Goal: Task Accomplishment & Management: Complete application form

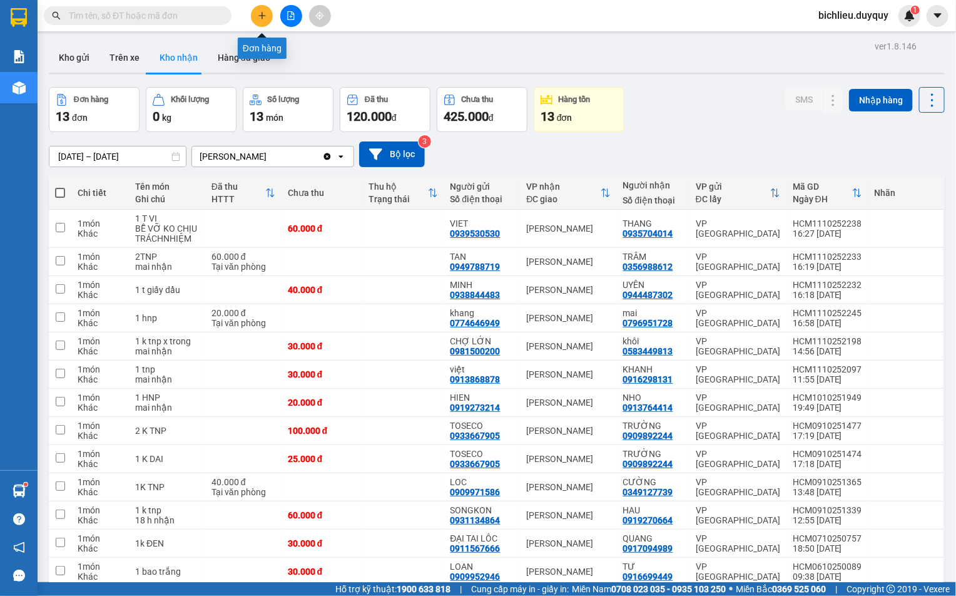
click at [269, 15] on button at bounding box center [262, 16] width 22 height 22
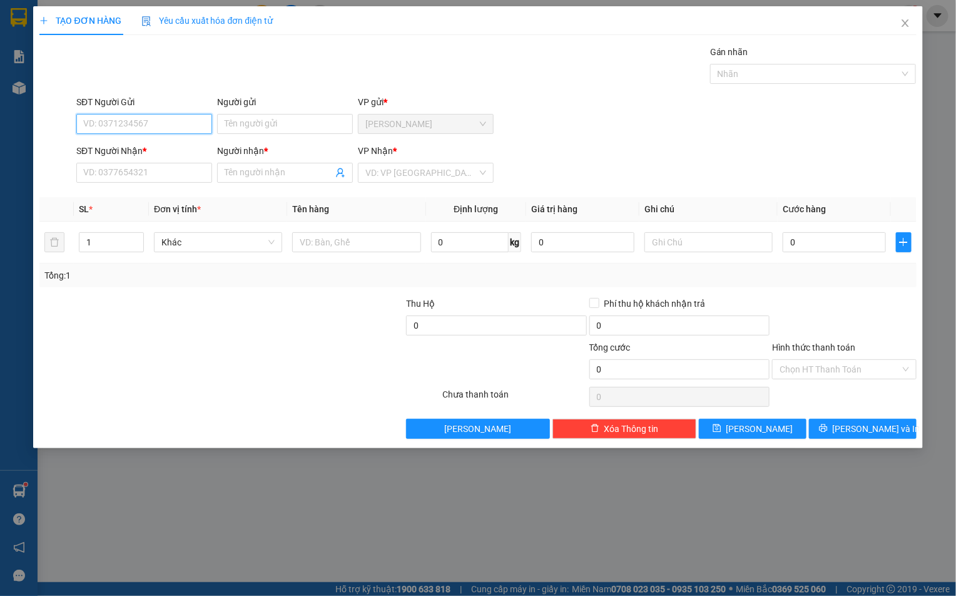
click at [98, 123] on input "SĐT Người Gửi" at bounding box center [144, 124] width 136 height 20
type input "0327110370"
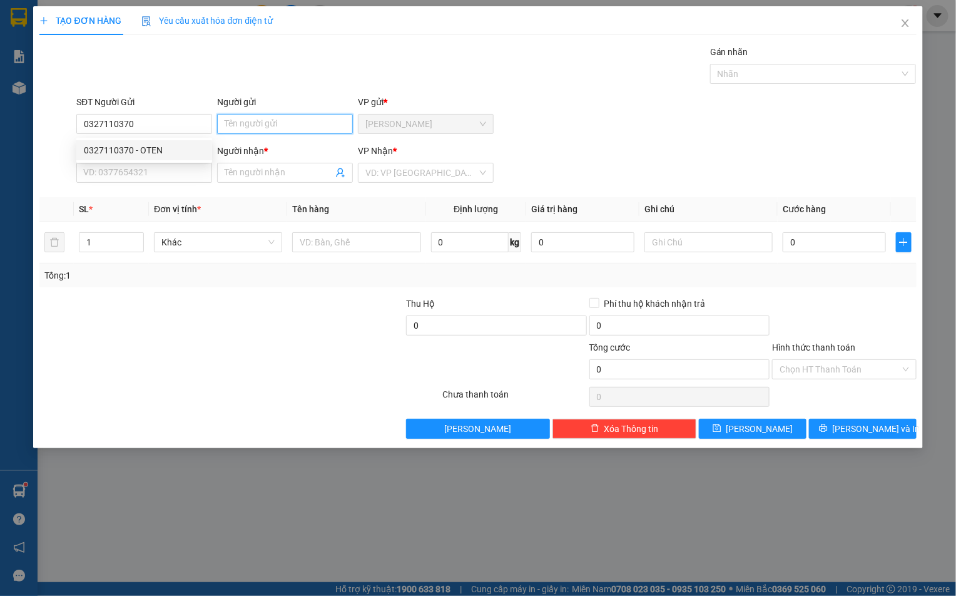
click at [241, 126] on input "Người gửi" at bounding box center [285, 124] width 136 height 20
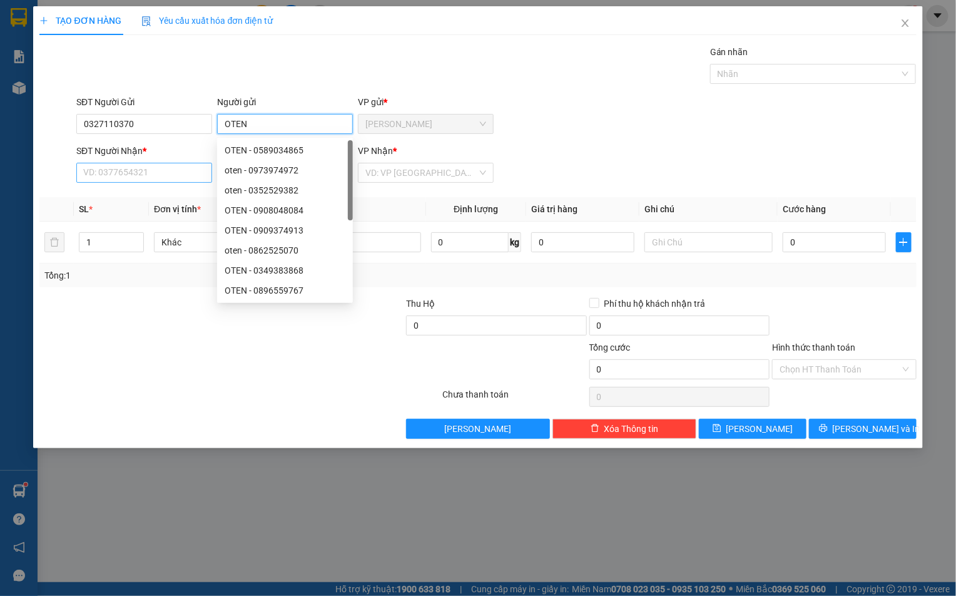
type input "OTEN"
click at [92, 175] on input "SĐT Người Nhận *" at bounding box center [144, 173] width 136 height 20
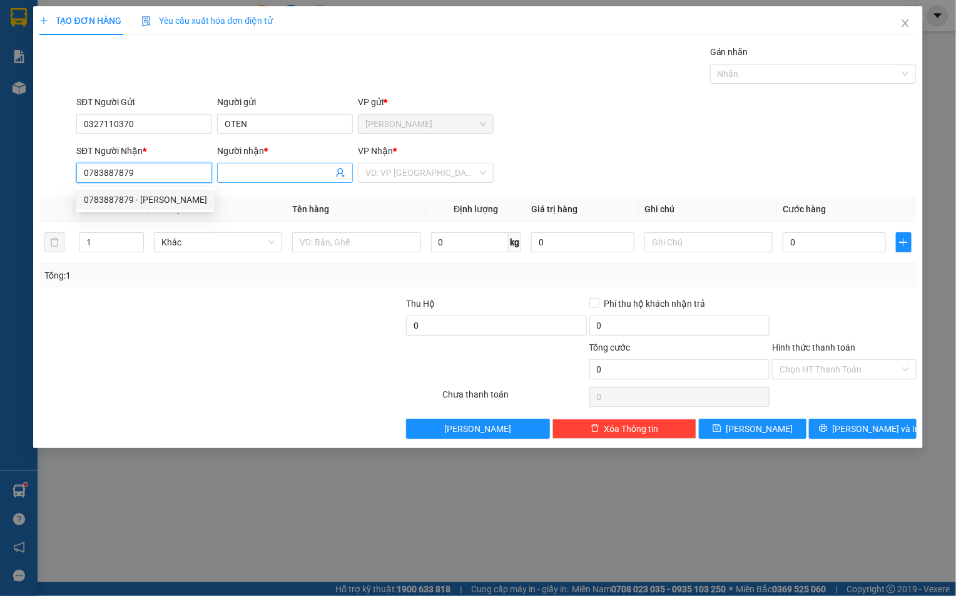
type input "0783887879"
click at [252, 175] on input "Người nhận *" at bounding box center [279, 173] width 108 height 14
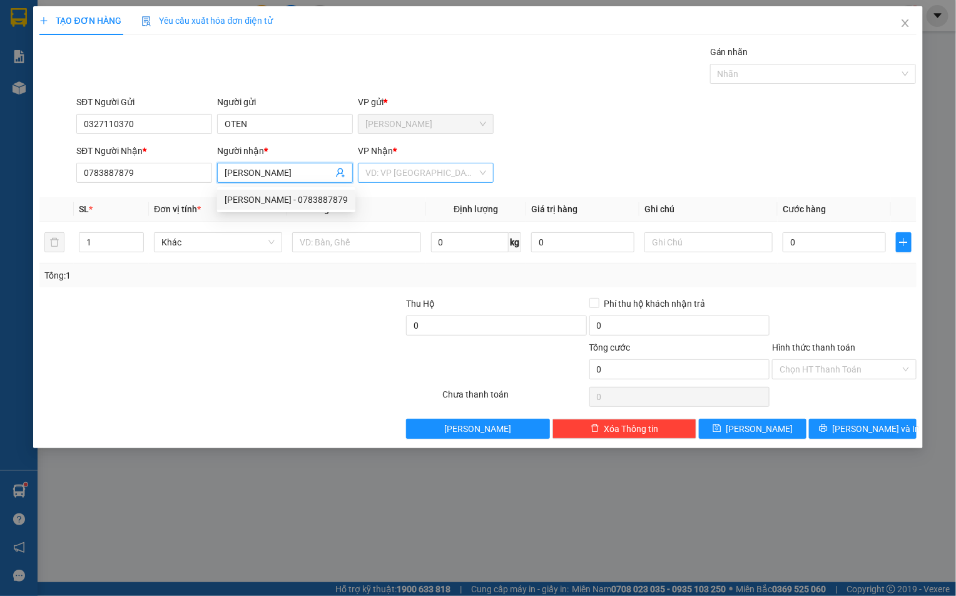
type input "[PERSON_NAME]"
click at [421, 175] on input "search" at bounding box center [421, 172] width 112 height 19
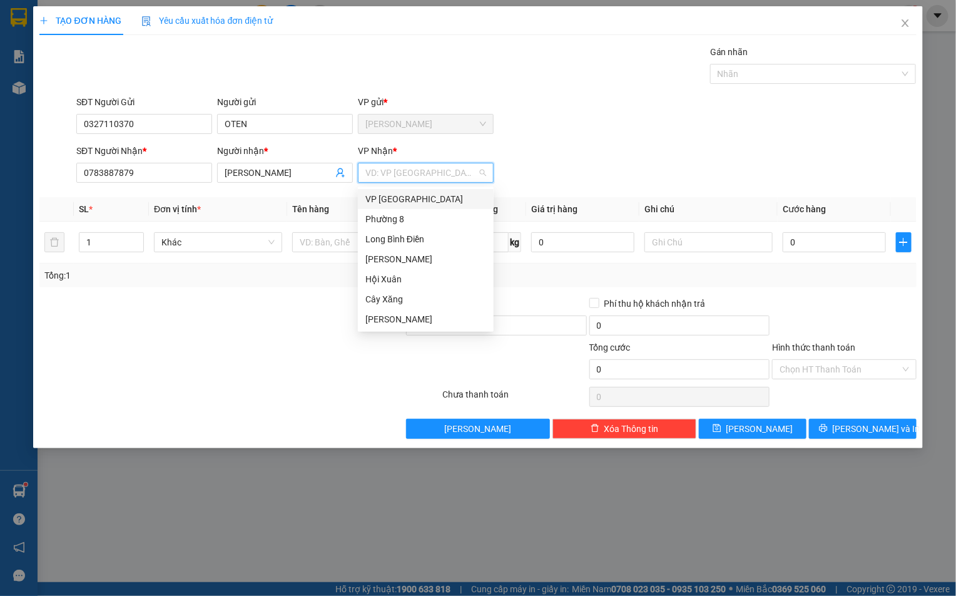
click at [389, 201] on div "VP [GEOGRAPHIC_DATA]" at bounding box center [425, 199] width 121 height 14
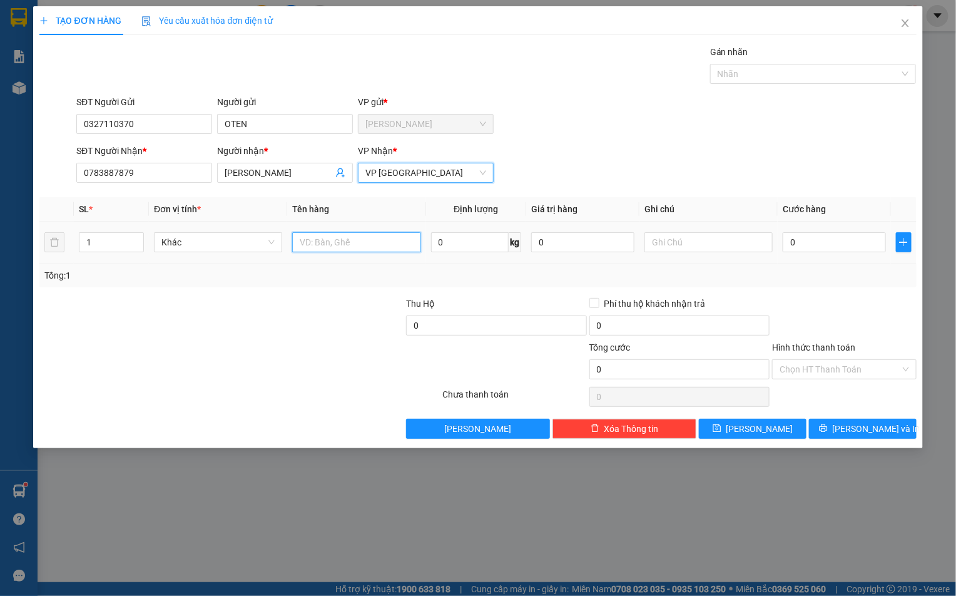
click at [304, 252] on input "text" at bounding box center [356, 242] width 128 height 20
type input "1XOP TRANG"
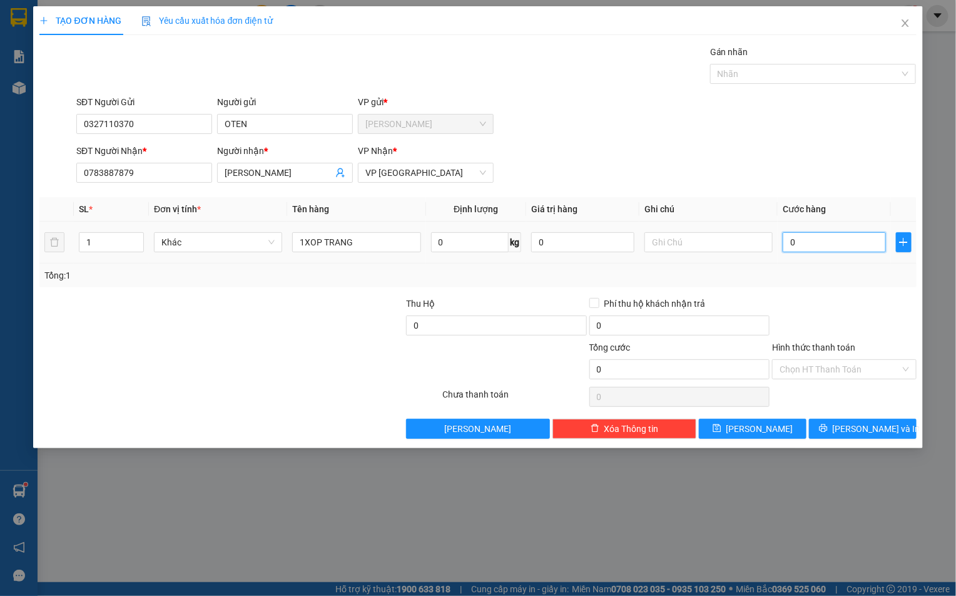
click at [815, 242] on input "0" at bounding box center [834, 242] width 103 height 20
type input "4"
type input "40"
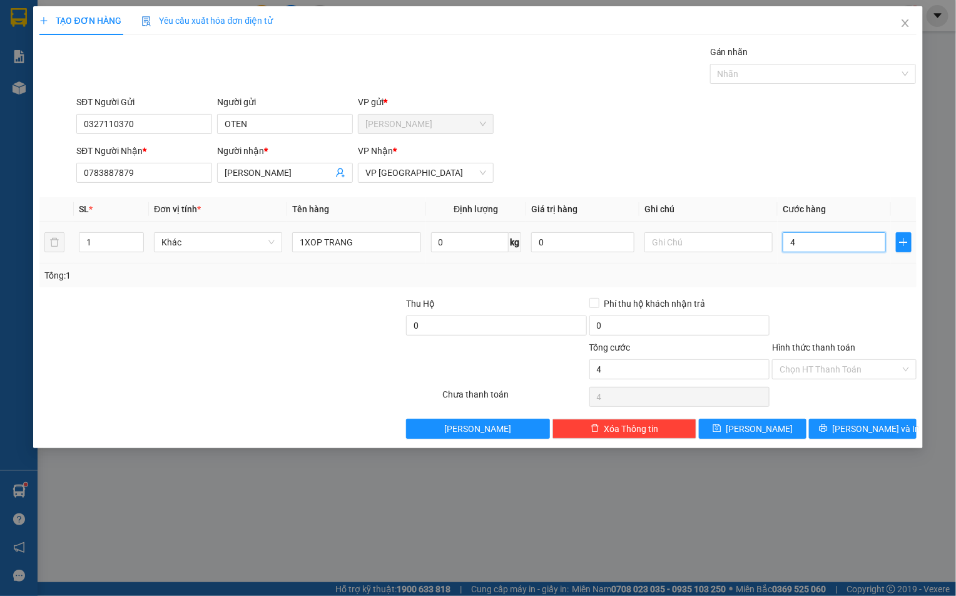
type input "40"
type input "400"
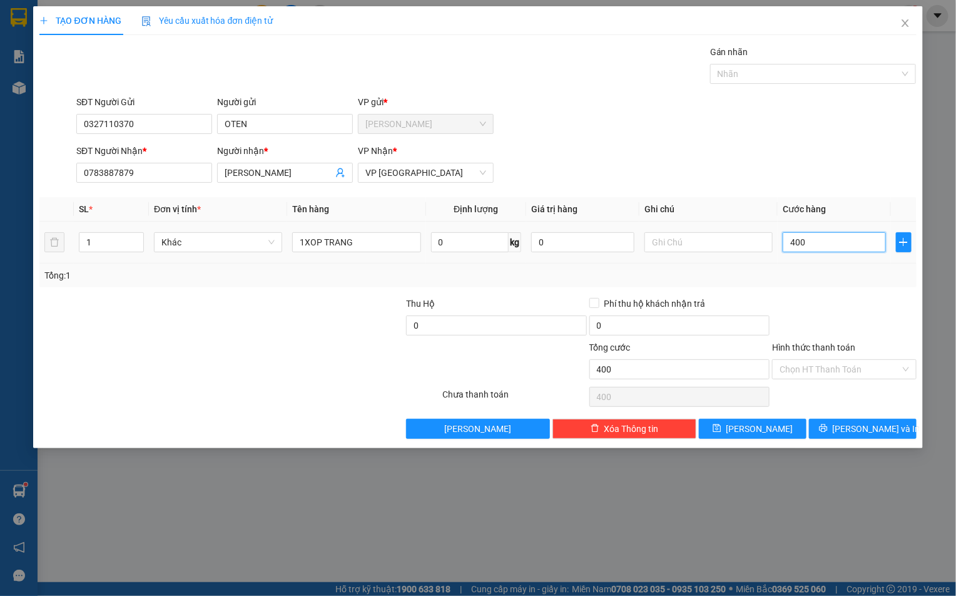
type input "4.000"
type input "40.000"
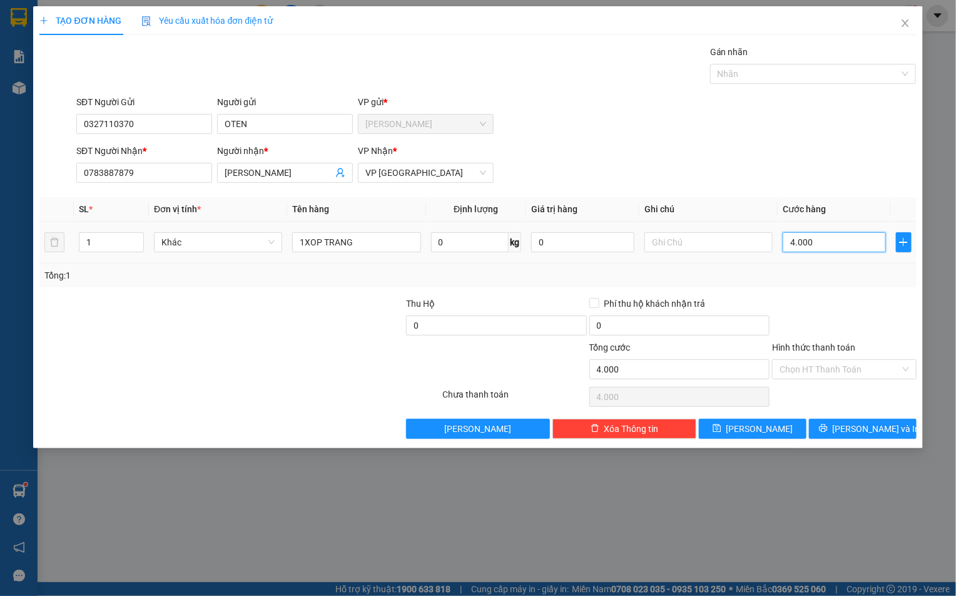
type input "40.000"
click at [830, 247] on input "40.000" at bounding box center [834, 242] width 103 height 20
type input "4.000"
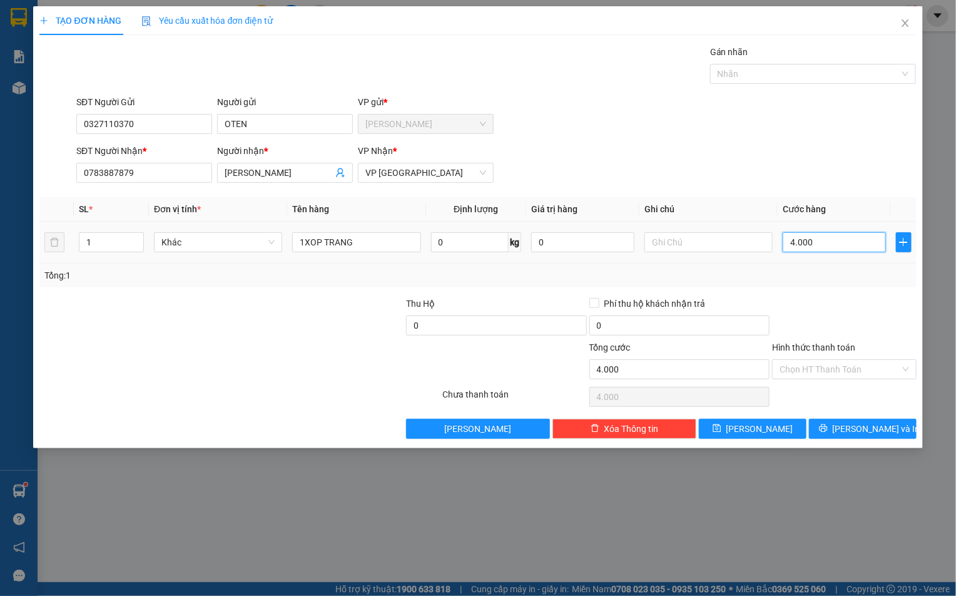
type input "400"
type input "40"
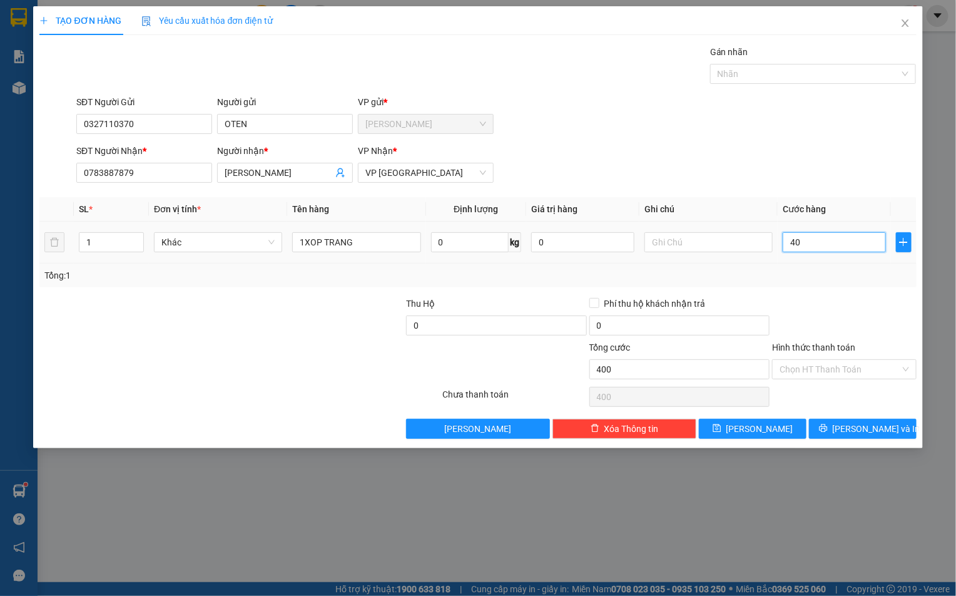
type input "40"
type input "4"
type input "0"
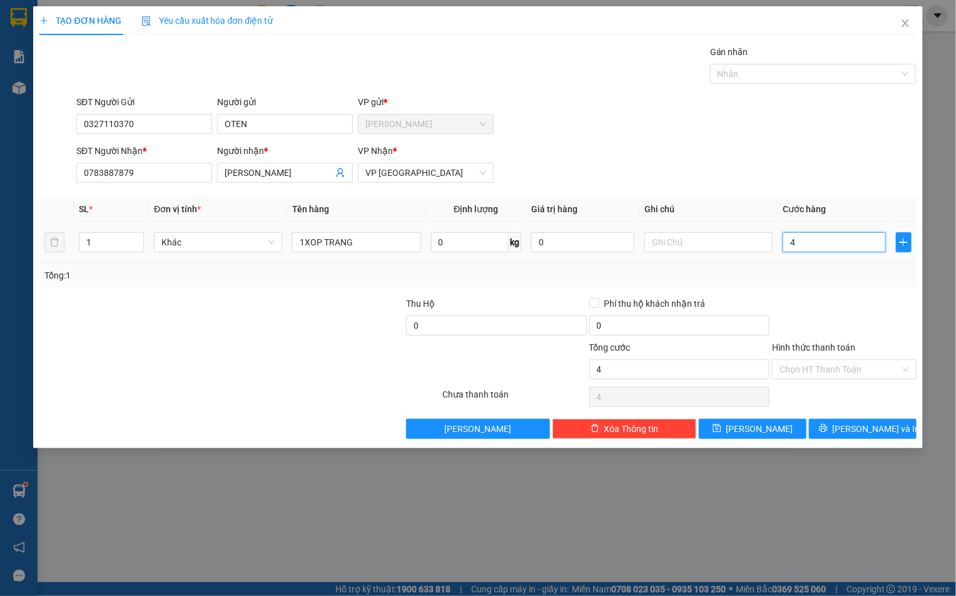
type input "0"
type input "03"
type input "3"
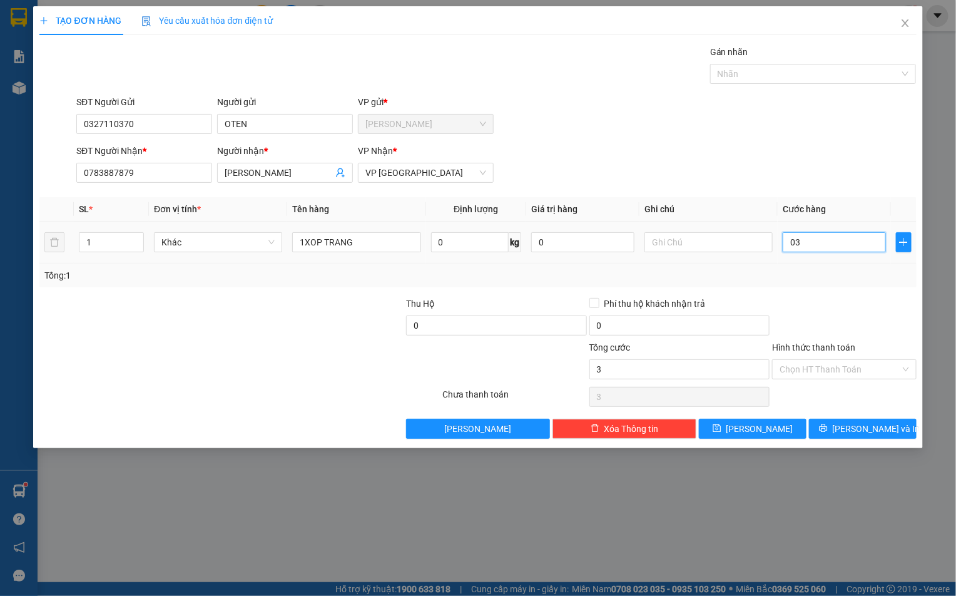
type input "030"
type input "30"
type input "0.300"
type input "300"
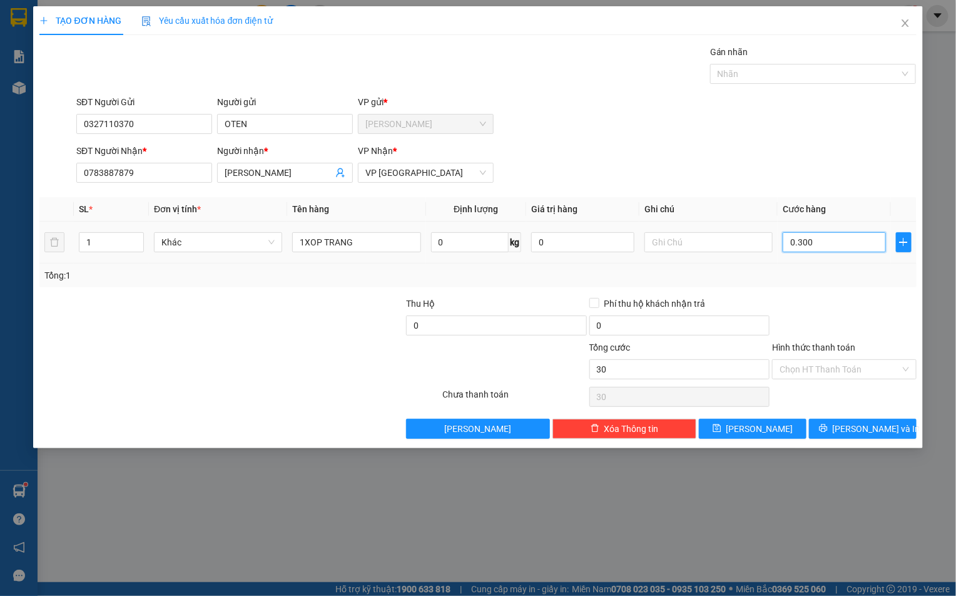
type input "300"
type input "030.000"
type input "30.000"
type input "03.000"
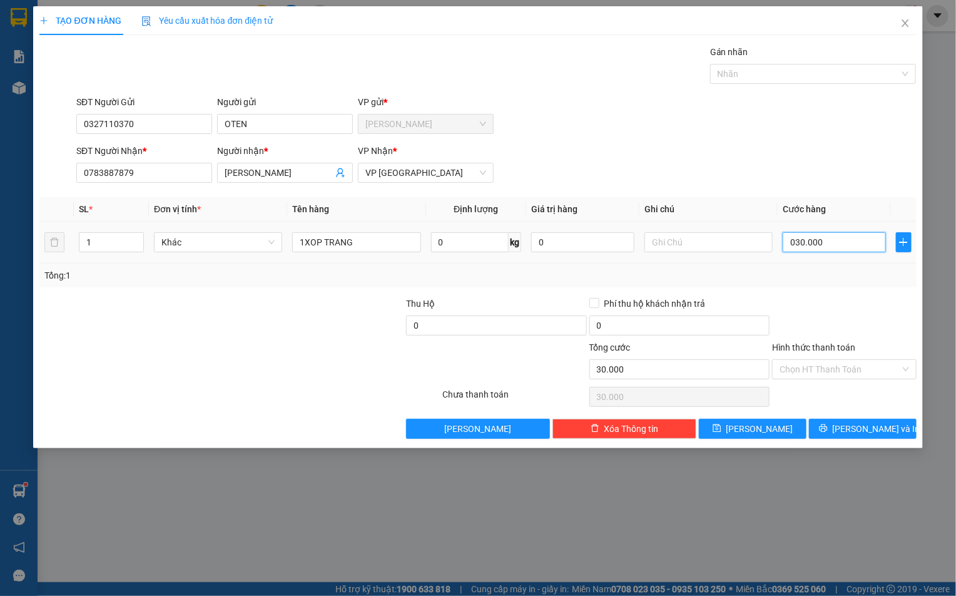
type input "3.000"
type input "0.300"
type input "300"
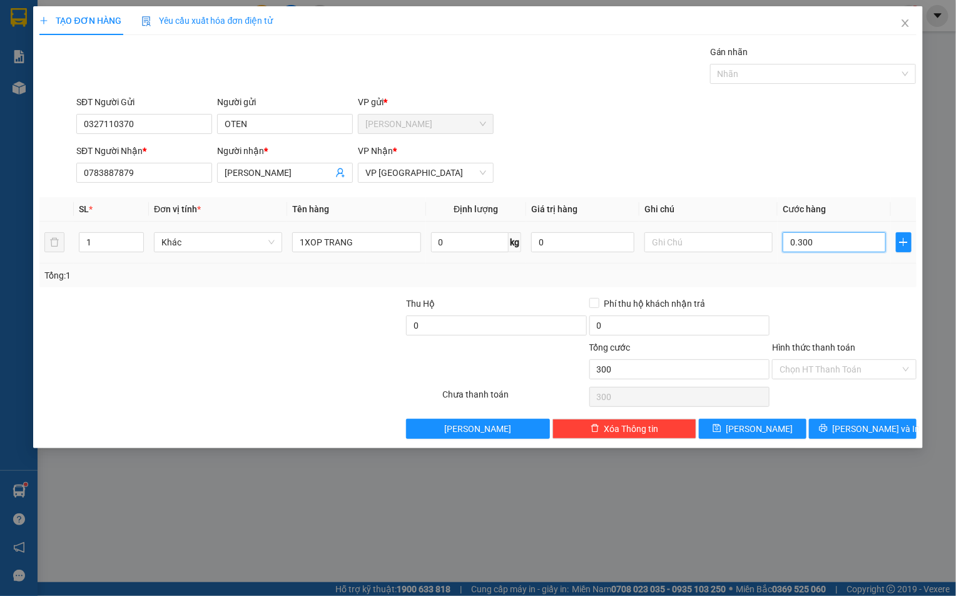
type input "030"
type input "30"
type input "03"
type input "3"
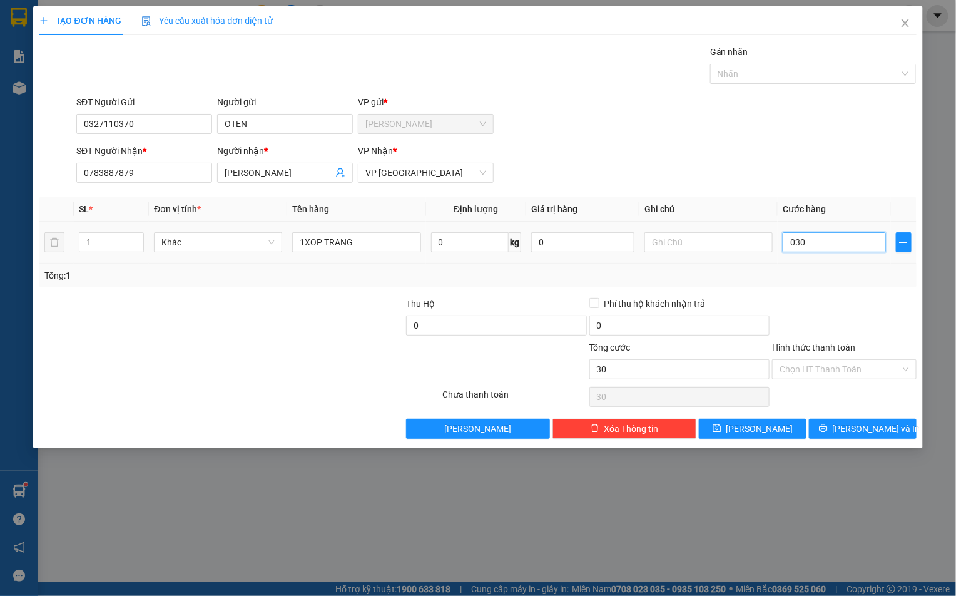
type input "3"
type input "0"
type input "03"
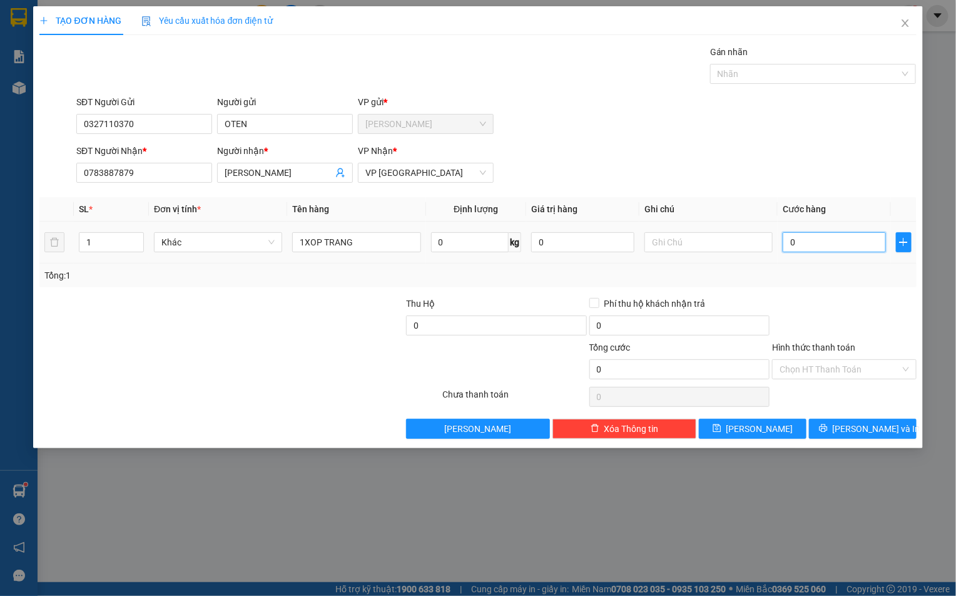
type input "3"
type input "035"
type input "35"
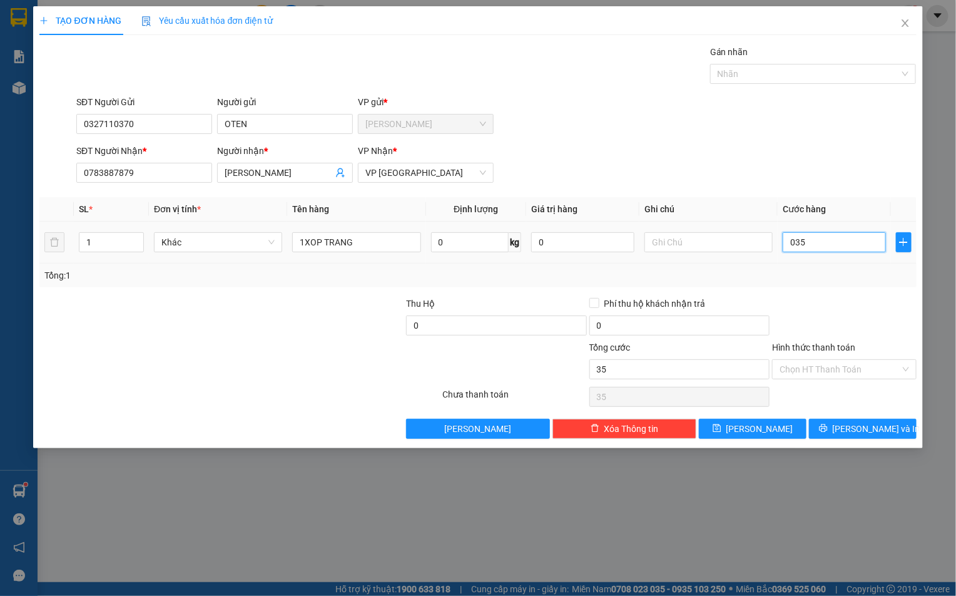
type input "0.350"
type input "350"
type input "03.500"
type input "3.500"
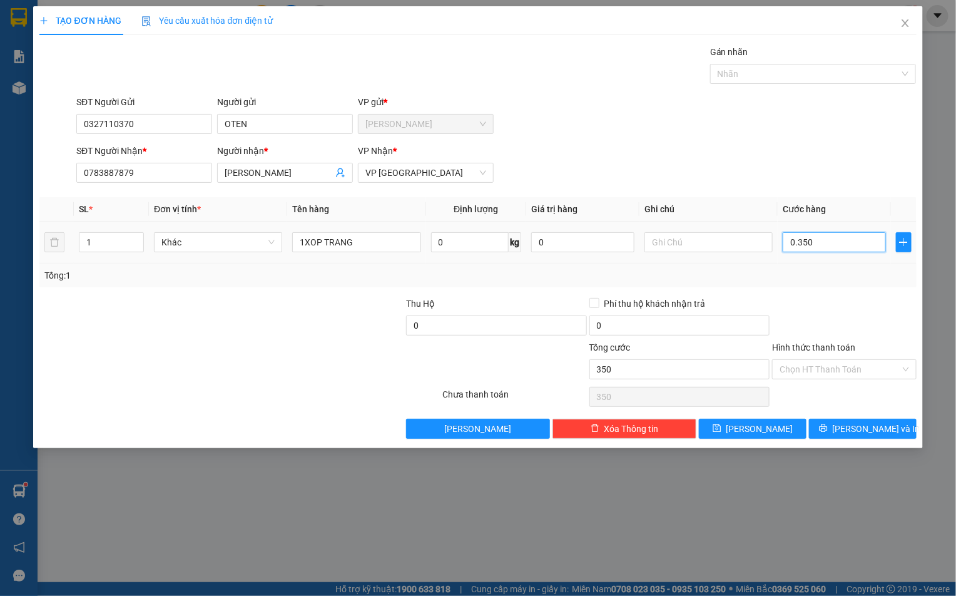
type input "3.500"
type input "035.000"
type input "35.000"
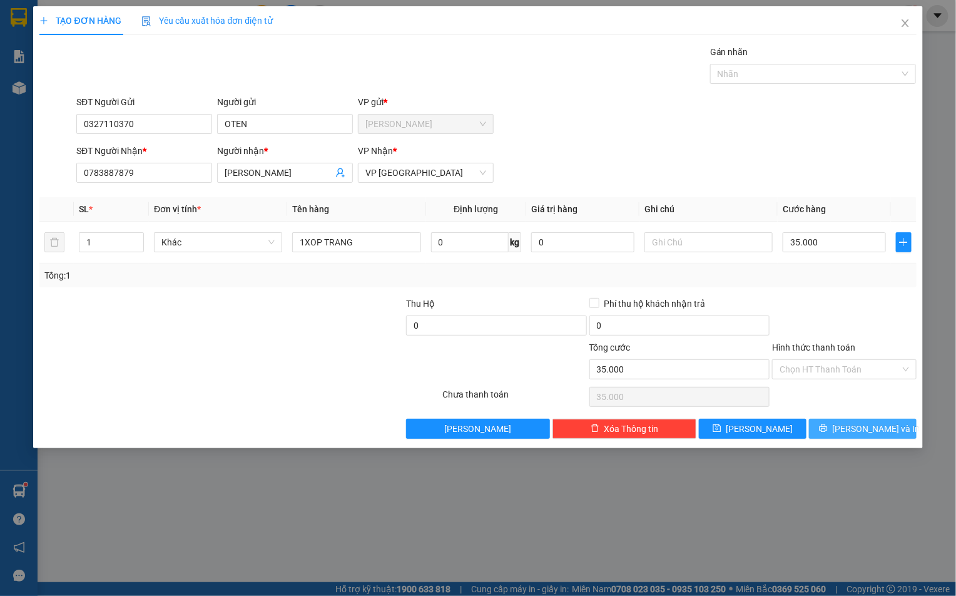
click at [866, 428] on span "[PERSON_NAME] và In" at bounding box center [877, 429] width 88 height 14
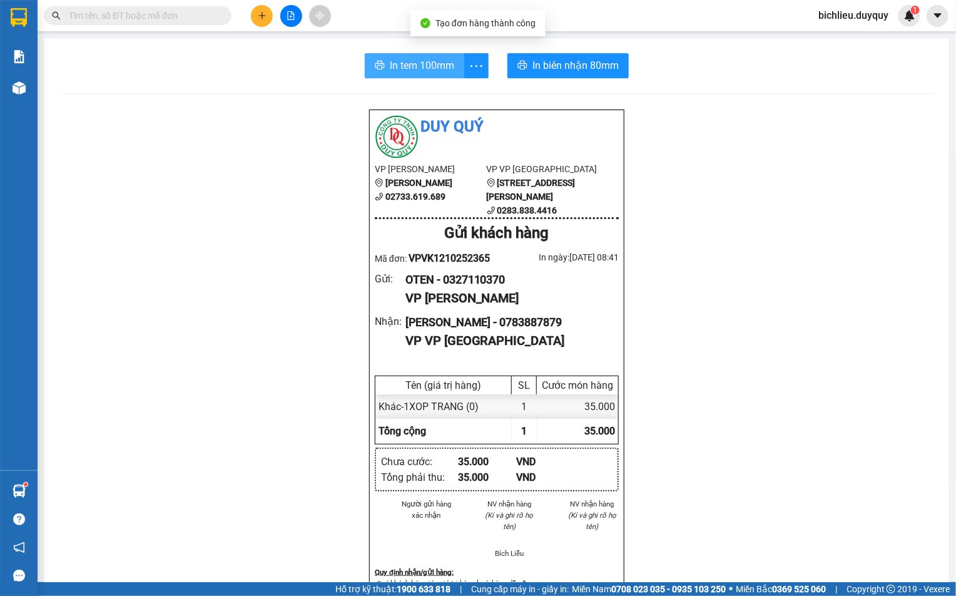
click at [391, 64] on span "In tem 100mm" at bounding box center [422, 66] width 64 height 16
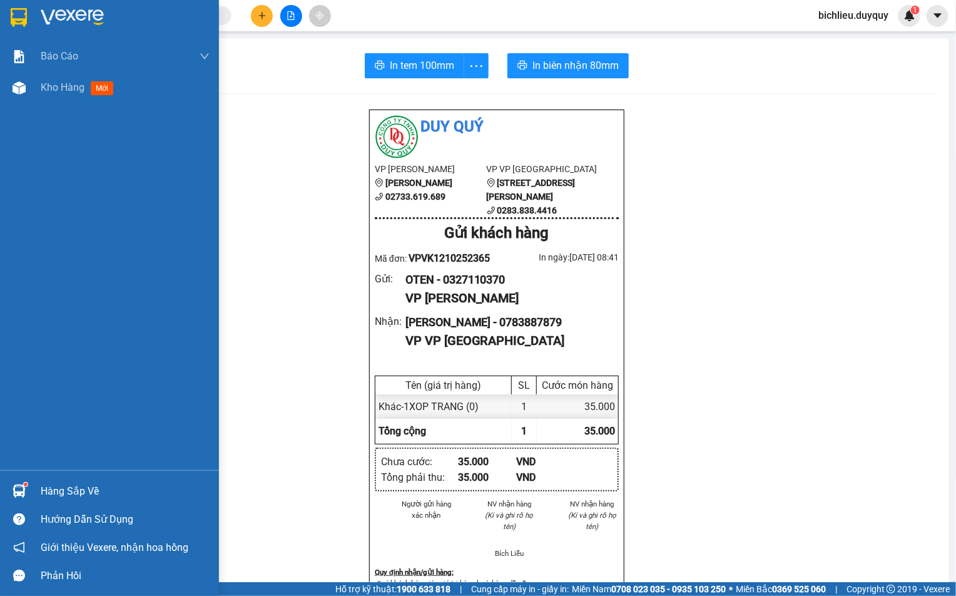
click at [14, 15] on img at bounding box center [19, 17] width 16 height 19
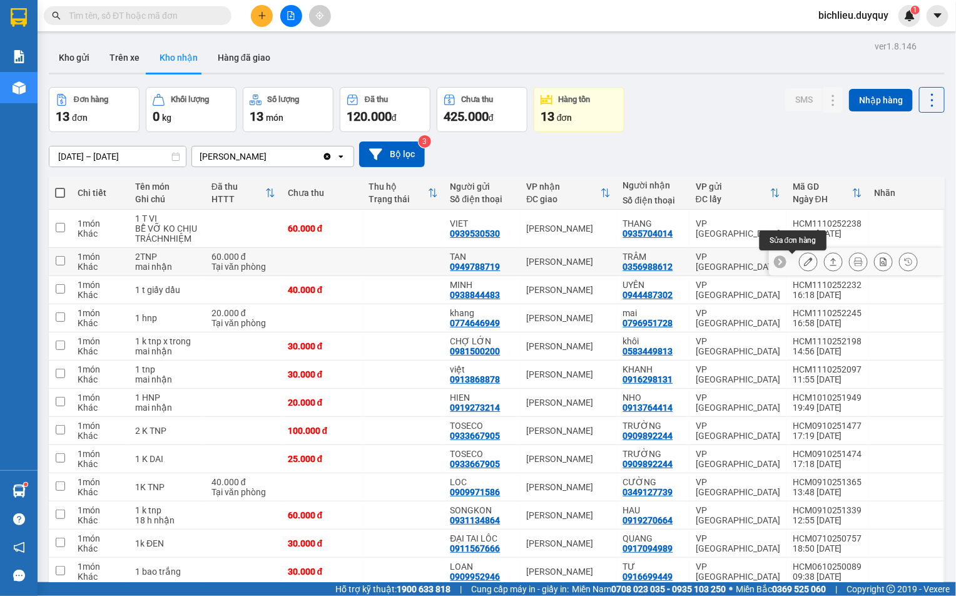
click at [804, 263] on icon at bounding box center [808, 261] width 9 height 9
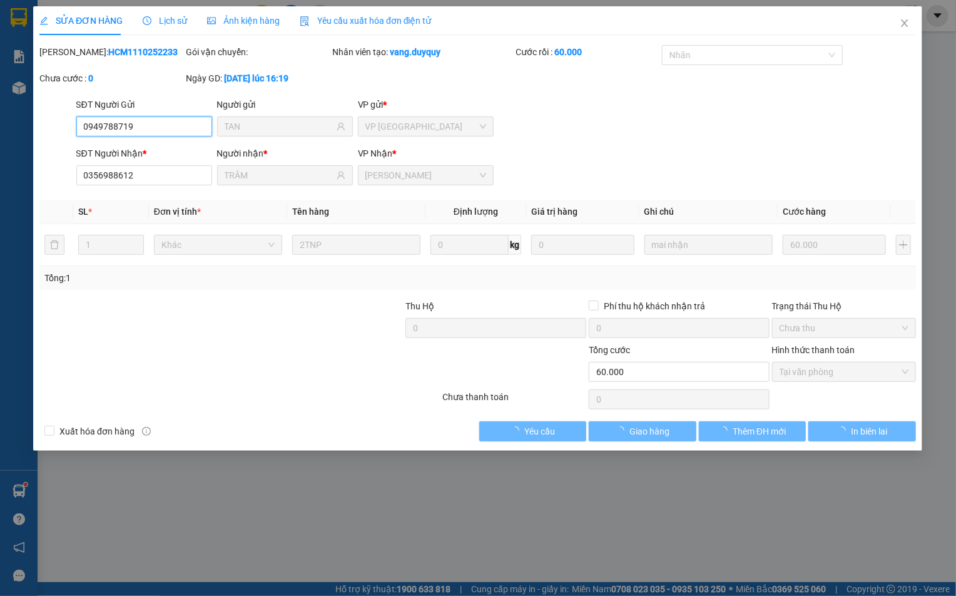
type input "0949788719"
type input "TAN"
type input "0356988612"
type input "TRÂM"
type input "0"
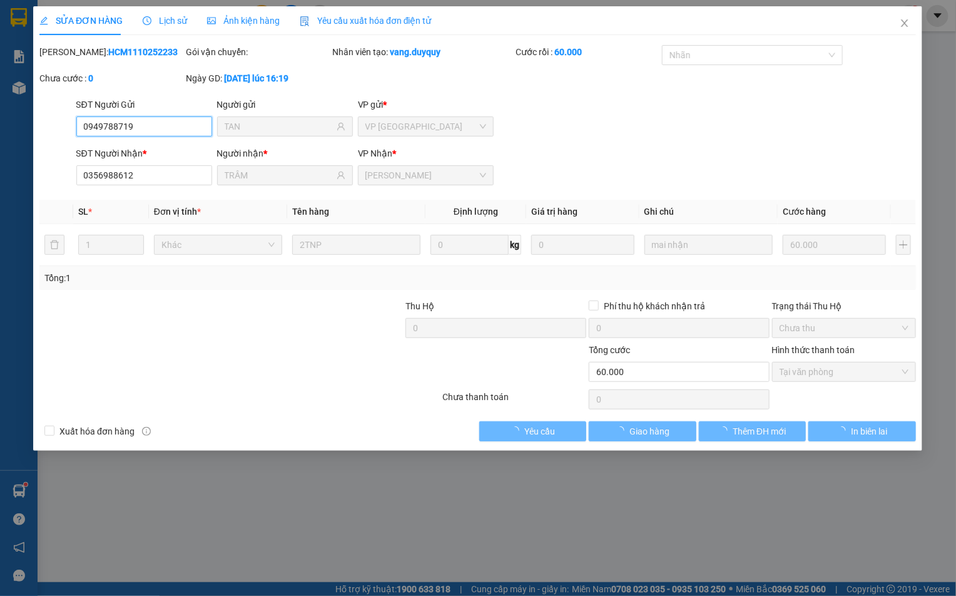
type input "60.000"
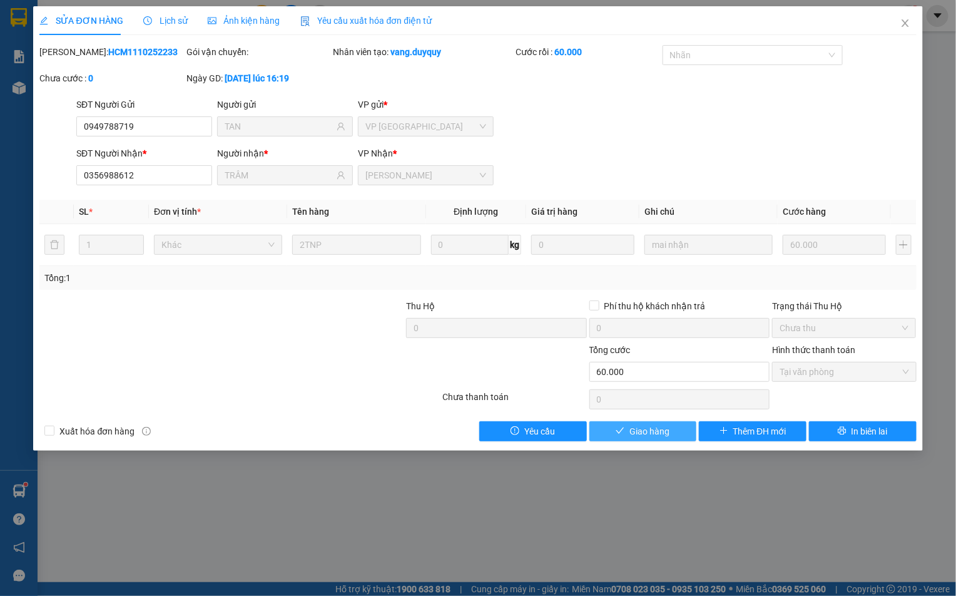
click at [639, 430] on span "Giao hàng" at bounding box center [650, 431] width 40 height 14
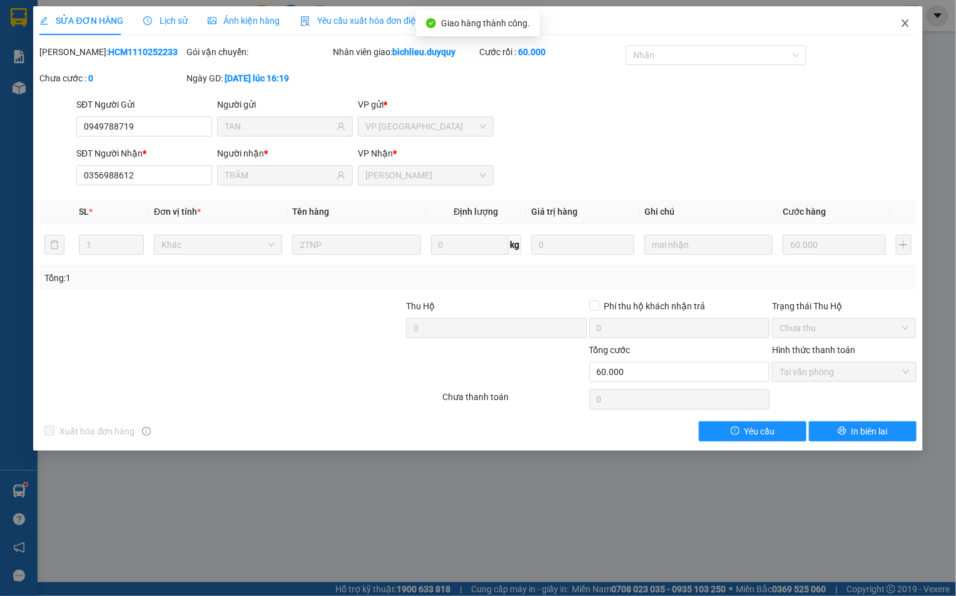
click at [905, 26] on icon "close" at bounding box center [906, 23] width 10 height 10
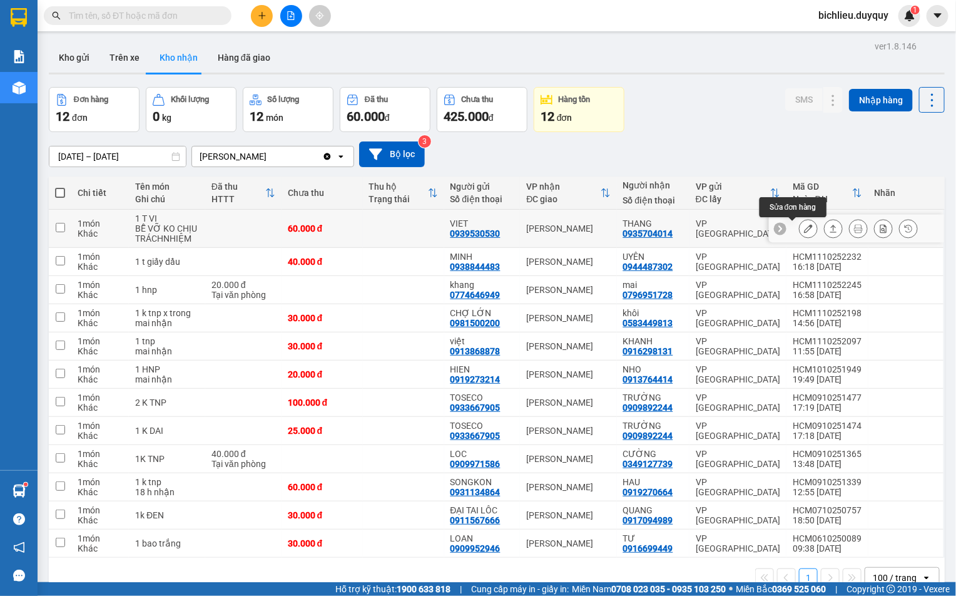
click at [779, 235] on div at bounding box center [856, 229] width 175 height 28
click at [804, 231] on icon at bounding box center [808, 228] width 9 height 9
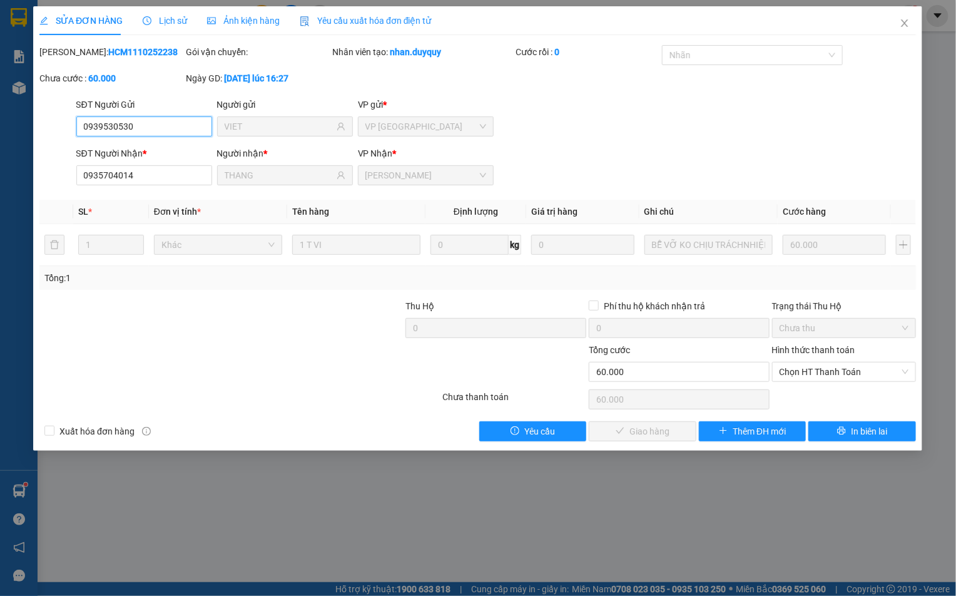
type input "0939530530"
type input "VIET"
type input "0935704014"
type input "THANG"
type input "0"
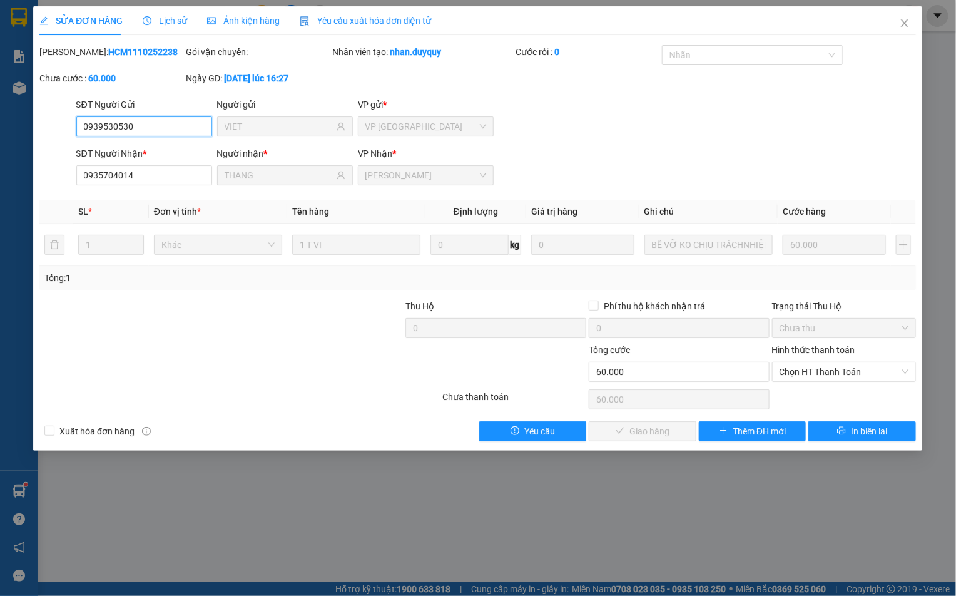
type input "60.000"
click at [804, 372] on span "Chọn HT Thanh Toán" at bounding box center [844, 371] width 129 height 19
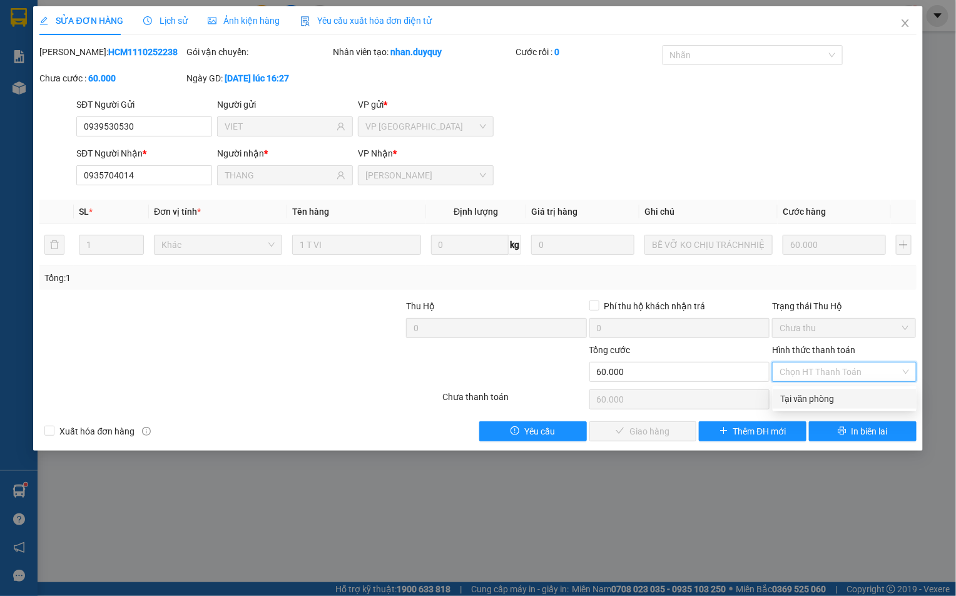
click at [805, 402] on div "Tại văn phòng" at bounding box center [844, 399] width 129 height 14
type input "0"
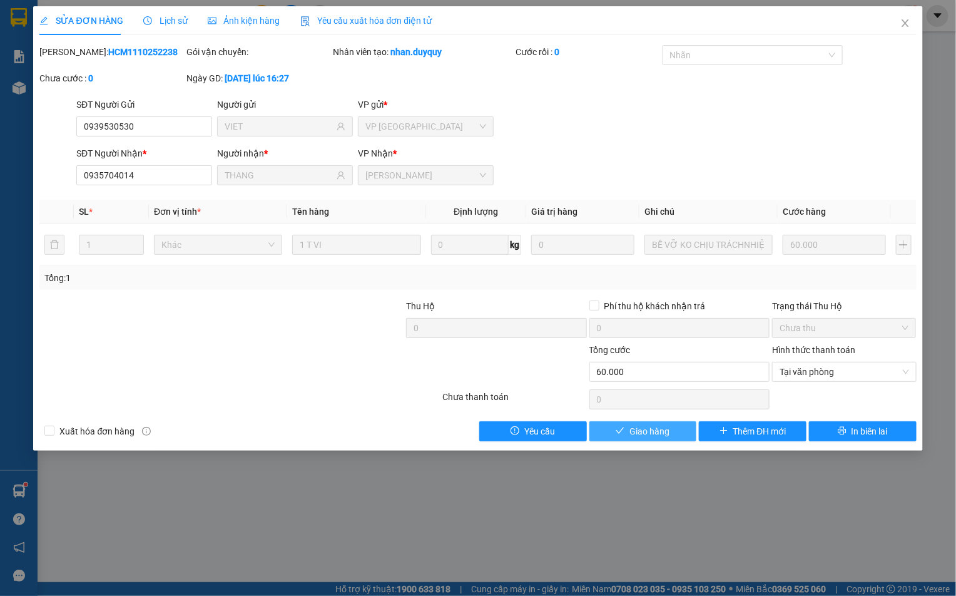
click at [628, 436] on button "Giao hàng" at bounding box center [644, 431] width 108 height 20
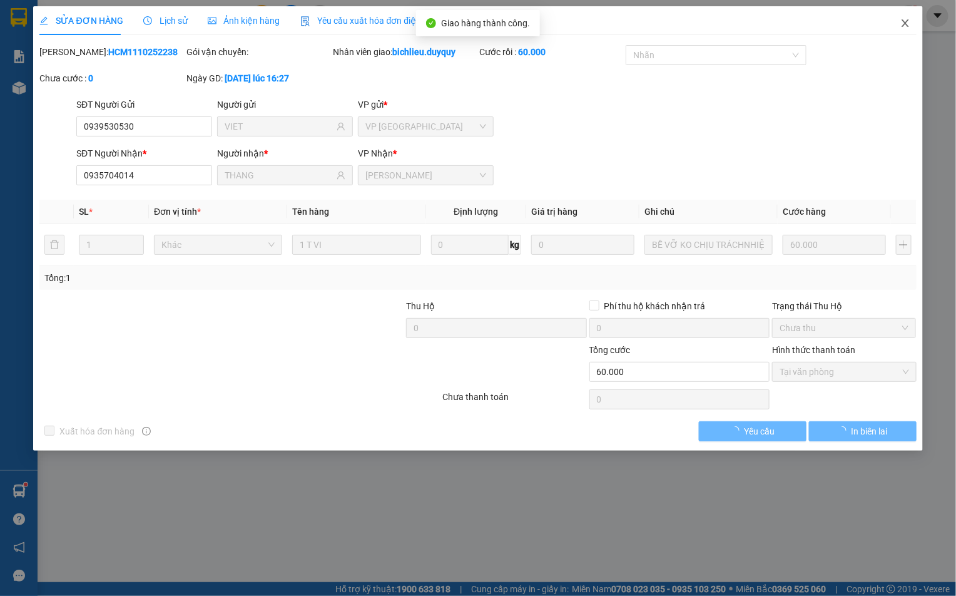
click at [902, 23] on icon "close" at bounding box center [906, 23] width 10 height 10
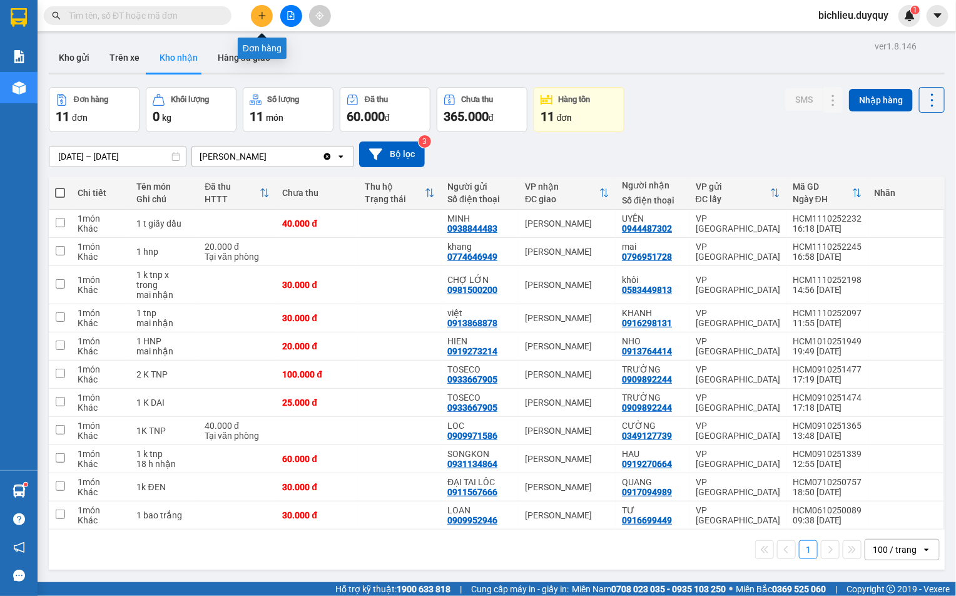
click at [263, 17] on icon "plus" at bounding box center [262, 15] width 9 height 9
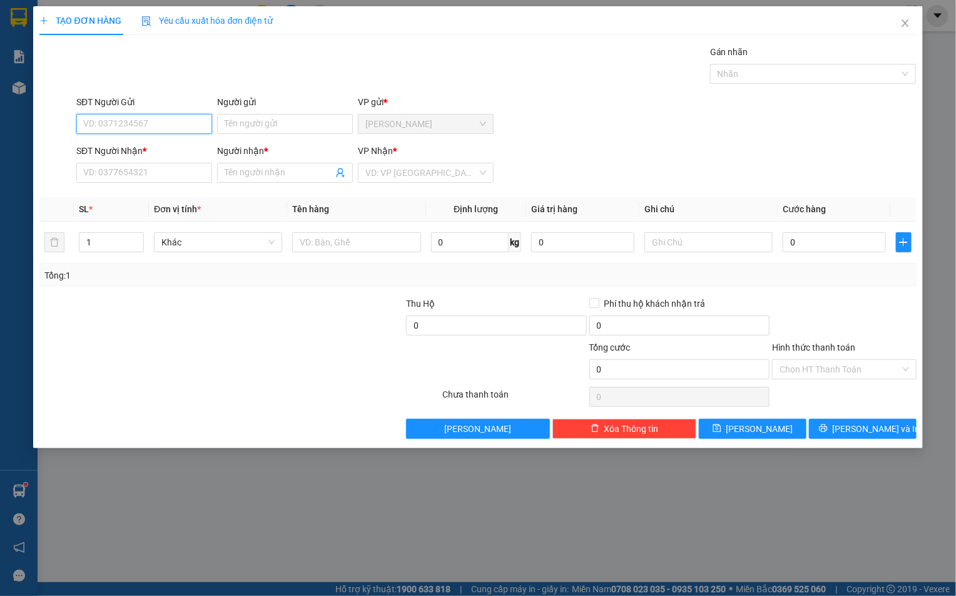
click at [100, 126] on input "SĐT Người Gửi" at bounding box center [144, 124] width 136 height 20
type input "0346202410"
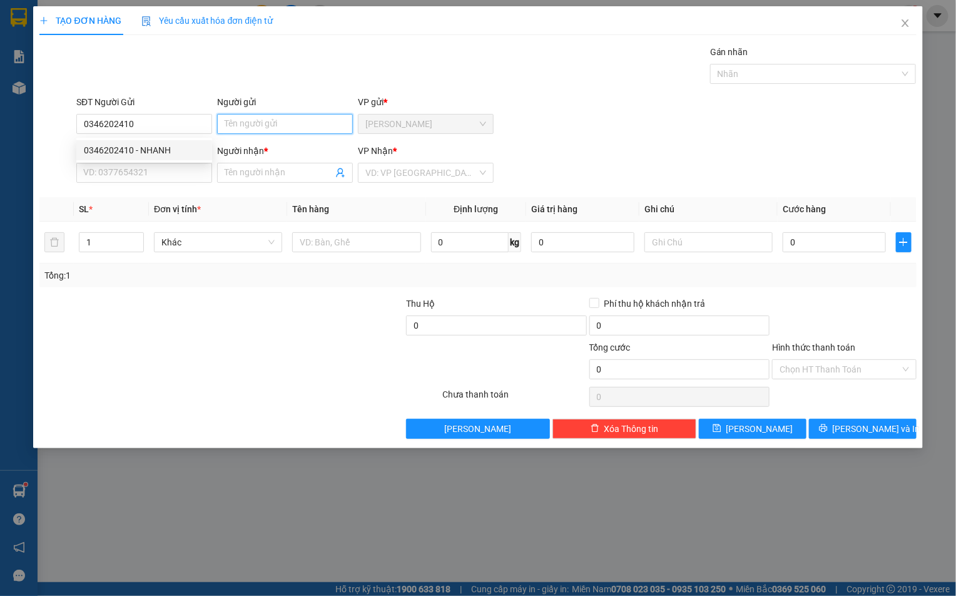
click at [225, 124] on input "Người gửi" at bounding box center [285, 124] width 136 height 20
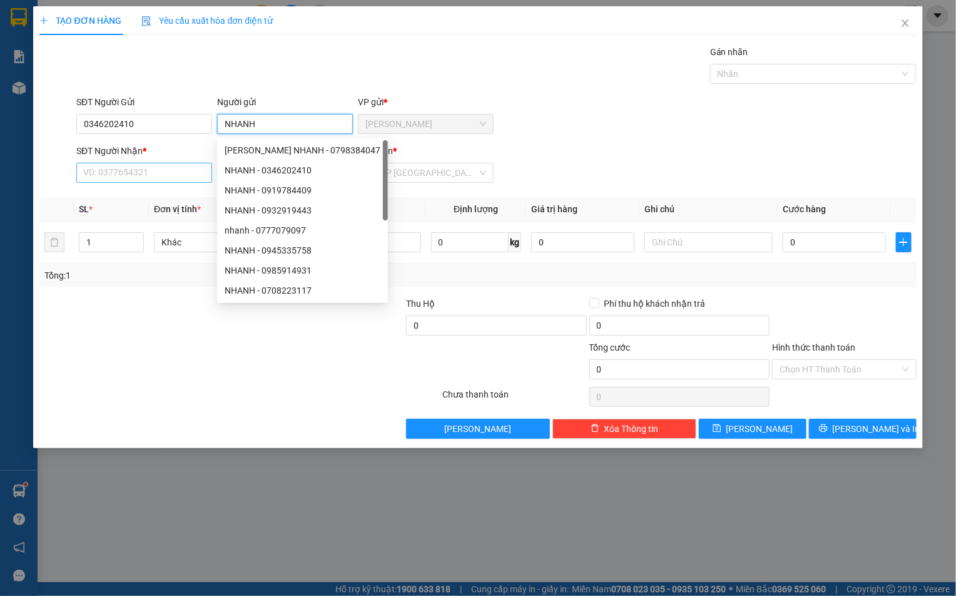
type input "NHANH"
click at [119, 163] on input "SĐT Người Nhận *" at bounding box center [144, 173] width 136 height 20
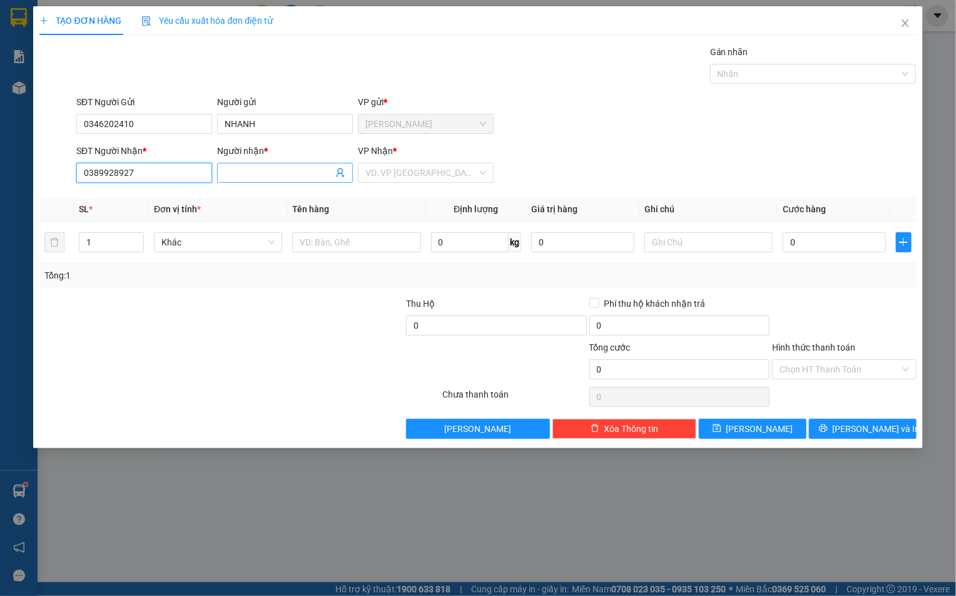
type input "0389928927"
click at [242, 171] on input "Người nhận *" at bounding box center [279, 173] width 108 height 14
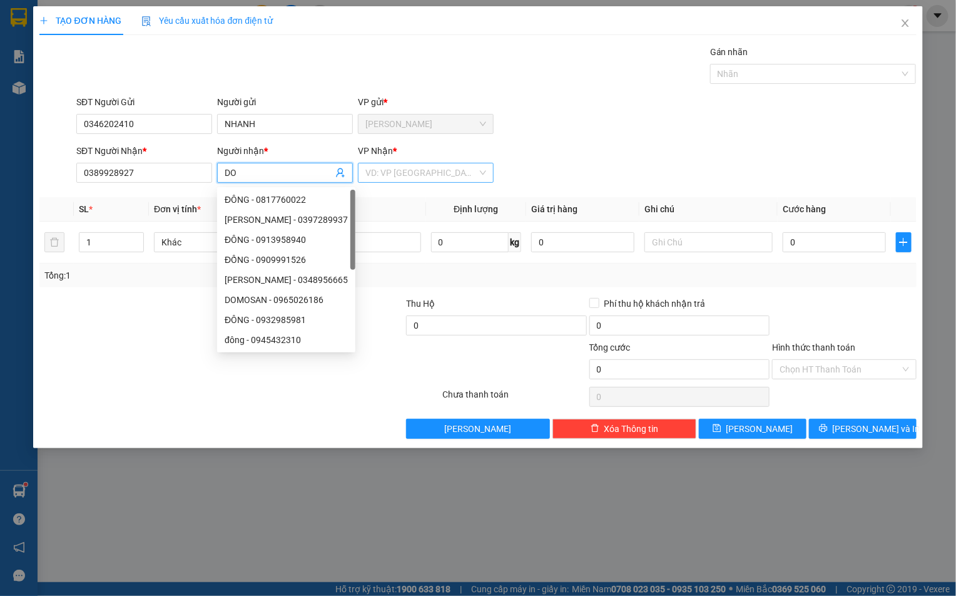
click at [363, 173] on div "VD: VP [GEOGRAPHIC_DATA]" at bounding box center [426, 173] width 136 height 20
type input "DO"
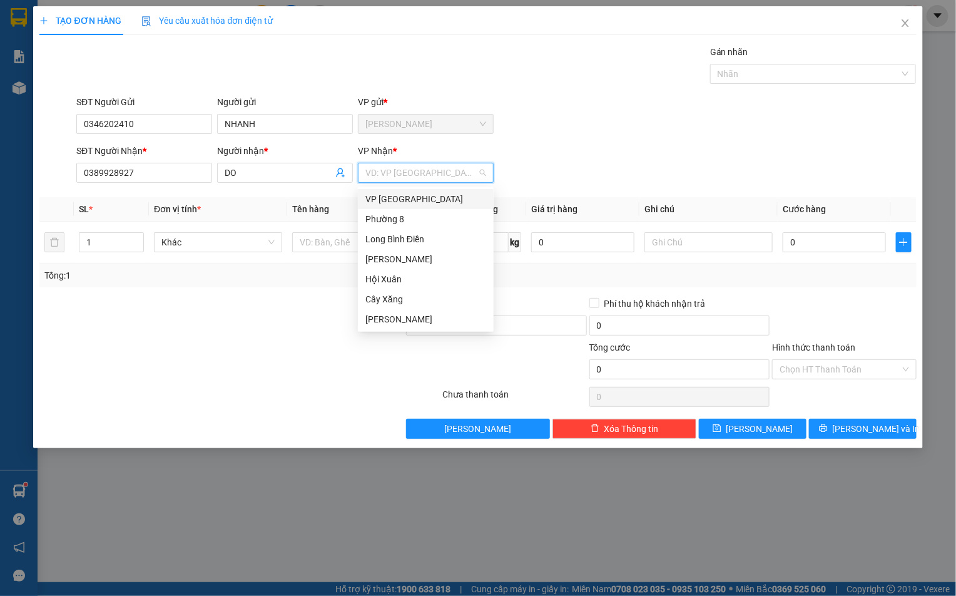
click at [400, 203] on div "VP [GEOGRAPHIC_DATA]" at bounding box center [425, 199] width 121 height 14
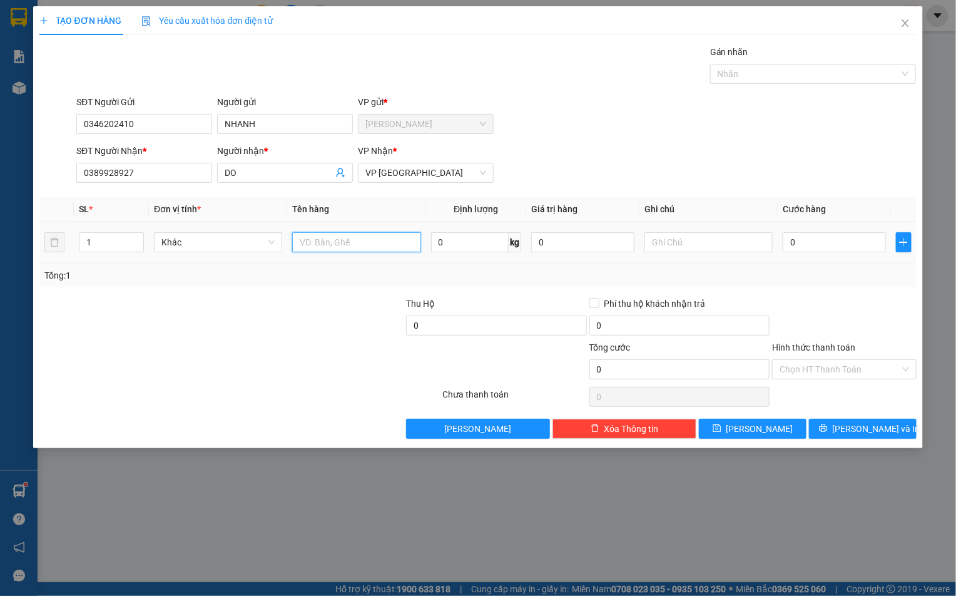
click at [331, 245] on input "text" at bounding box center [356, 242] width 128 height 20
type input "1T MOST TRANG"
click at [684, 241] on input "text" at bounding box center [709, 242] width 128 height 20
type input "TRAI CAY"
click at [804, 248] on input "0" at bounding box center [834, 242] width 103 height 20
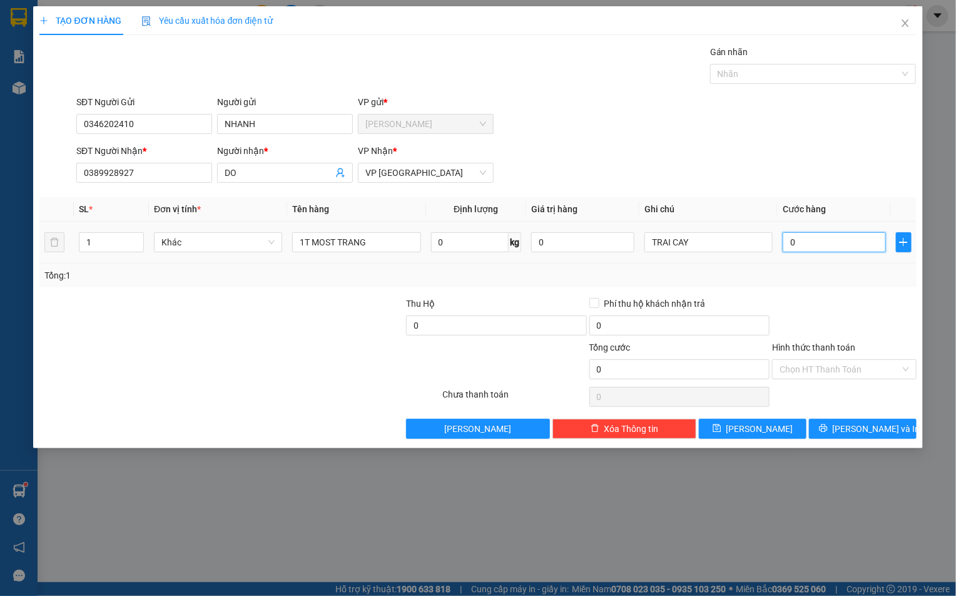
type input "5"
type input "50"
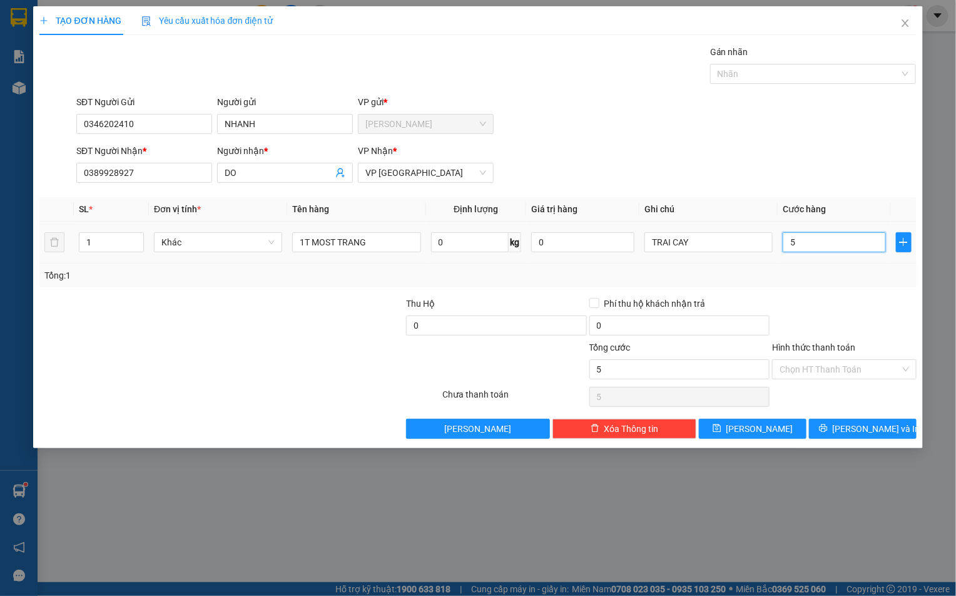
type input "50"
type input "500"
type input "5.000"
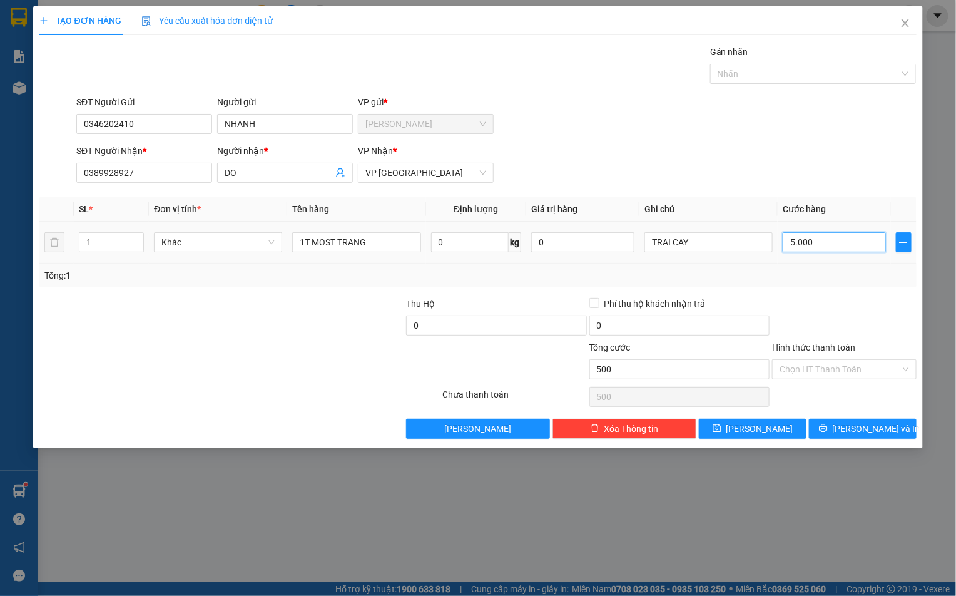
type input "5.000"
type input "50.000"
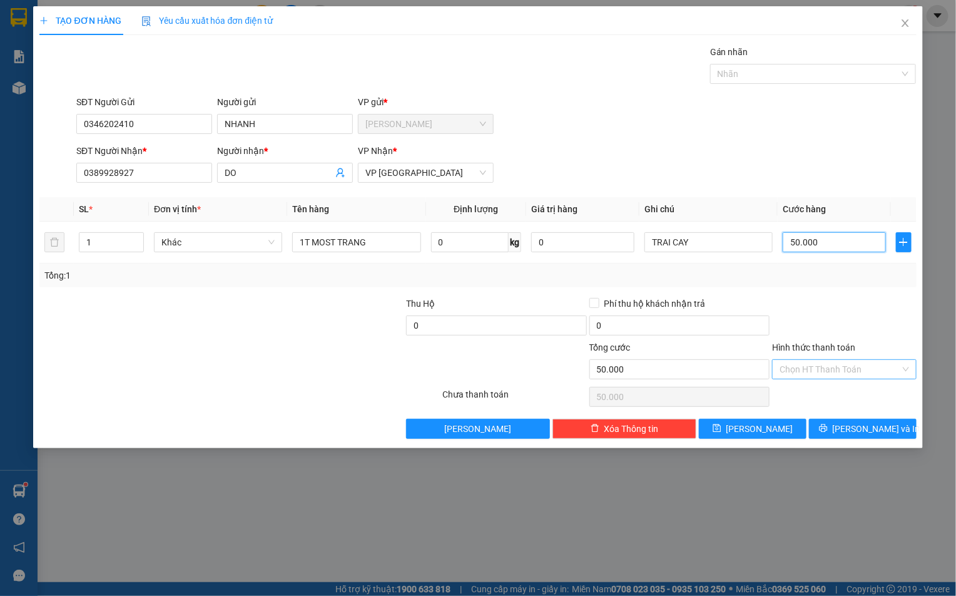
type input "50.000"
click at [785, 370] on input "Hình thức thanh toán" at bounding box center [840, 369] width 120 height 19
click at [785, 398] on div "Tại văn phòng" at bounding box center [844, 397] width 129 height 14
type input "0"
click at [847, 426] on button "[PERSON_NAME] và In" at bounding box center [863, 429] width 108 height 20
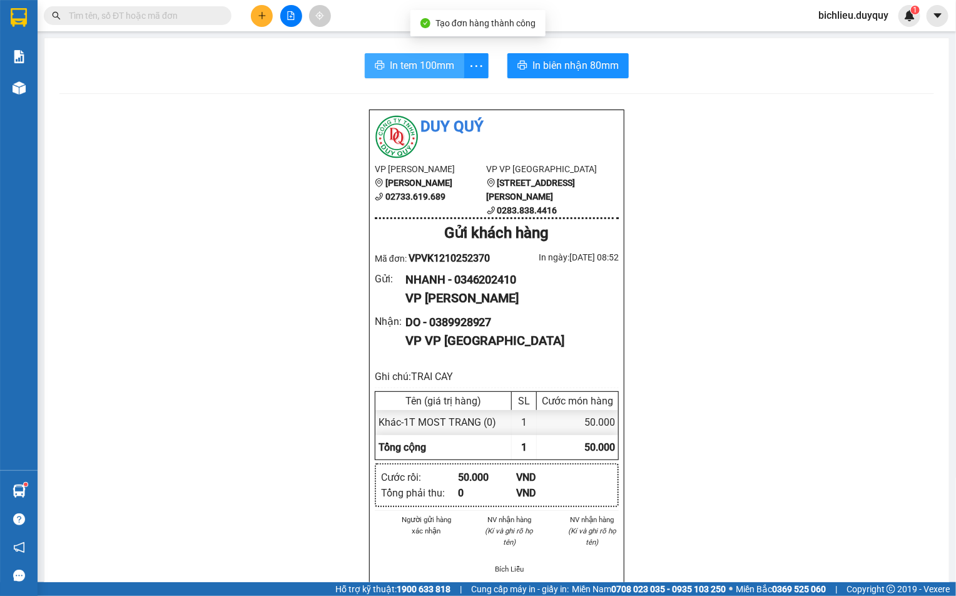
click at [398, 61] on span "In tem 100mm" at bounding box center [422, 66] width 64 height 16
click at [259, 18] on icon "plus" at bounding box center [262, 15] width 9 height 9
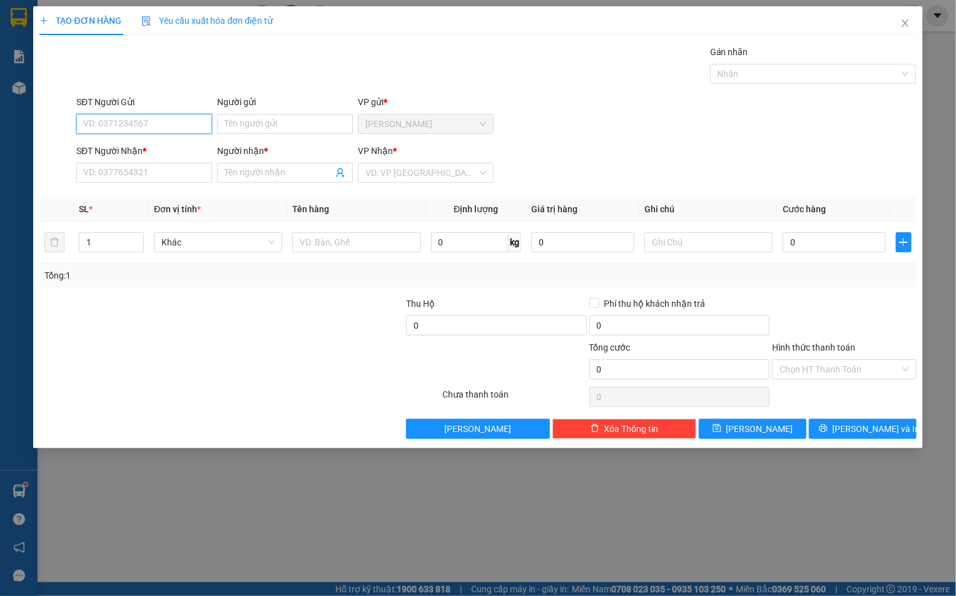
click at [93, 126] on input "SĐT Người Gửi" at bounding box center [144, 124] width 136 height 20
type input "0396816015"
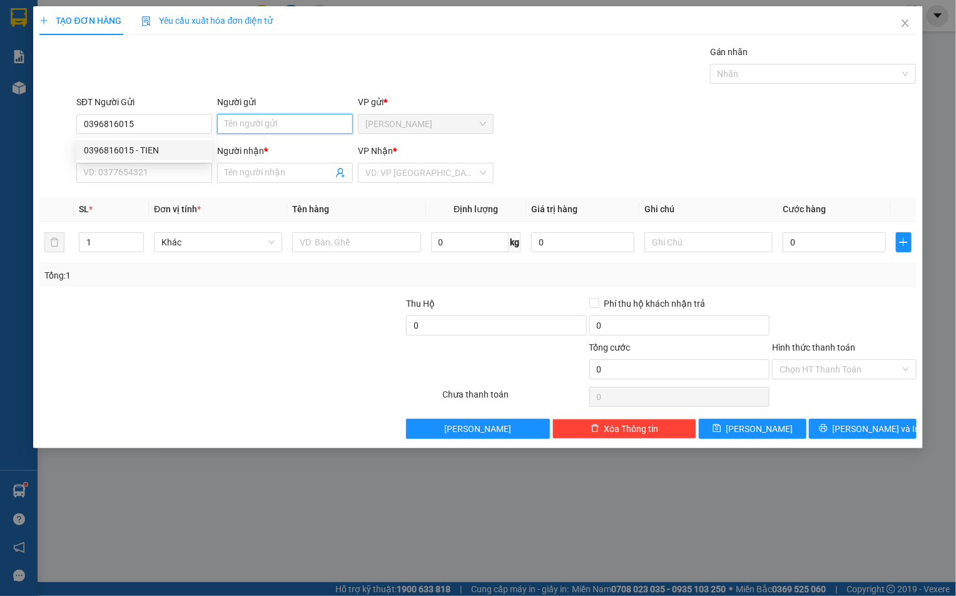
click at [222, 124] on input "Người gửi" at bounding box center [285, 124] width 136 height 20
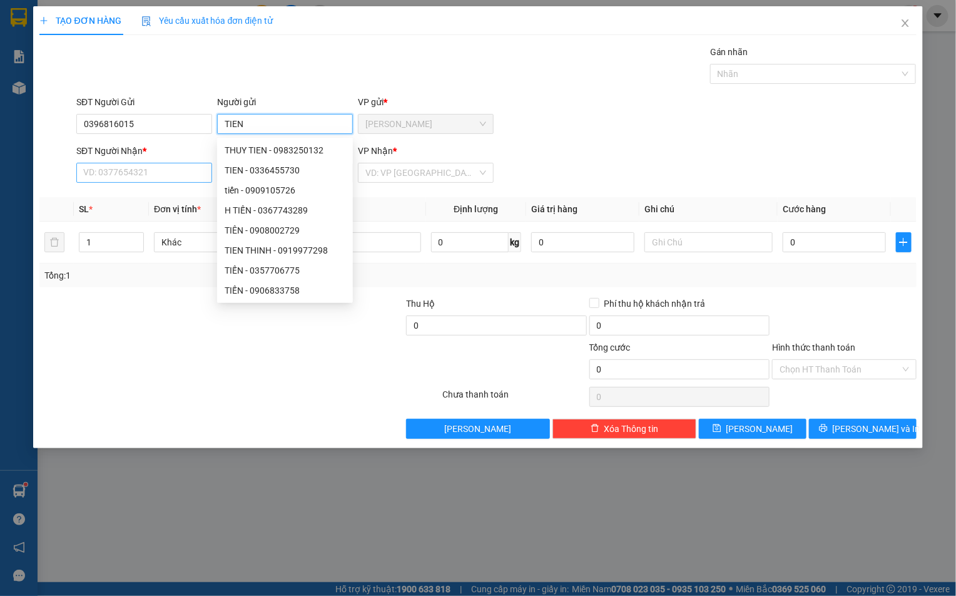
type input "TIEN"
click at [100, 180] on input "SĐT Người Nhận *" at bounding box center [144, 173] width 136 height 20
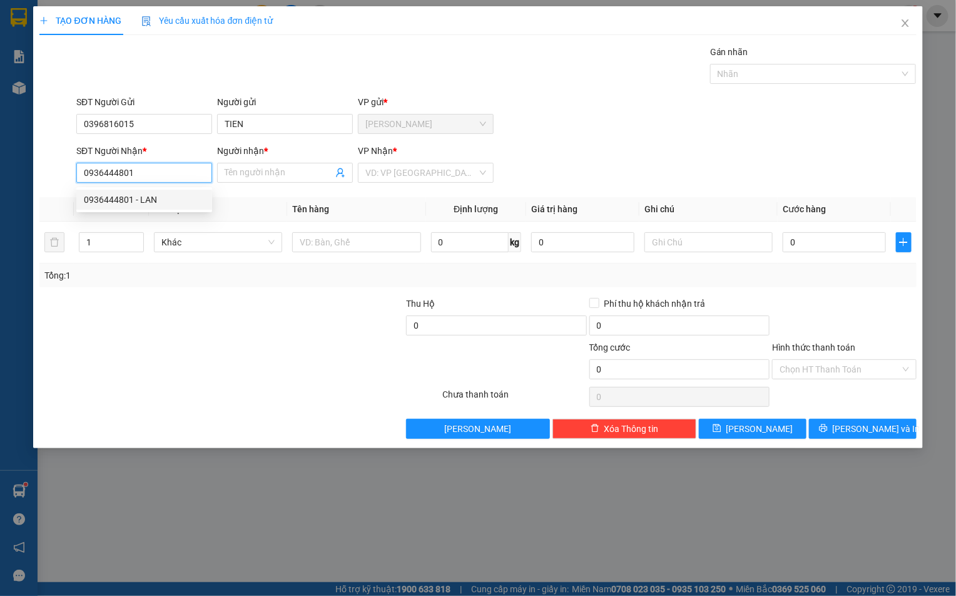
click at [134, 175] on input "0936444801" at bounding box center [144, 173] width 136 height 20
type input "0936826390"
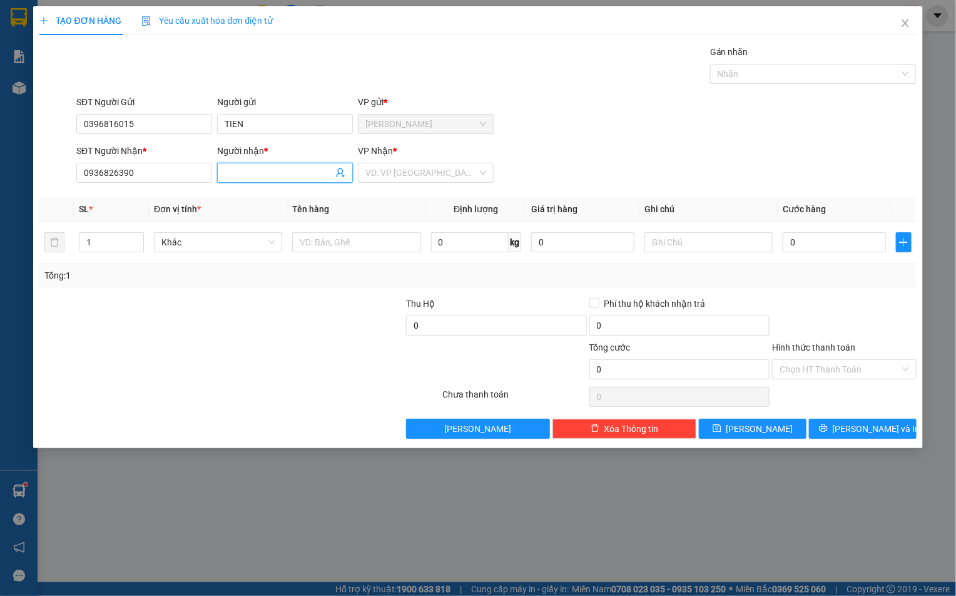
click at [242, 177] on input "Người nhận *" at bounding box center [279, 173] width 108 height 14
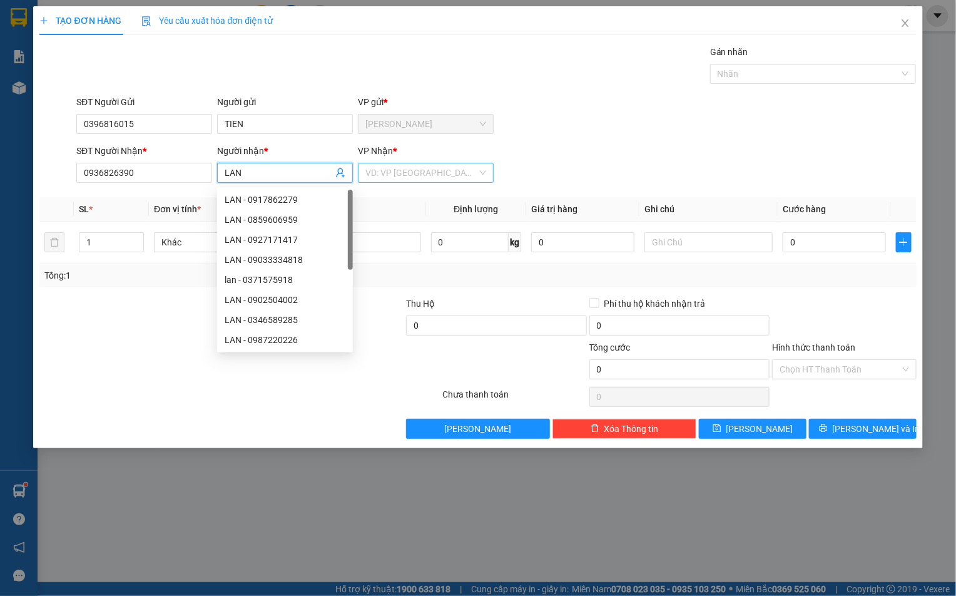
type input "LAN"
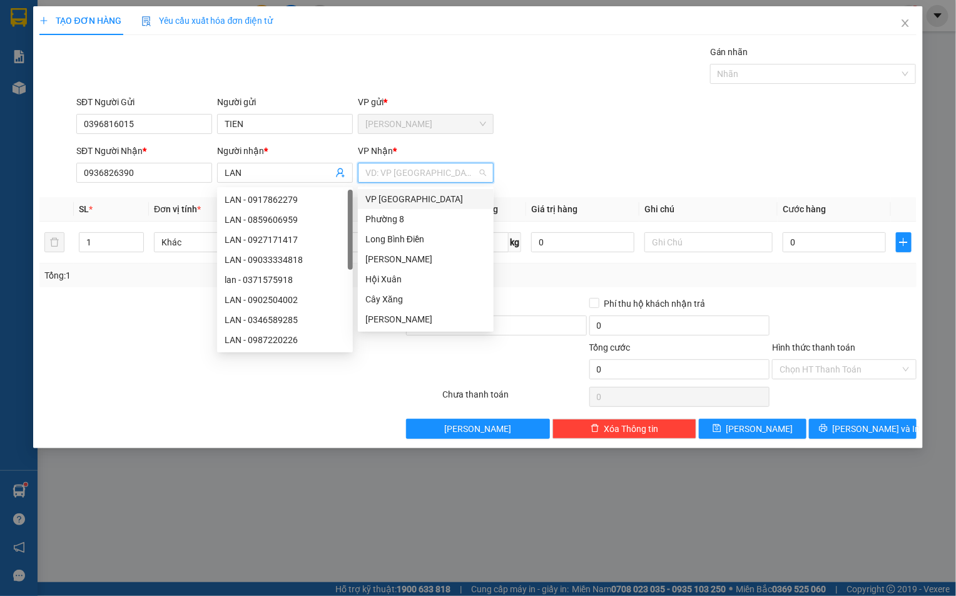
click at [411, 170] on input "search" at bounding box center [421, 172] width 112 height 19
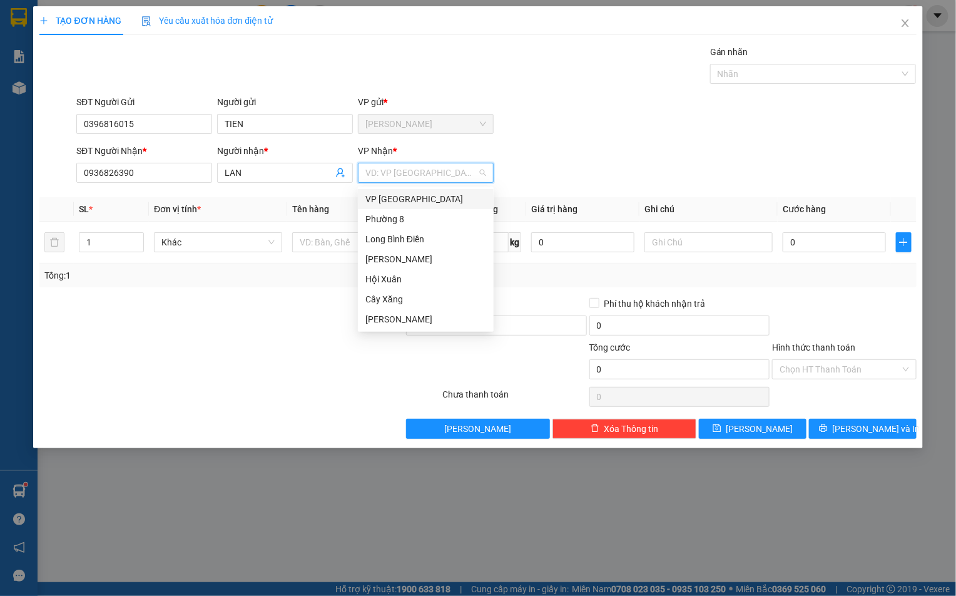
click at [396, 195] on div "VP [GEOGRAPHIC_DATA]" at bounding box center [425, 199] width 121 height 14
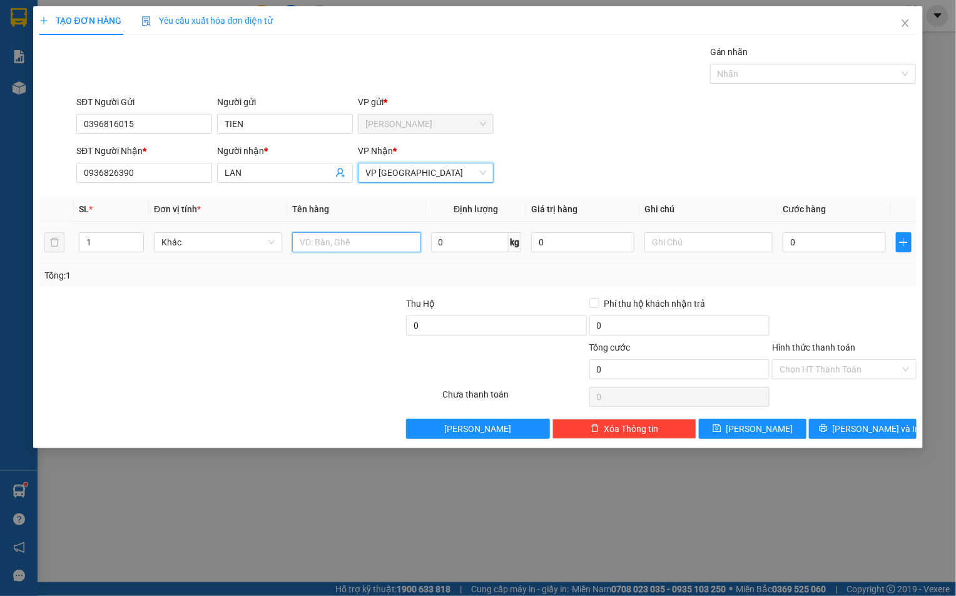
click at [308, 244] on input "text" at bounding box center [356, 242] width 128 height 20
type input "1XOP TRANG"
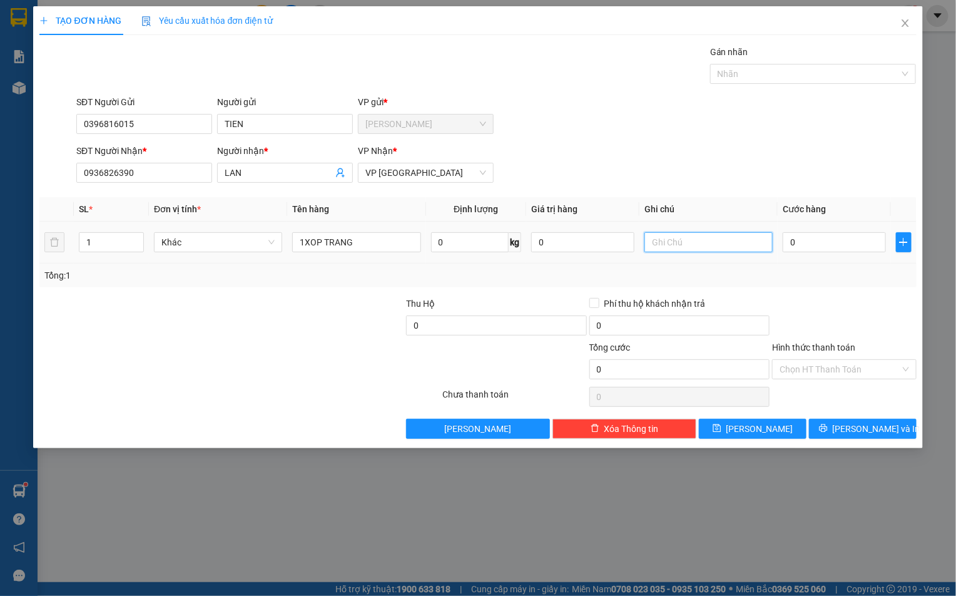
click at [678, 252] on input "text" at bounding box center [709, 242] width 128 height 20
type input "DO AN"
click at [835, 252] on input "0" at bounding box center [834, 242] width 103 height 20
type input "3"
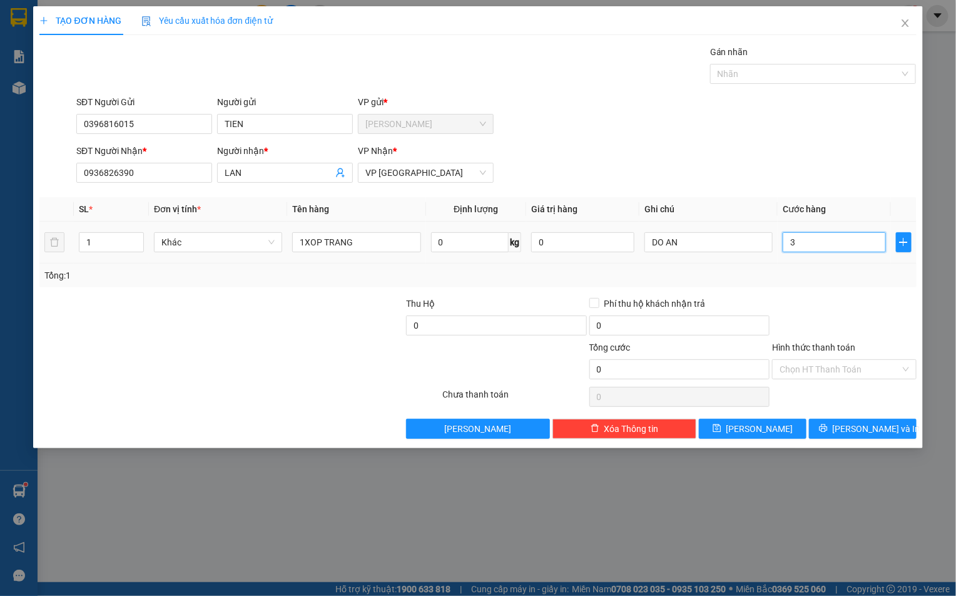
type input "3"
type input "30"
type input "300"
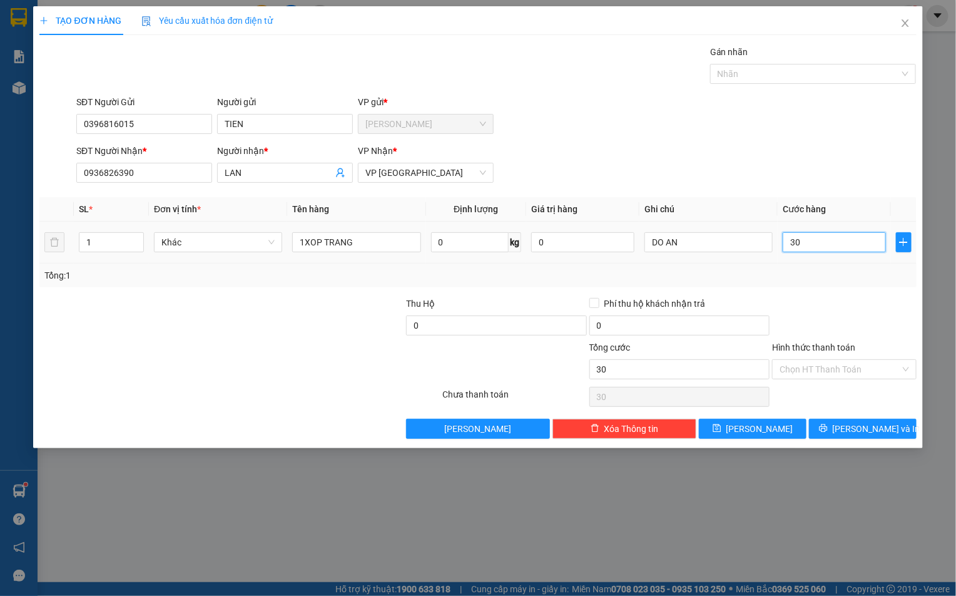
type input "300"
type input "3.000"
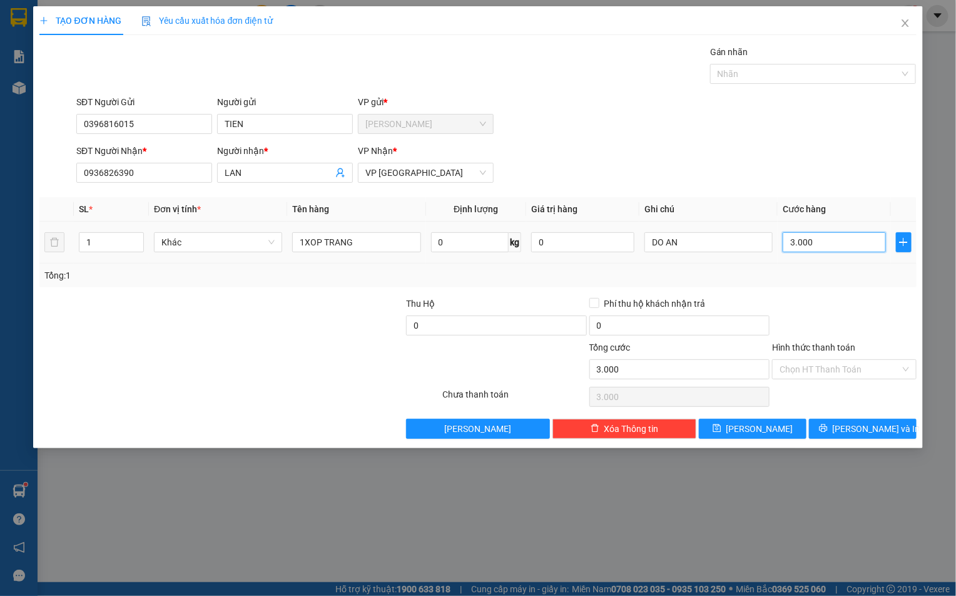
type input "30.000"
click at [782, 370] on input "Hình thức thanh toán" at bounding box center [840, 369] width 120 height 19
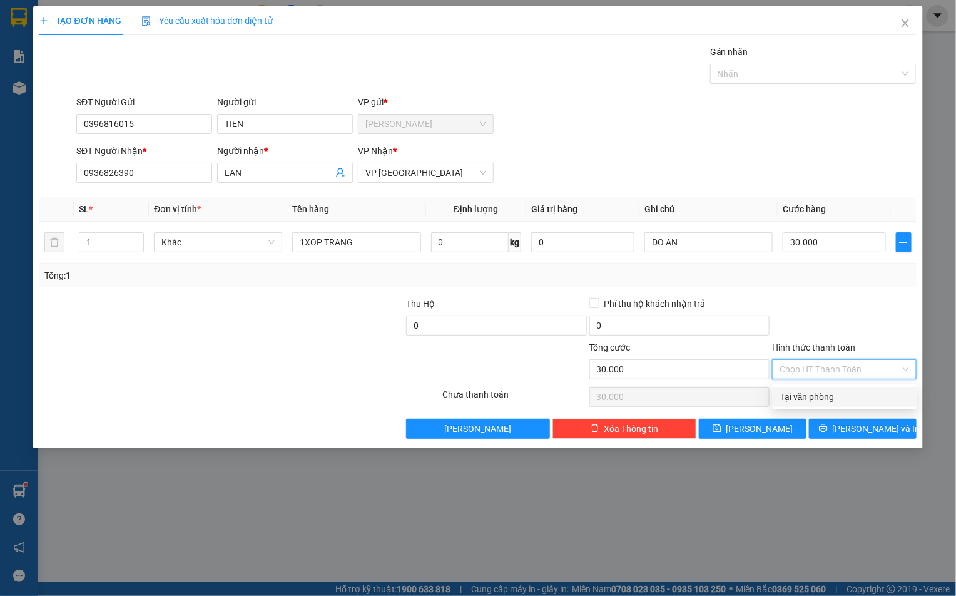
click at [787, 396] on div "Tại văn phòng" at bounding box center [844, 397] width 129 height 14
type input "0"
click at [849, 438] on button "[PERSON_NAME] và In" at bounding box center [863, 429] width 108 height 20
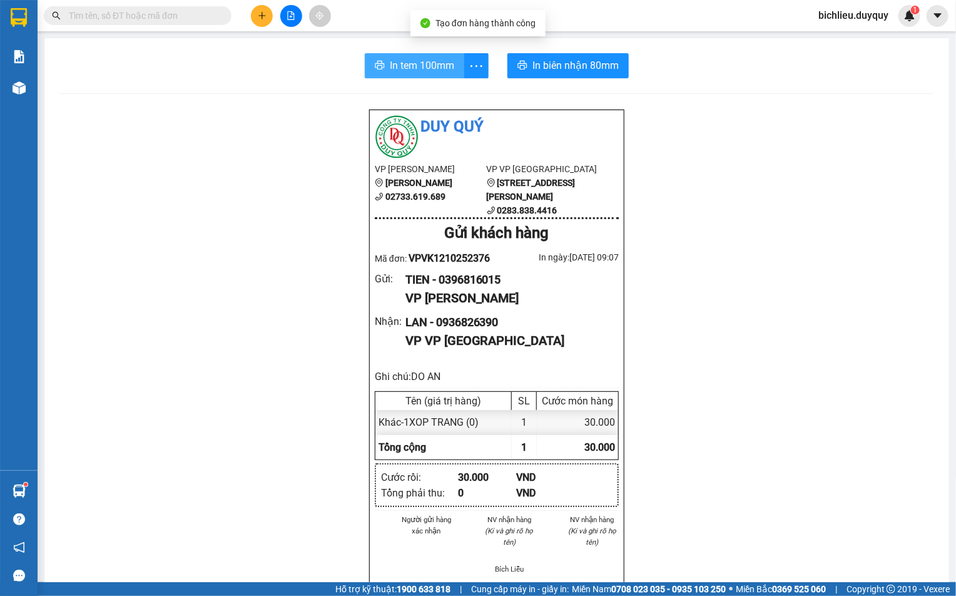
click at [411, 64] on span "In tem 100mm" at bounding box center [422, 66] width 64 height 16
click at [267, 13] on button at bounding box center [262, 16] width 22 height 22
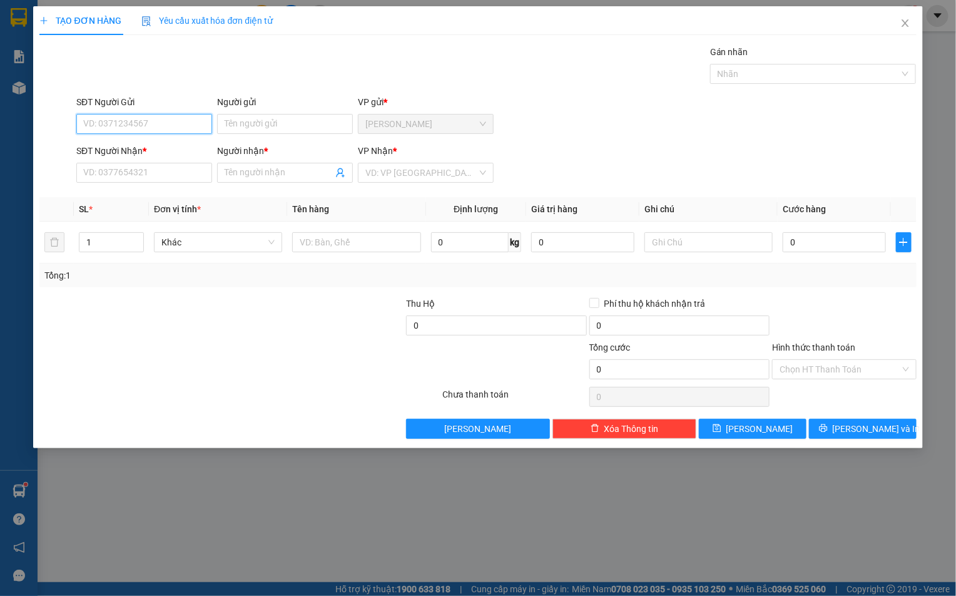
click at [85, 126] on input "SĐT Người Gửi" at bounding box center [144, 124] width 136 height 20
type input "0705171377"
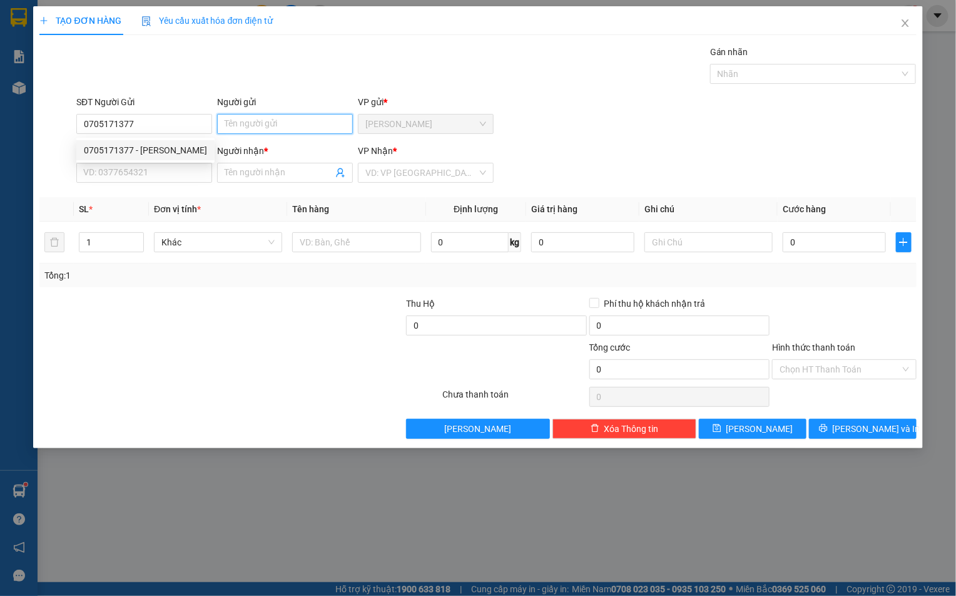
click at [253, 115] on input "Người gửi" at bounding box center [285, 124] width 136 height 20
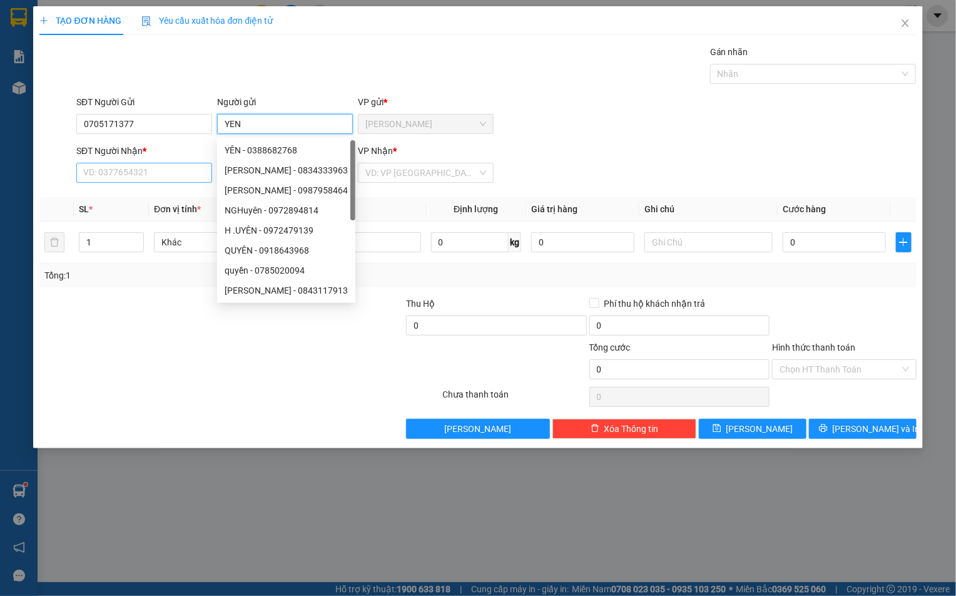
type input "YEN"
click at [91, 167] on input "SĐT Người Nhận *" at bounding box center [144, 173] width 136 height 20
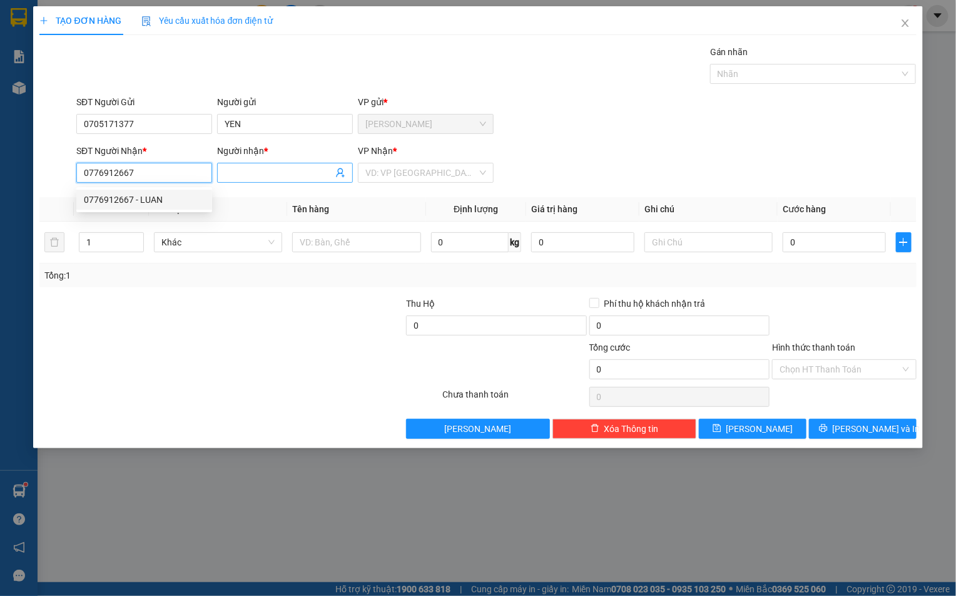
type input "0776912667"
click at [232, 183] on span at bounding box center [285, 173] width 136 height 20
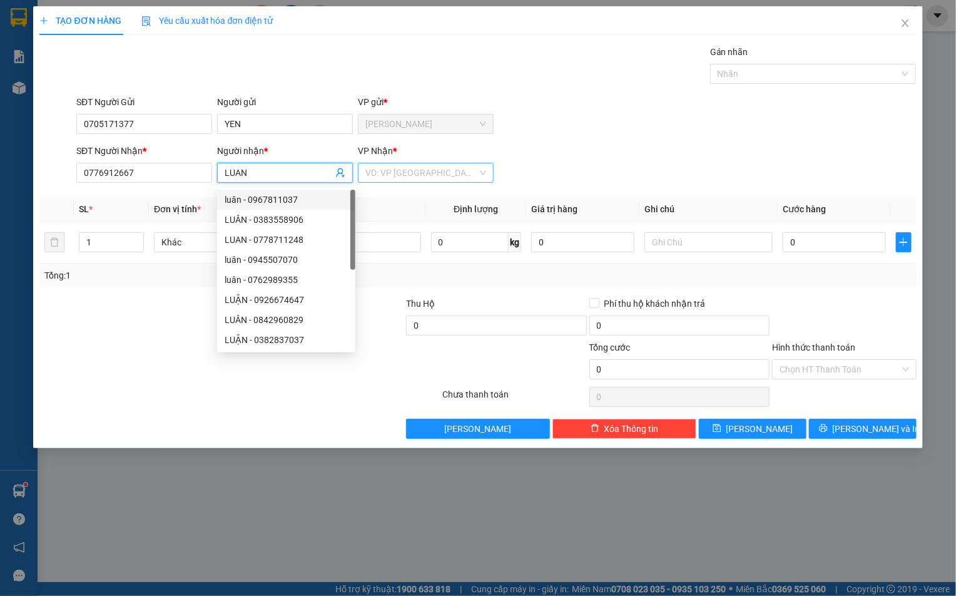
type input "LUAN"
click at [400, 175] on input "search" at bounding box center [421, 172] width 112 height 19
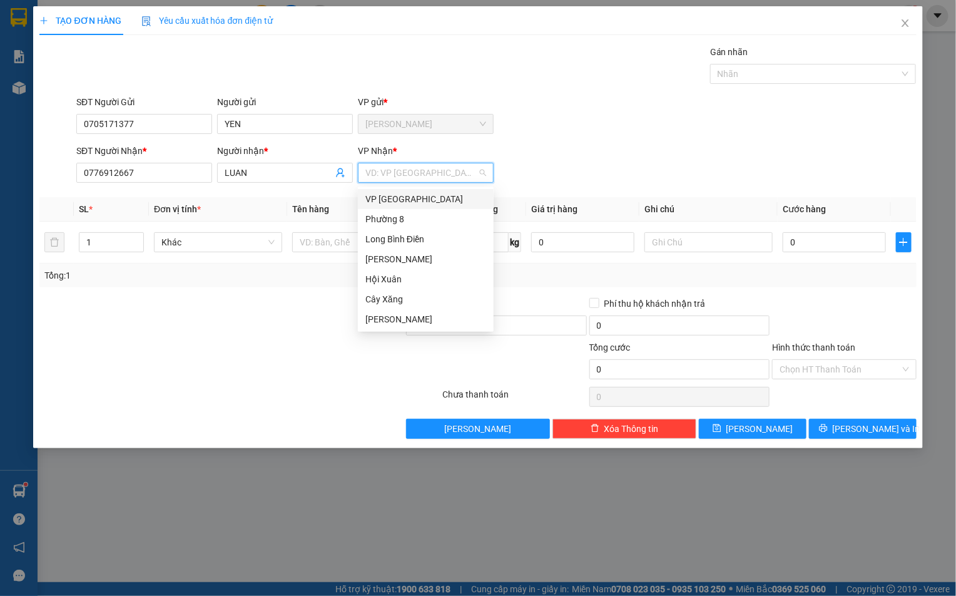
click at [402, 195] on div "VP [GEOGRAPHIC_DATA]" at bounding box center [425, 199] width 121 height 14
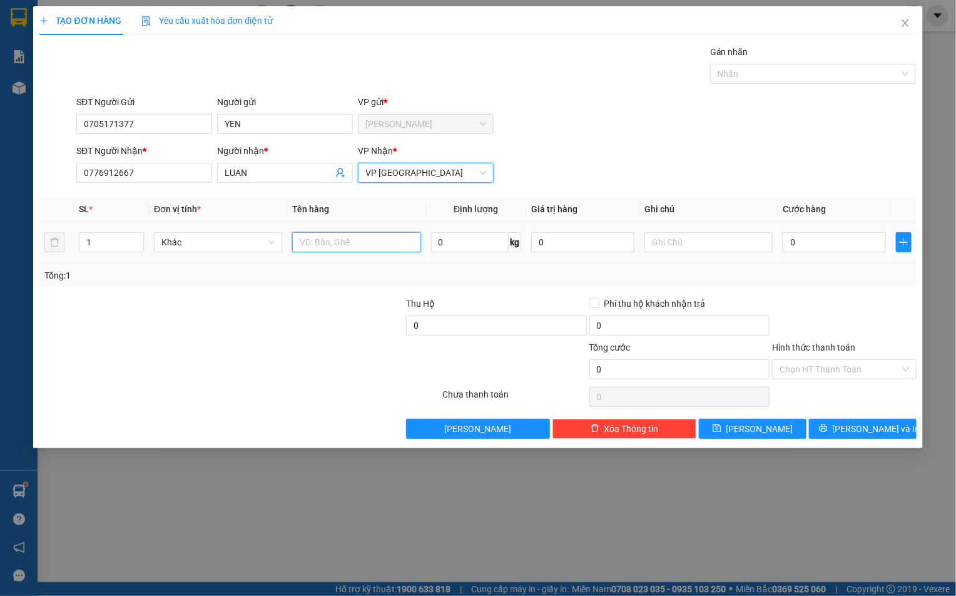
click at [308, 240] on input "text" at bounding box center [356, 242] width 128 height 20
type input "1TNP"
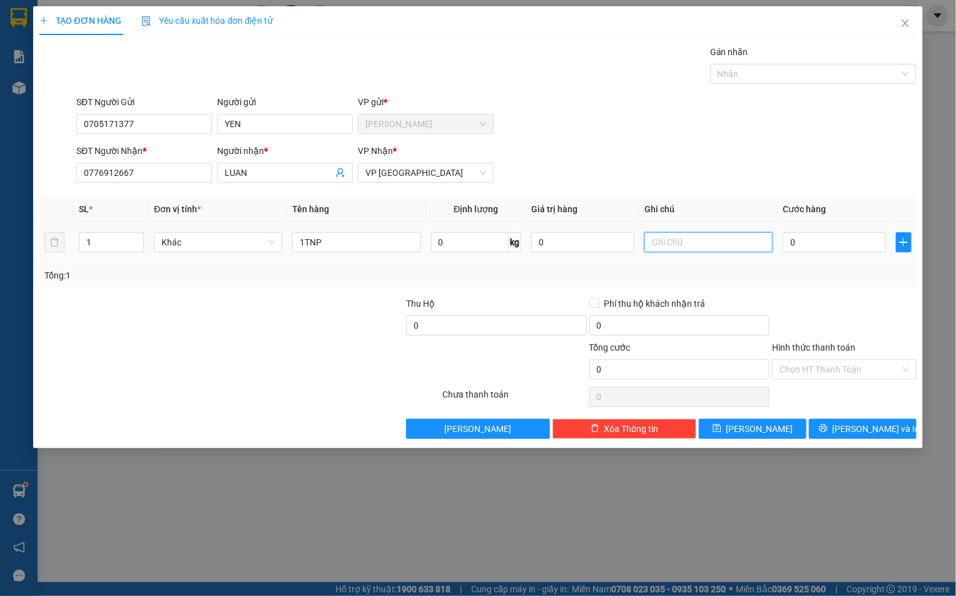
click at [669, 243] on input "text" at bounding box center [709, 242] width 128 height 20
type input "DO AN"
click at [828, 245] on input "0" at bounding box center [834, 242] width 103 height 20
type input "3"
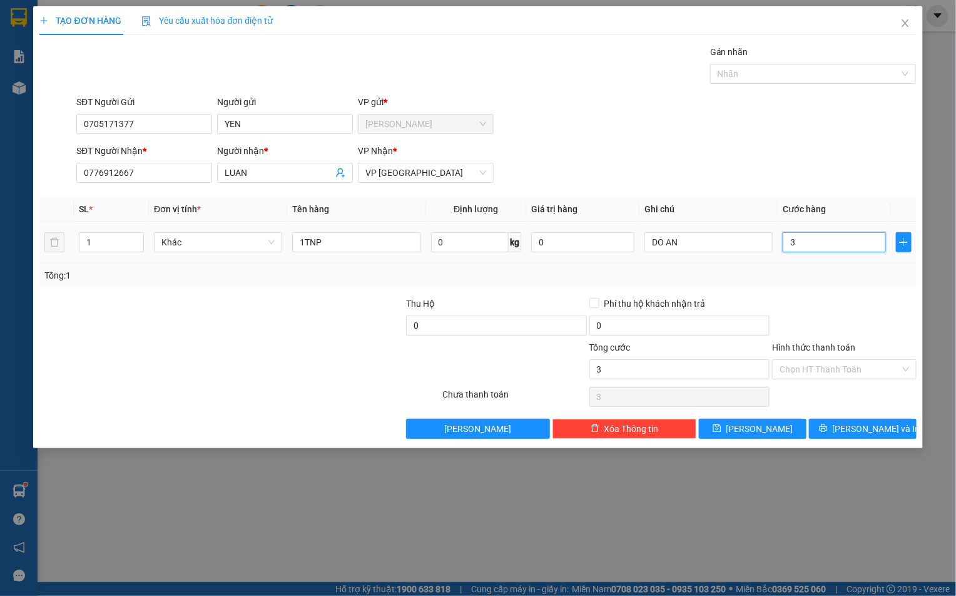
type input "3"
type input "30"
type input "300"
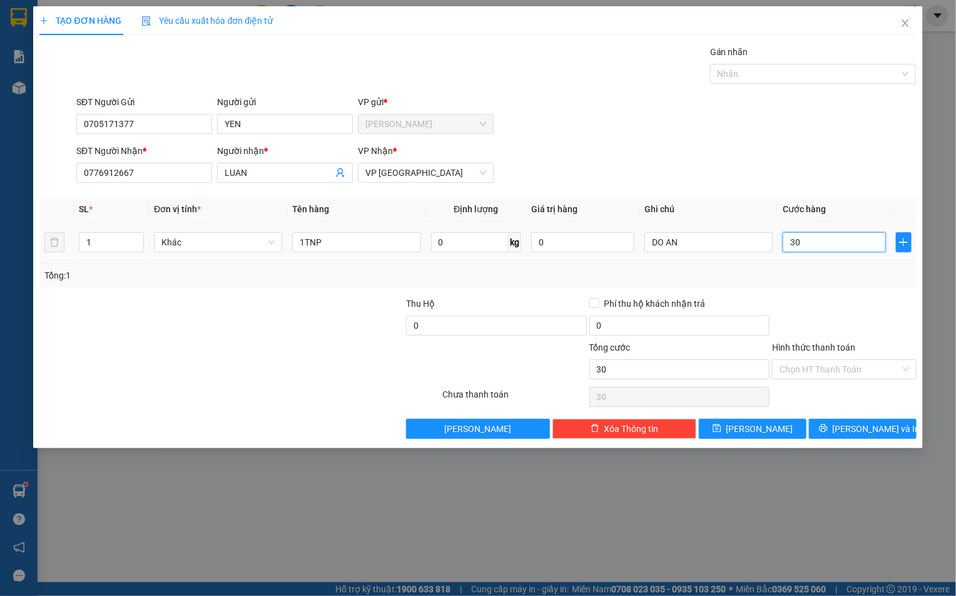
type input "300"
type input "3.000"
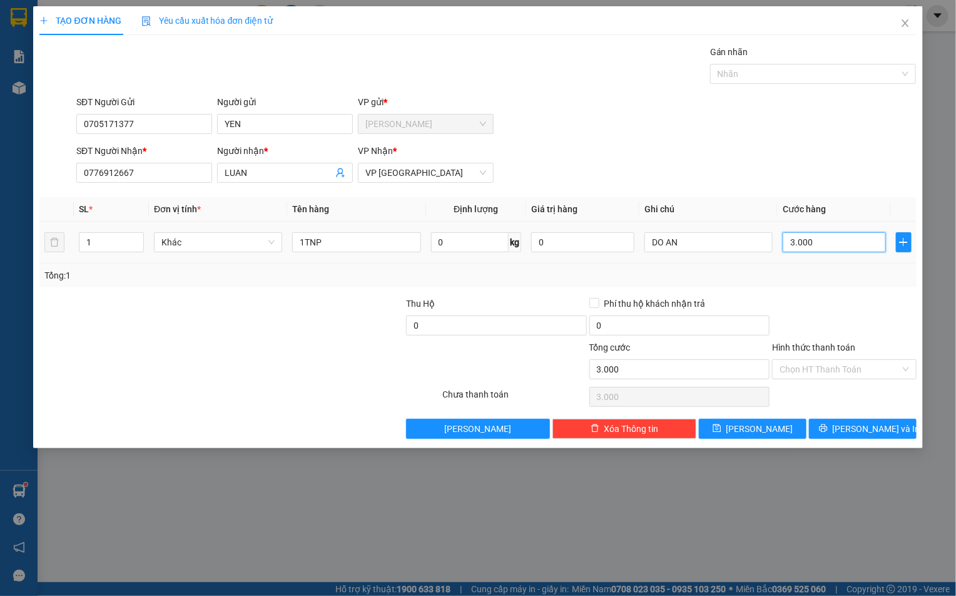
type input "30.000"
click at [792, 372] on input "Hình thức thanh toán" at bounding box center [840, 369] width 120 height 19
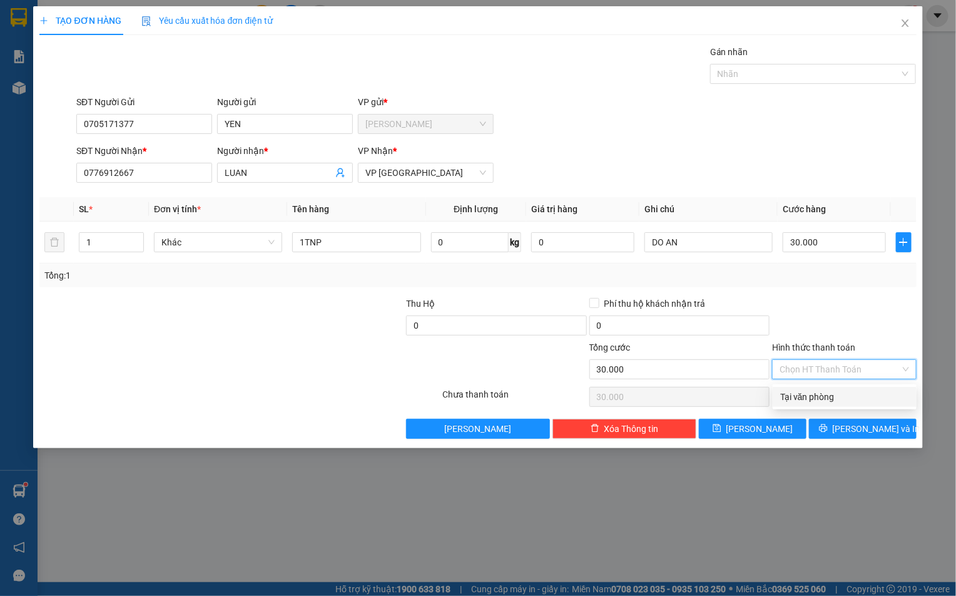
click at [815, 390] on div "Tại văn phòng" at bounding box center [844, 397] width 129 height 14
type input "0"
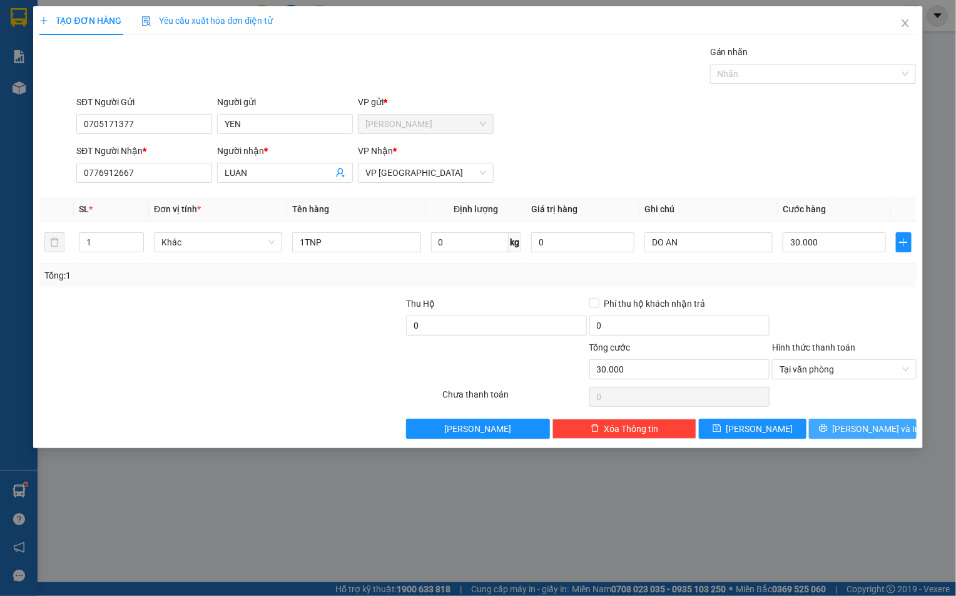
click at [825, 426] on button "[PERSON_NAME] và In" at bounding box center [863, 429] width 108 height 20
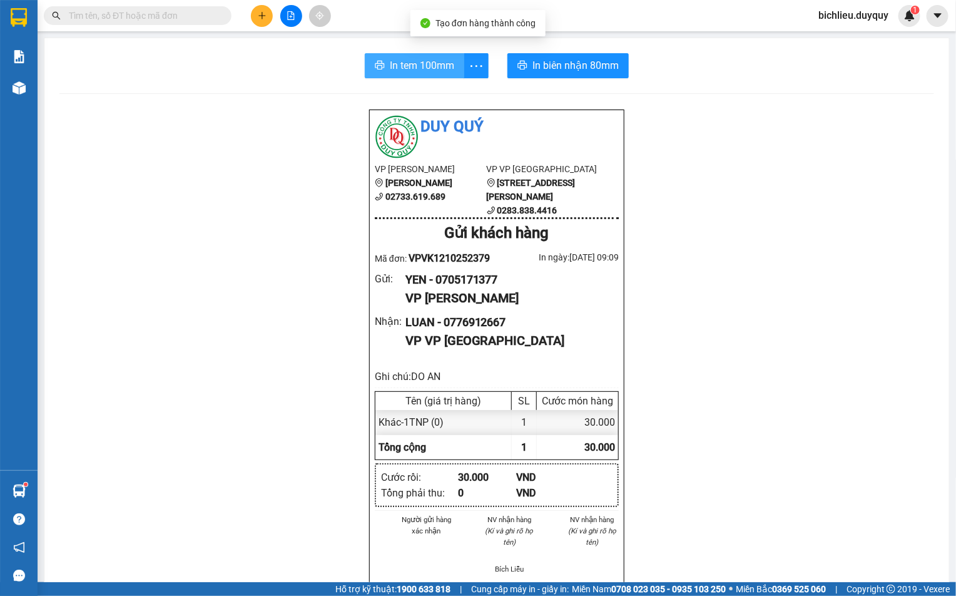
click at [423, 59] on span "In tem 100mm" at bounding box center [422, 66] width 64 height 16
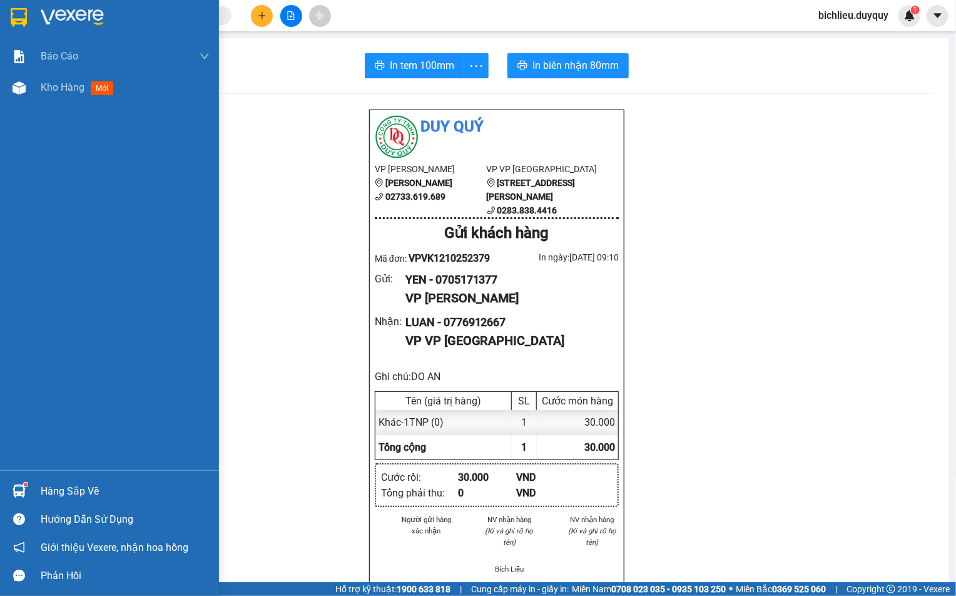
drag, startPoint x: 19, startPoint y: 9, endPoint x: 943, endPoint y: 34, distance: 924.1
click at [19, 11] on img at bounding box center [19, 17] width 16 height 19
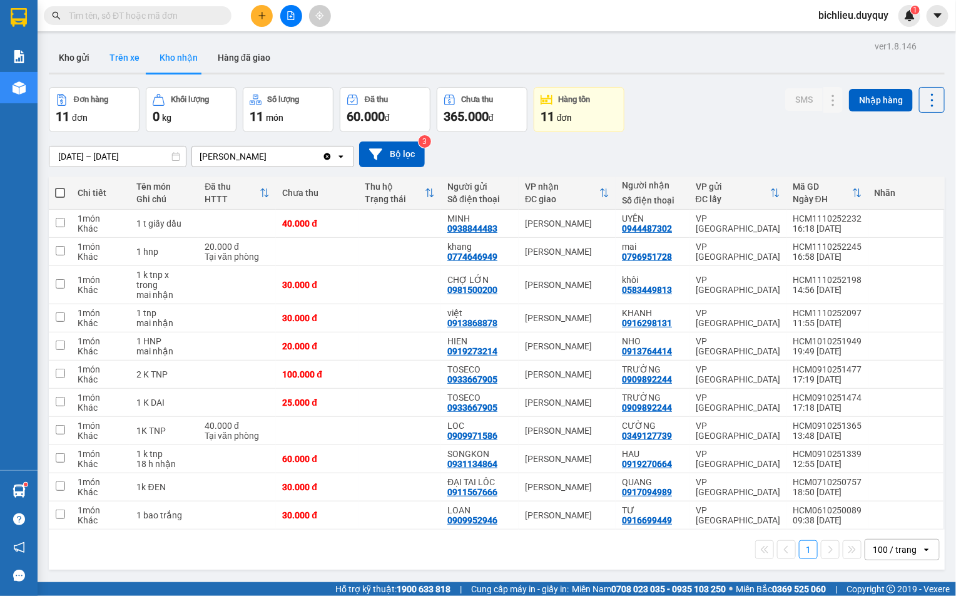
click at [126, 62] on button "Trên xe" at bounding box center [125, 58] width 50 height 30
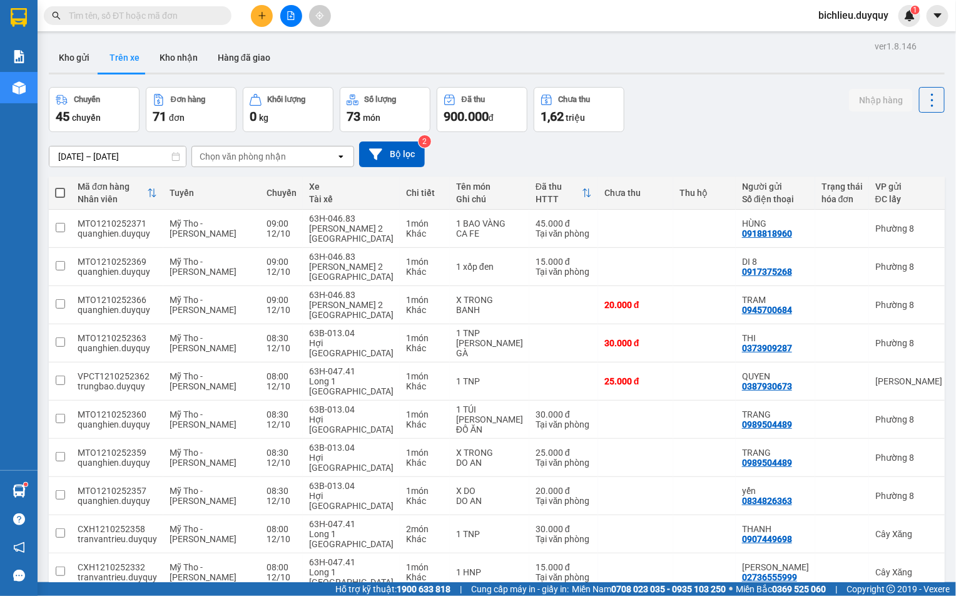
drag, startPoint x: 293, startPoint y: 156, endPoint x: 295, endPoint y: 167, distance: 10.9
click at [293, 155] on div "Chọn văn phòng nhận" at bounding box center [264, 156] width 144 height 20
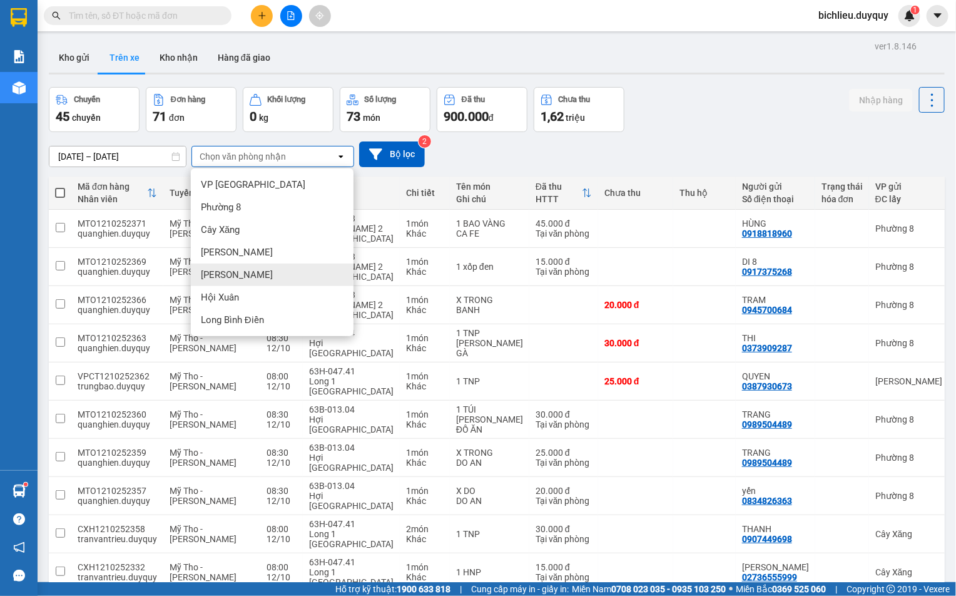
click at [252, 267] on div "[PERSON_NAME]" at bounding box center [272, 274] width 163 height 23
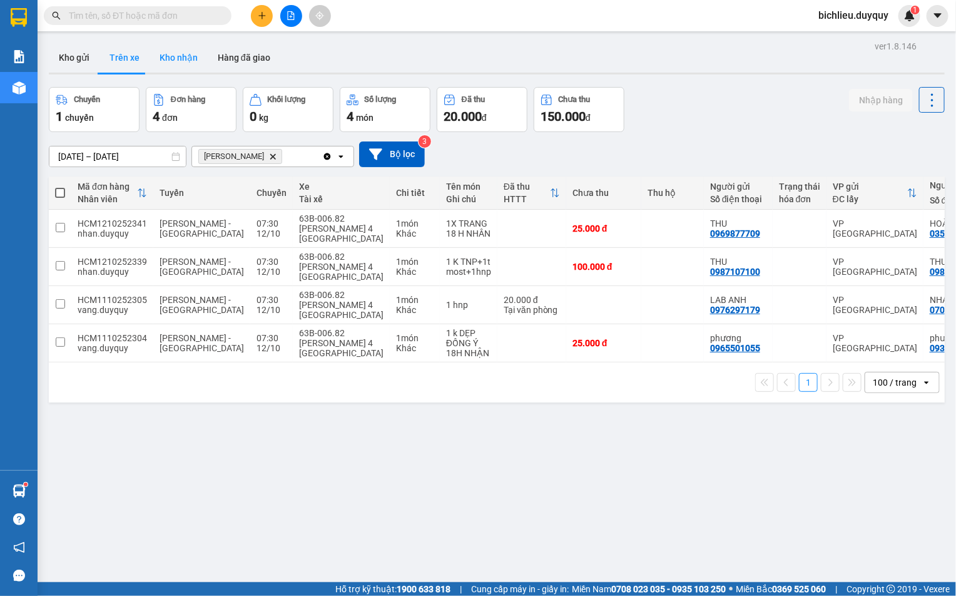
click at [169, 64] on button "Kho nhận" at bounding box center [179, 58] width 58 height 30
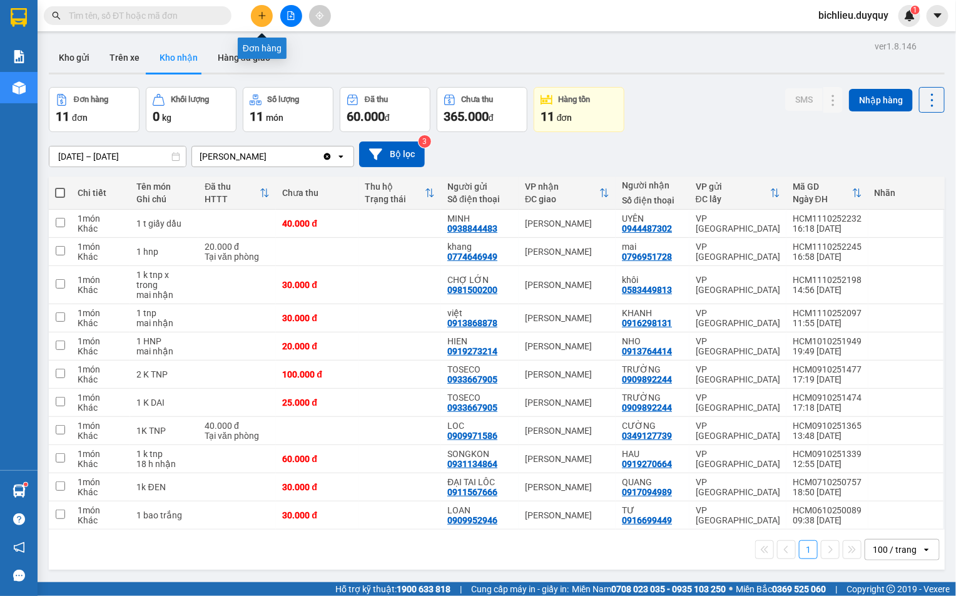
click at [263, 14] on icon "plus" at bounding box center [262, 15] width 9 height 9
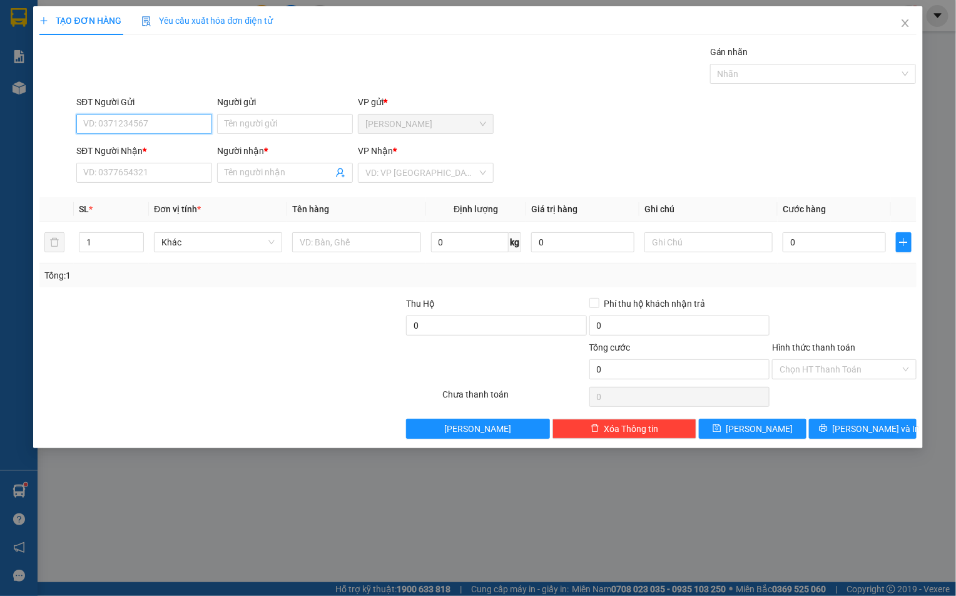
click at [86, 123] on input "SĐT Người Gửi" at bounding box center [144, 124] width 136 height 20
type input "0399506352"
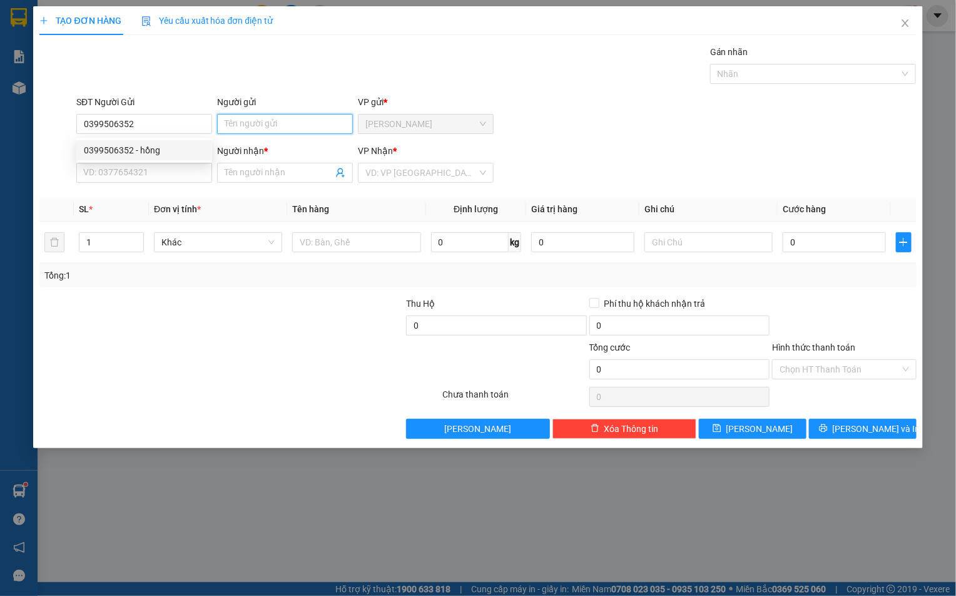
click at [233, 120] on input "Người gửi" at bounding box center [285, 124] width 136 height 20
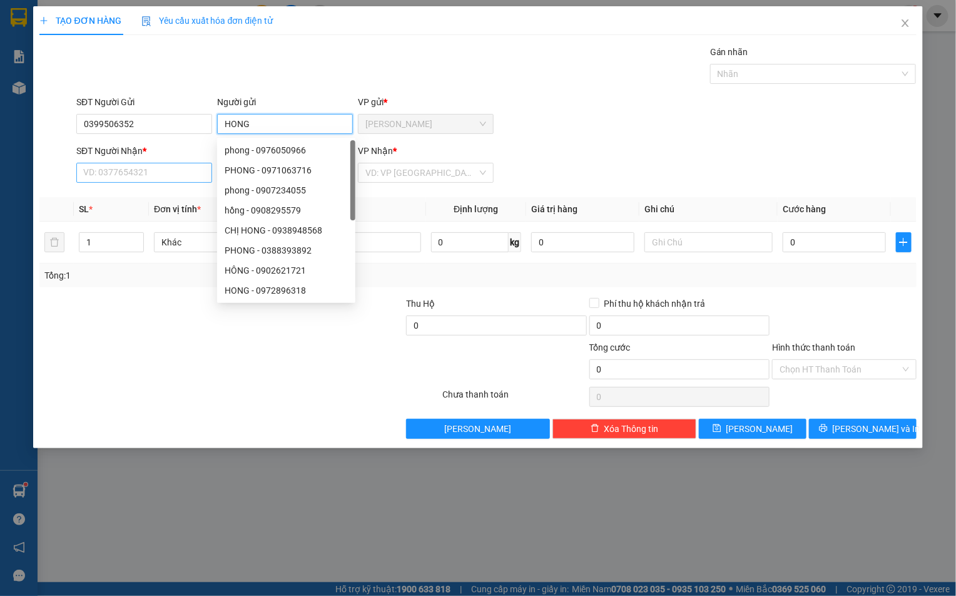
type input "HONG"
click at [100, 169] on input "SĐT Người Nhận *" at bounding box center [144, 173] width 136 height 20
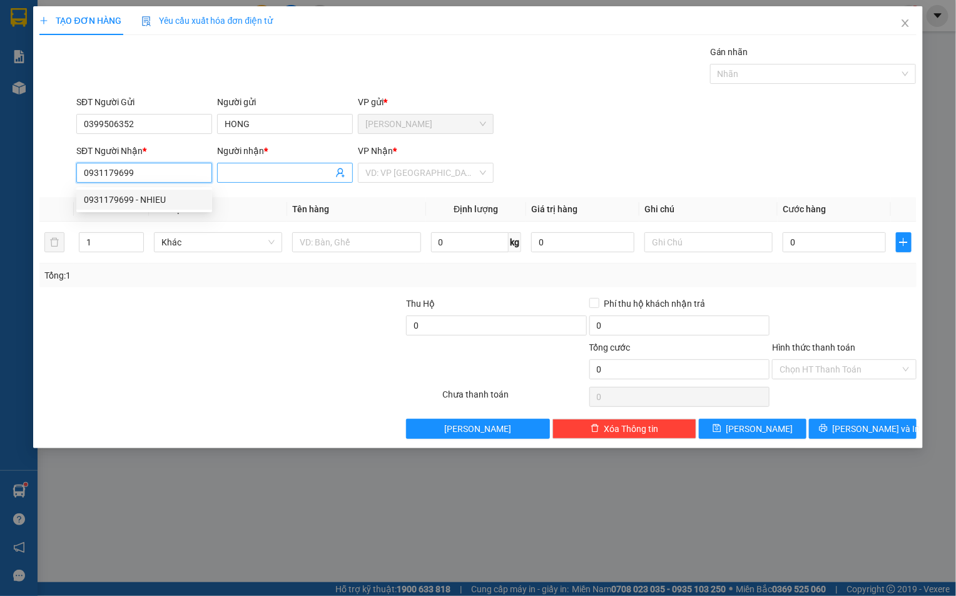
type input "0931179699"
click at [218, 169] on span at bounding box center [285, 173] width 136 height 20
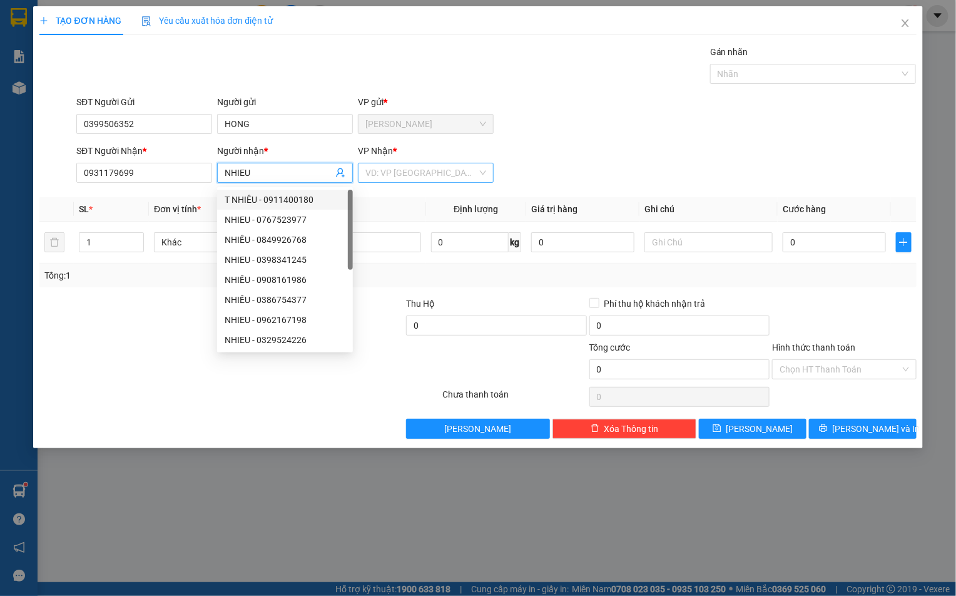
type input "NHIEU"
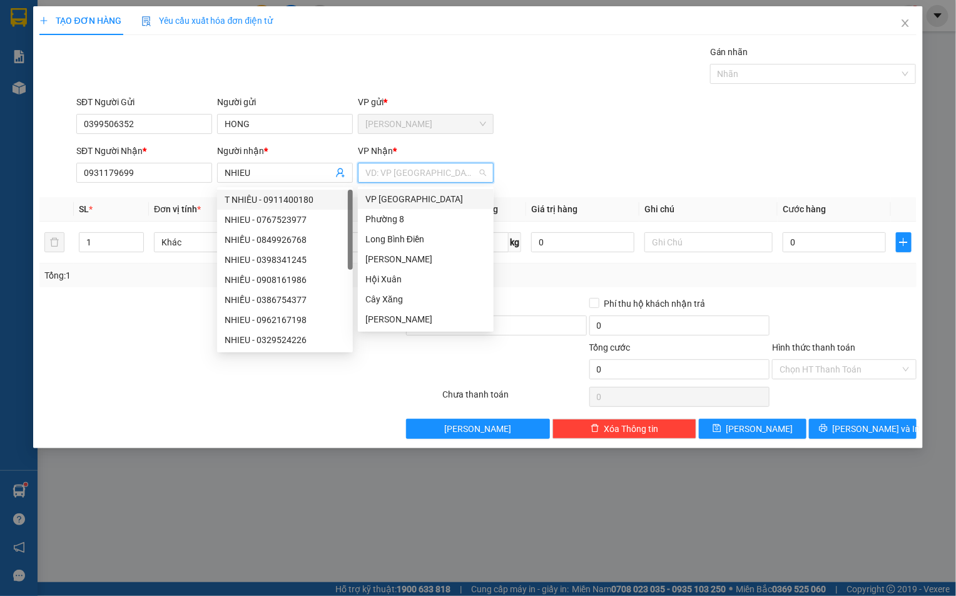
drag, startPoint x: 396, startPoint y: 170, endPoint x: 404, endPoint y: 192, distance: 23.7
click at [397, 175] on input "search" at bounding box center [421, 172] width 112 height 19
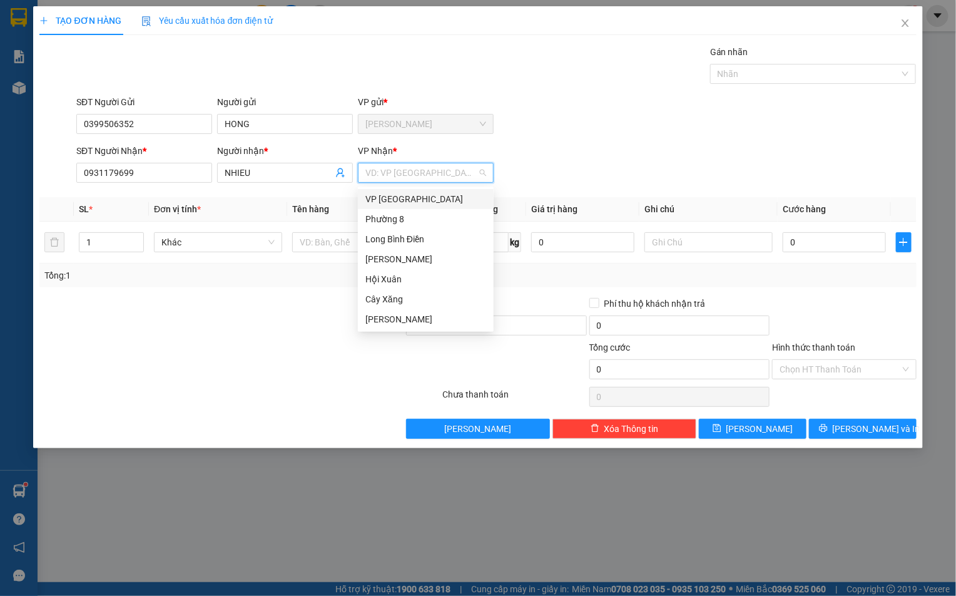
click at [395, 199] on div "VP [GEOGRAPHIC_DATA]" at bounding box center [425, 199] width 121 height 14
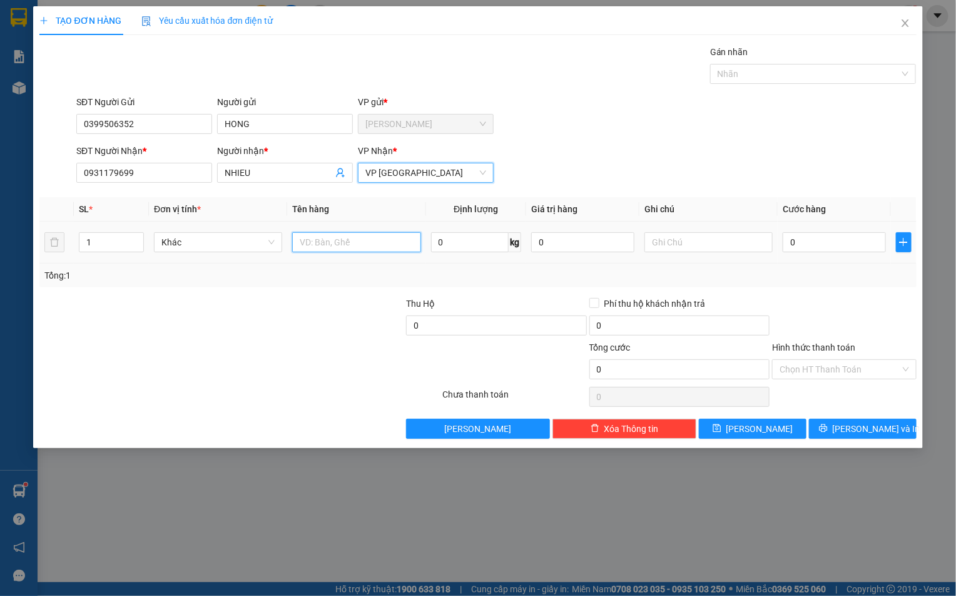
click at [335, 235] on input "text" at bounding box center [356, 242] width 128 height 20
type input "1TNP"
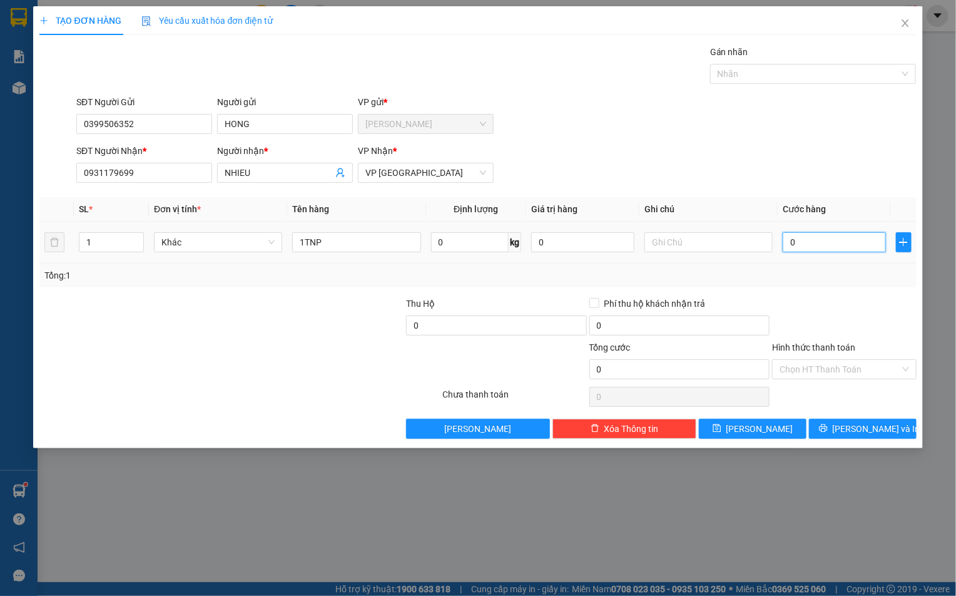
click at [817, 246] on input "0" at bounding box center [834, 242] width 103 height 20
type input "3"
type input "30"
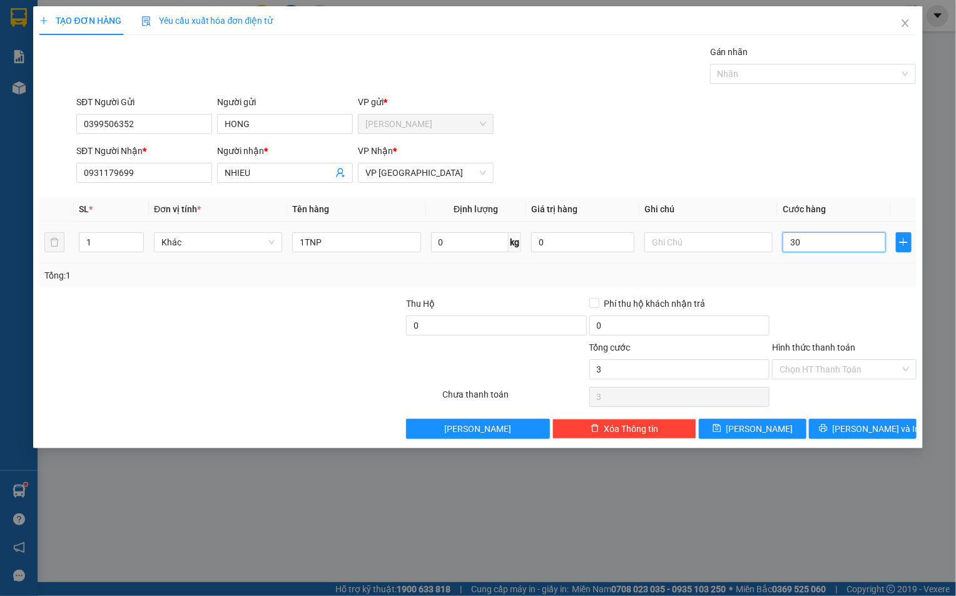
type input "30"
type input "300"
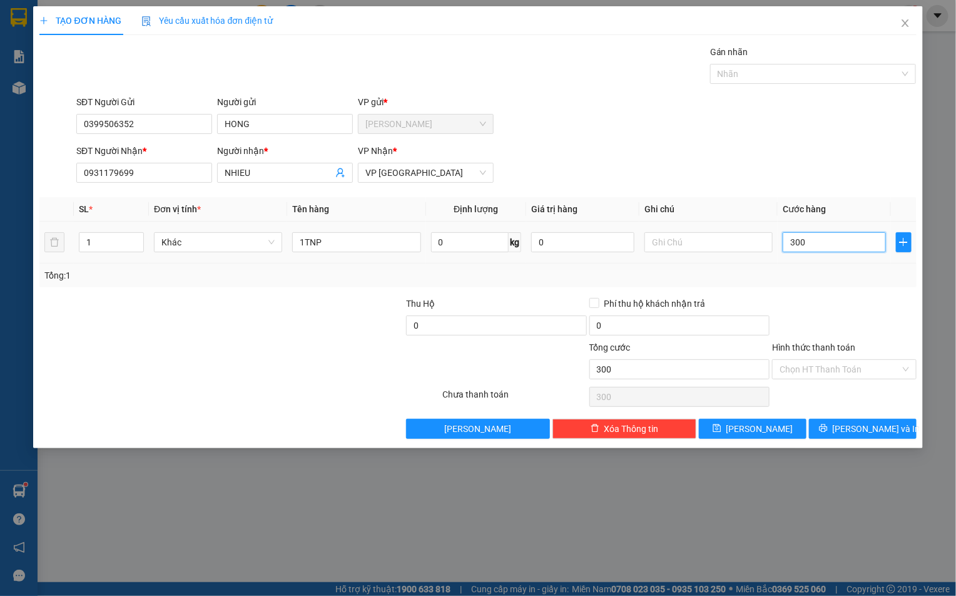
type input "3.000"
type input "30.000"
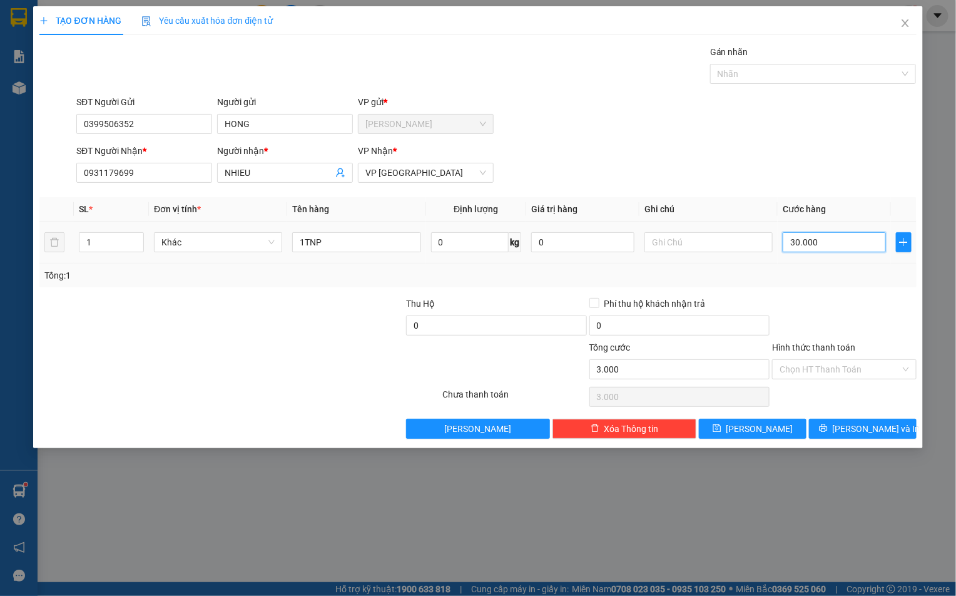
type input "30.000"
click at [851, 430] on button "[PERSON_NAME] và In" at bounding box center [863, 429] width 108 height 20
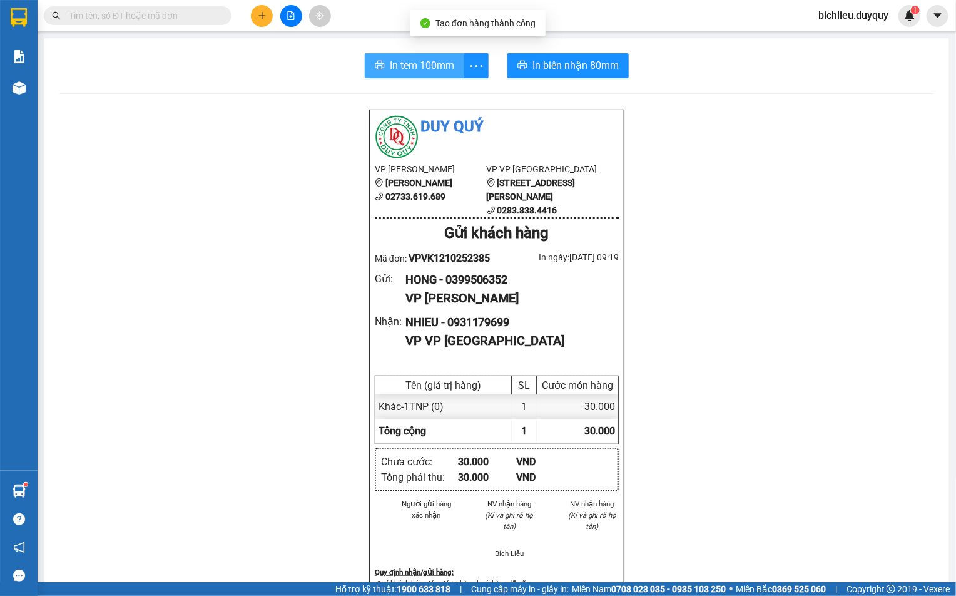
click at [376, 64] on icon "printer" at bounding box center [380, 65] width 10 height 10
click at [261, 21] on button at bounding box center [262, 16] width 22 height 22
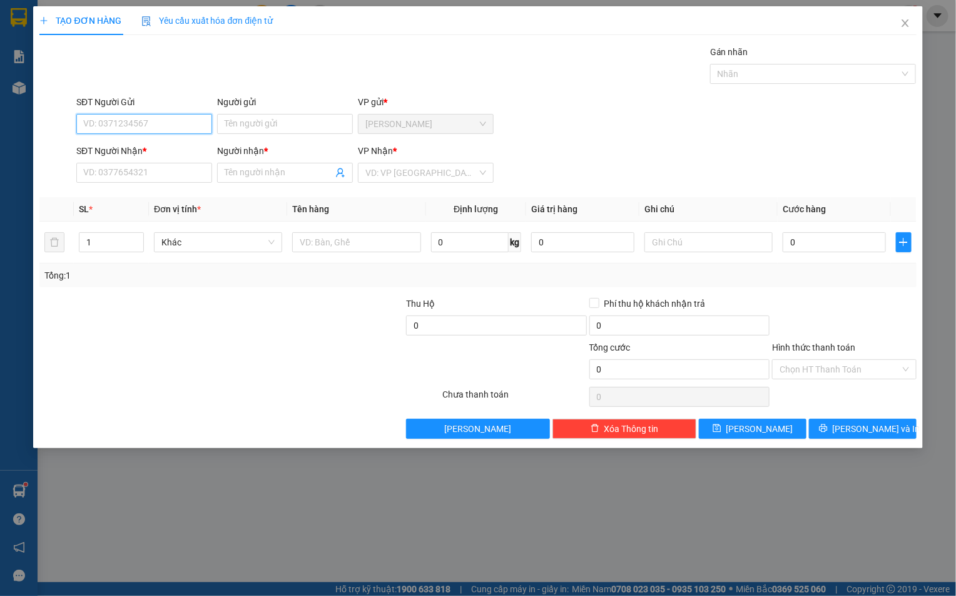
click at [88, 121] on input "SĐT Người Gửi" at bounding box center [144, 124] width 136 height 20
click at [90, 119] on input "SĐT Người Gửi" at bounding box center [144, 124] width 136 height 20
type input "0868603903"
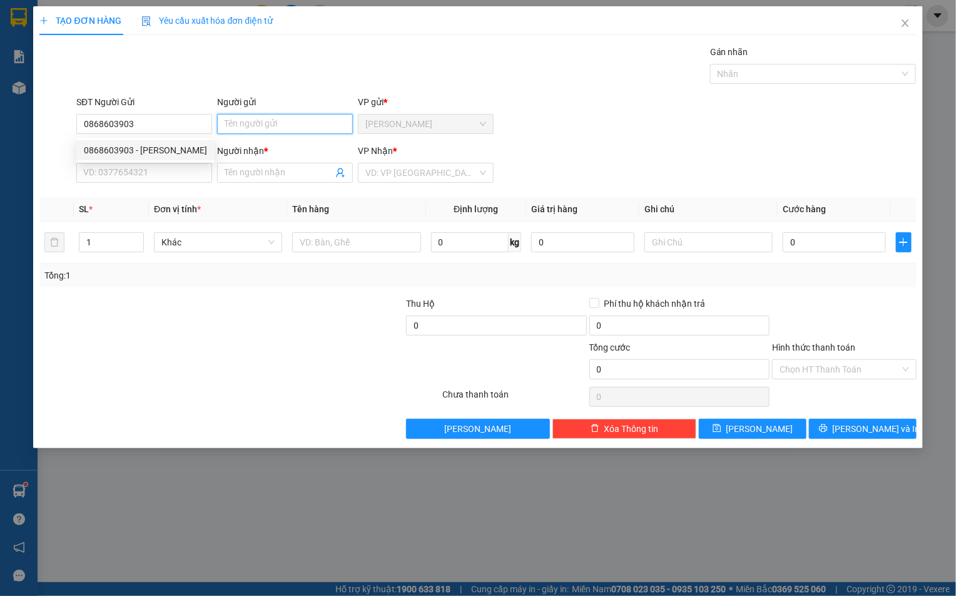
click at [235, 130] on input "Người gửi" at bounding box center [285, 124] width 136 height 20
type input "[PERSON_NAME]"
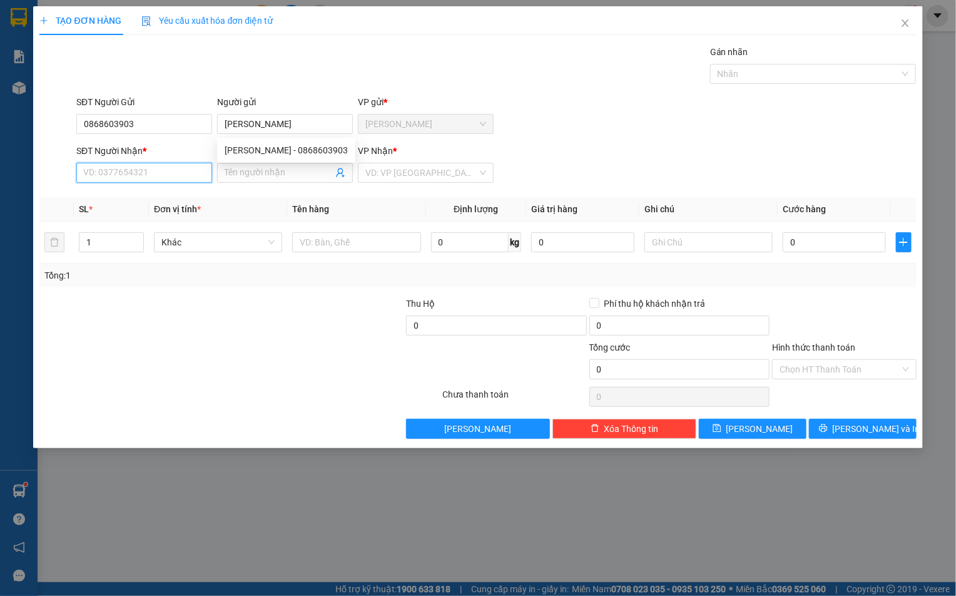
click at [89, 177] on input "SĐT Người Nhận *" at bounding box center [144, 173] width 136 height 20
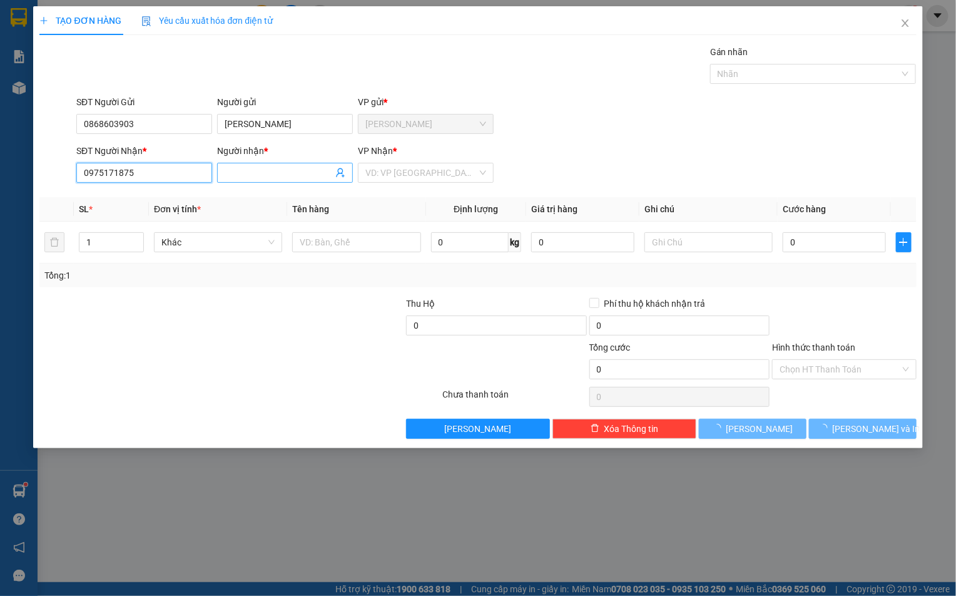
type input "0975171875"
click at [241, 175] on input "Người nhận *" at bounding box center [279, 173] width 108 height 14
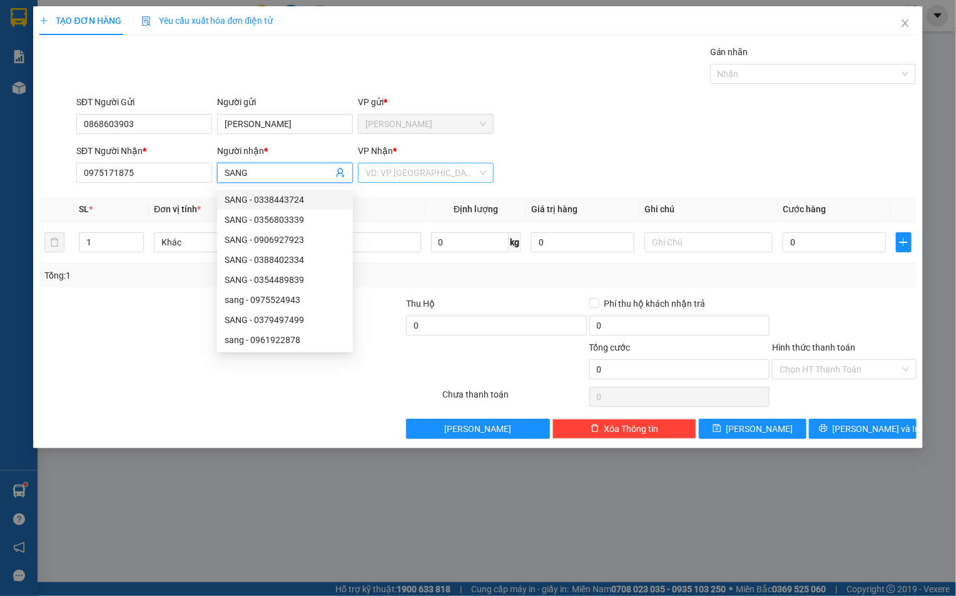
type input "SANG"
click at [398, 169] on input "search" at bounding box center [421, 172] width 112 height 19
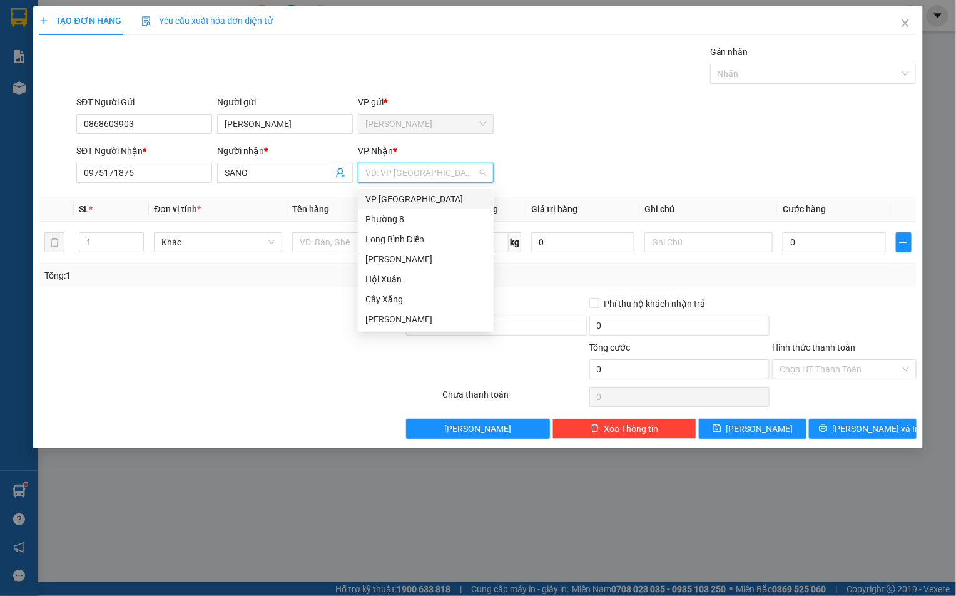
click at [401, 196] on div "VP [GEOGRAPHIC_DATA]" at bounding box center [425, 199] width 121 height 14
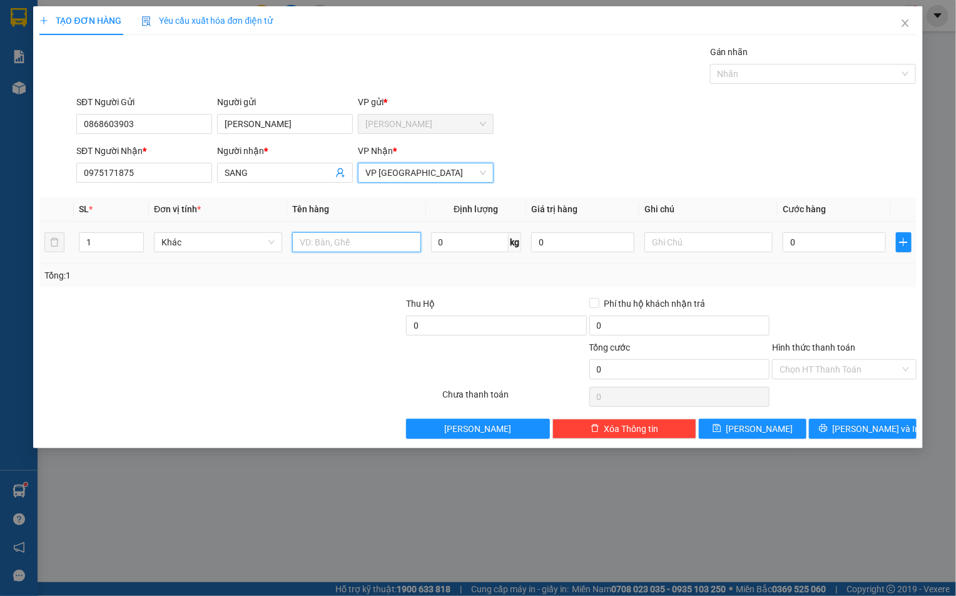
click at [329, 246] on input "text" at bounding box center [356, 242] width 128 height 20
type input "1BAO TRANG +1XOP TRANG"
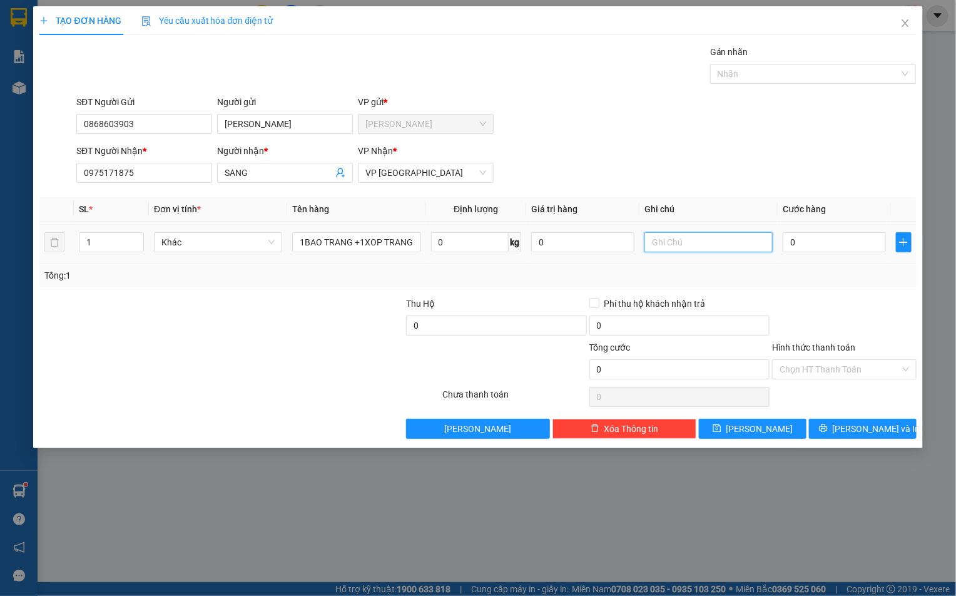
click at [673, 252] on input "text" at bounding box center [709, 242] width 128 height 20
type input "TRAI CAY"
click at [802, 255] on div "0" at bounding box center [834, 242] width 103 height 25
click at [802, 245] on input "0" at bounding box center [834, 242] width 103 height 20
type input "9"
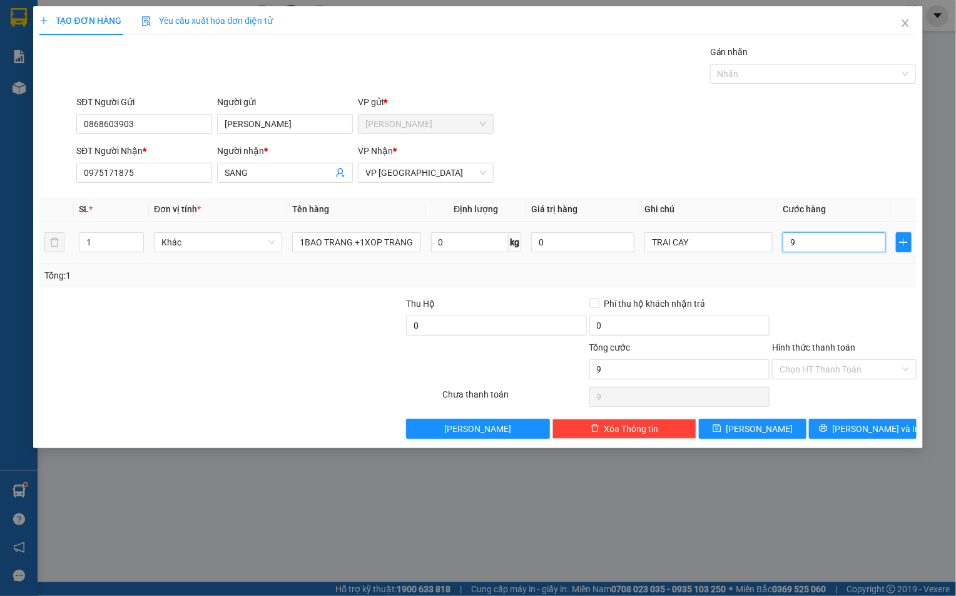
type input "9"
type input "90"
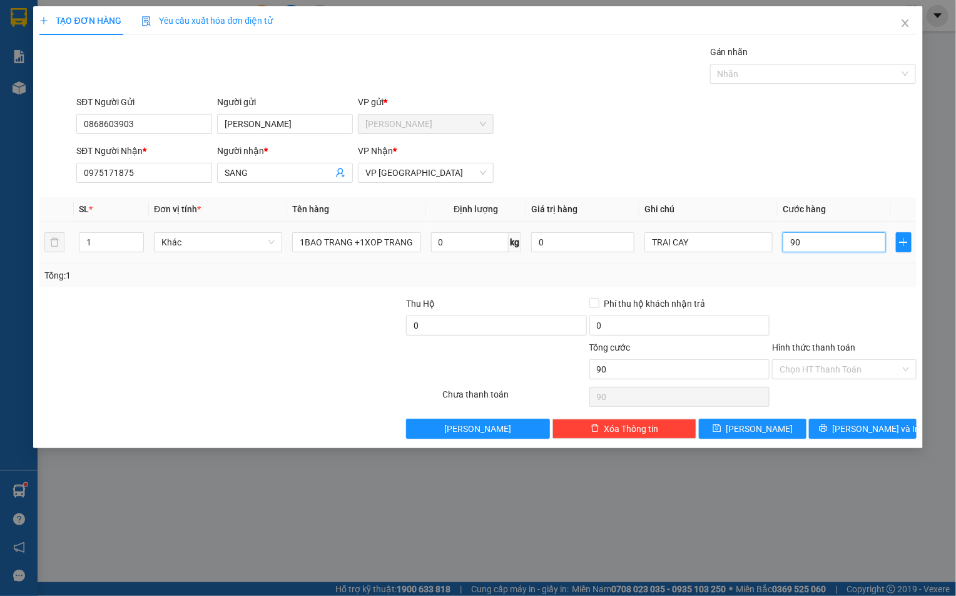
type input "900"
type input "9.000"
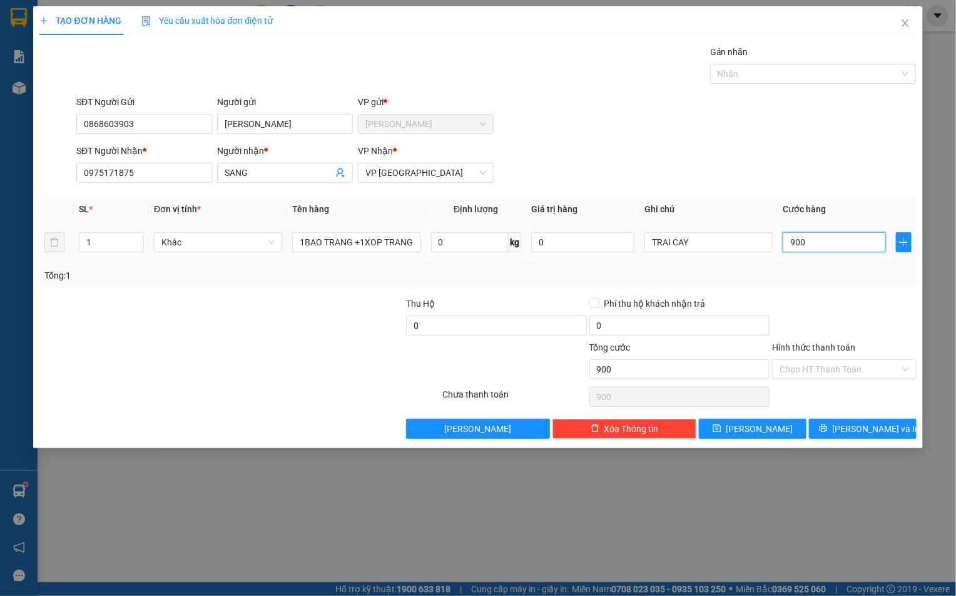
type input "9.000"
type input "90.000"
drag, startPoint x: 790, startPoint y: 378, endPoint x: 796, endPoint y: 370, distance: 9.9
click at [796, 370] on input "Hình thức thanh toán" at bounding box center [840, 369] width 120 height 19
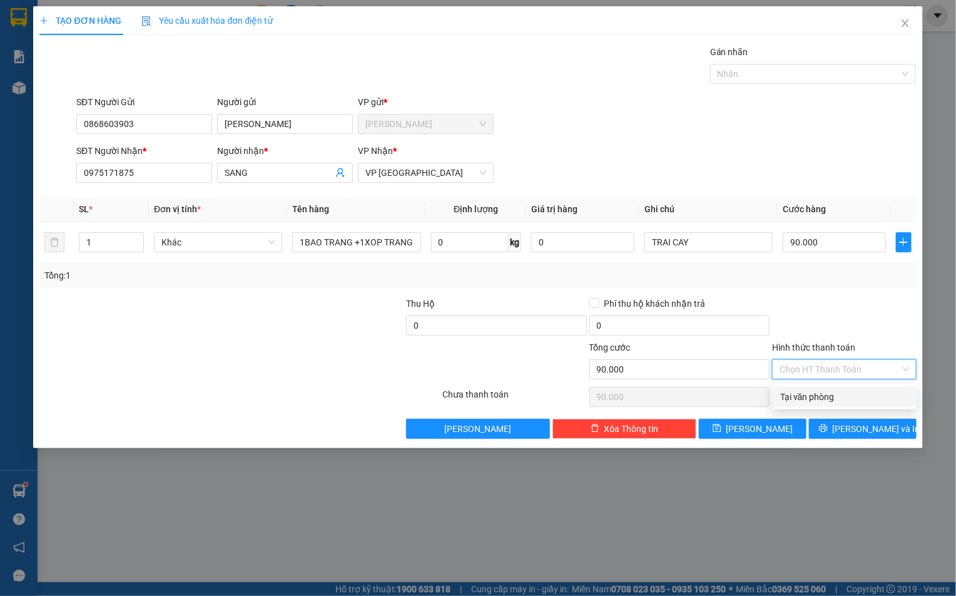
click at [796, 394] on div "Tại văn phòng" at bounding box center [844, 397] width 129 height 14
click at [827, 432] on icon "printer" at bounding box center [823, 428] width 8 height 8
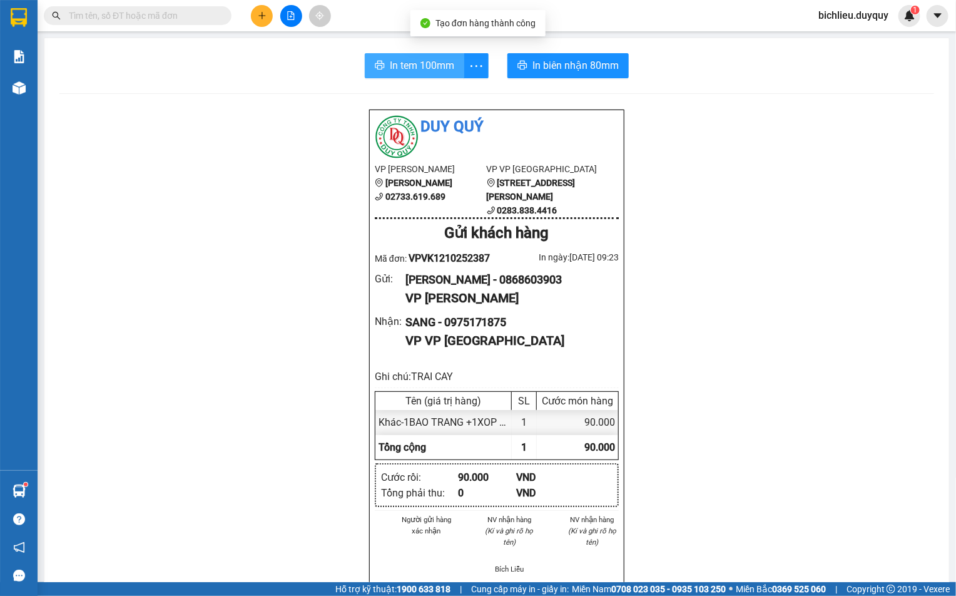
click at [404, 66] on span "In tem 100mm" at bounding box center [422, 66] width 64 height 16
click at [253, 17] on button at bounding box center [262, 16] width 22 height 22
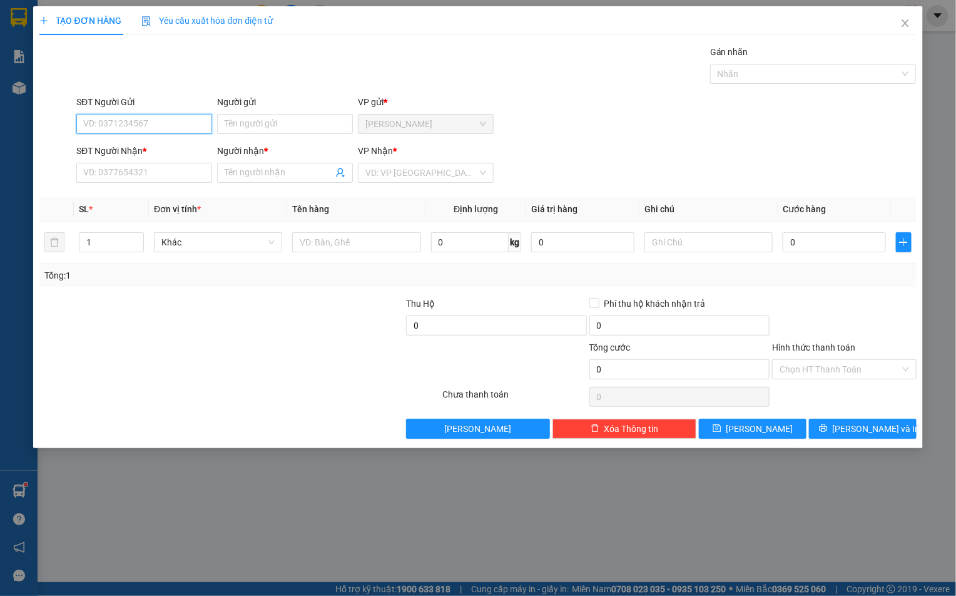
click at [109, 128] on input "SĐT Người Gửi" at bounding box center [144, 124] width 136 height 20
click at [88, 119] on input "SĐT Người Gửi" at bounding box center [144, 124] width 136 height 20
click at [79, 121] on input "SĐT Người Gửi" at bounding box center [144, 124] width 136 height 20
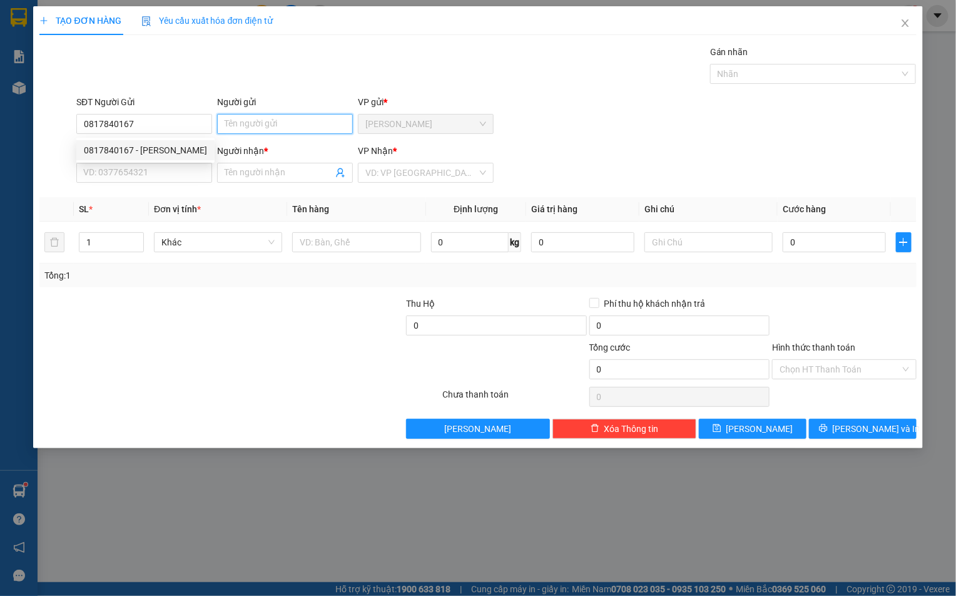
click at [223, 117] on input "Người gửi" at bounding box center [285, 124] width 136 height 20
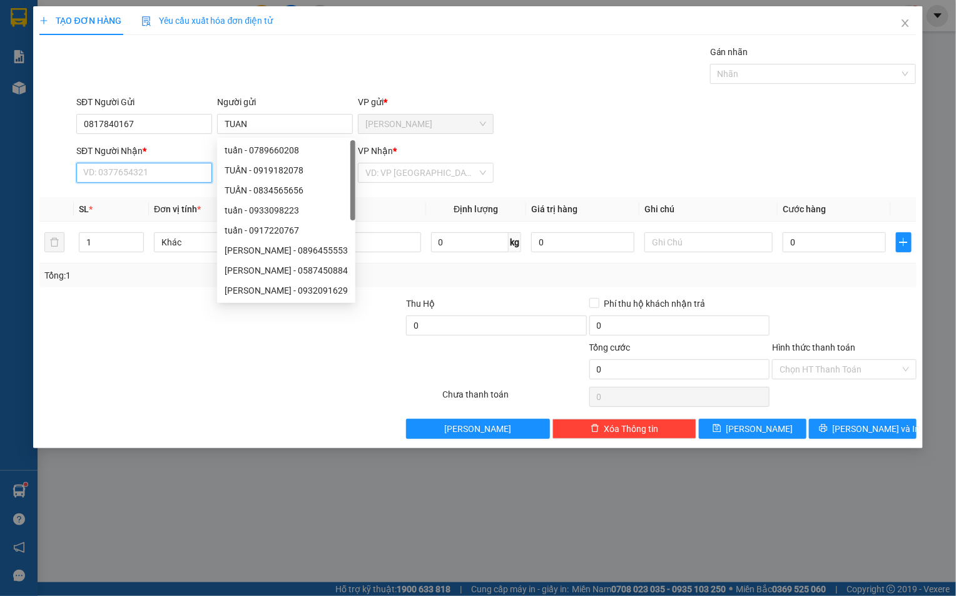
click at [83, 179] on input "SĐT Người Nhận *" at bounding box center [144, 173] width 136 height 20
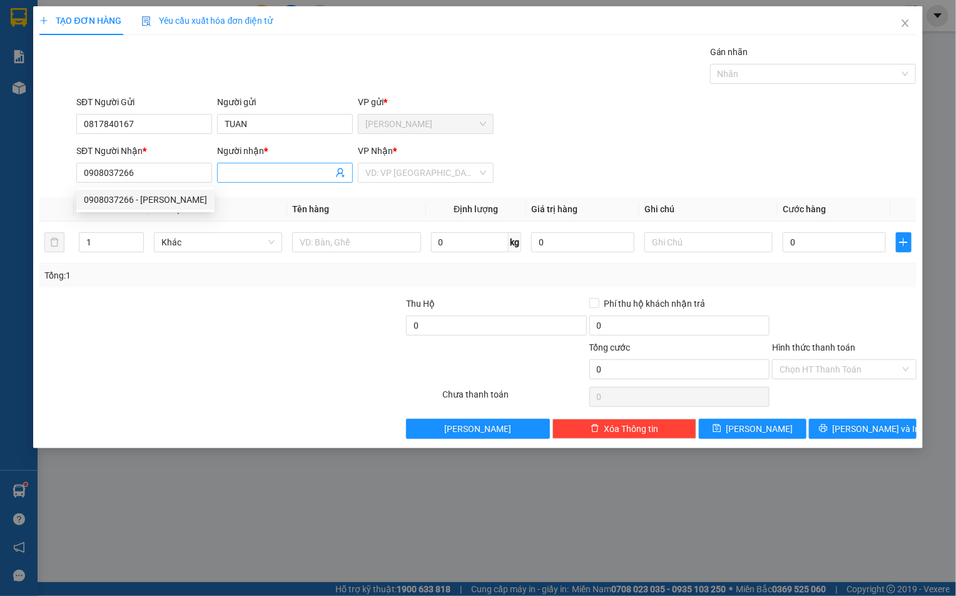
click at [220, 173] on span at bounding box center [285, 173] width 136 height 20
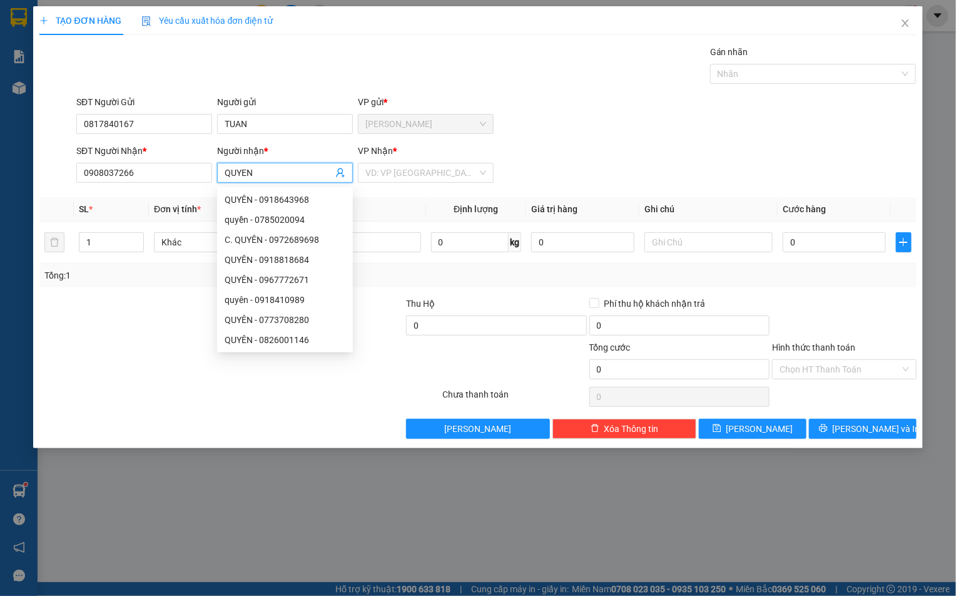
drag, startPoint x: 426, startPoint y: 171, endPoint x: 424, endPoint y: 187, distance: 15.1
click at [426, 173] on input "search" at bounding box center [421, 172] width 112 height 19
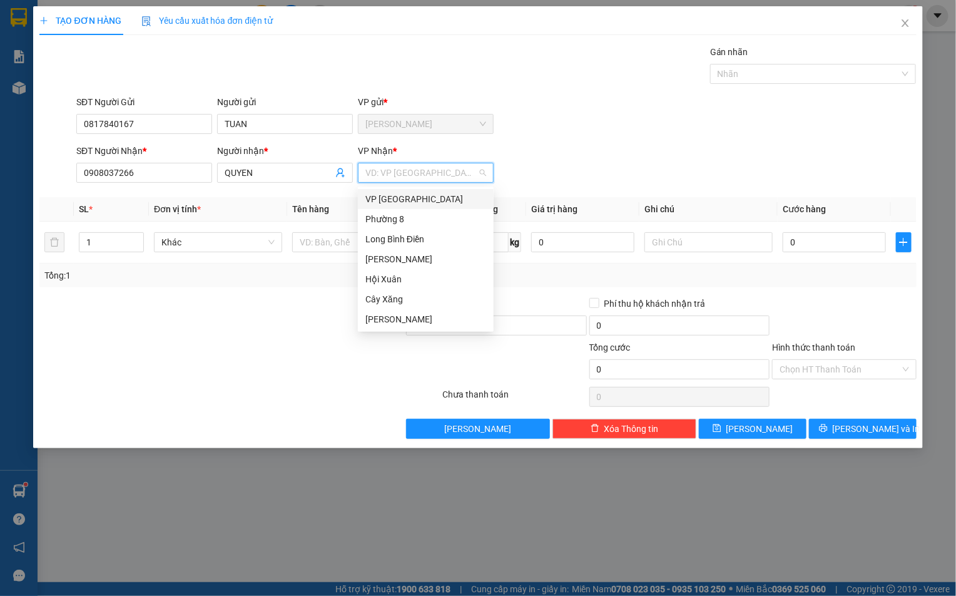
drag, startPoint x: 398, startPoint y: 190, endPoint x: 402, endPoint y: 210, distance: 20.5
click at [400, 196] on div "VP [GEOGRAPHIC_DATA]" at bounding box center [426, 199] width 136 height 20
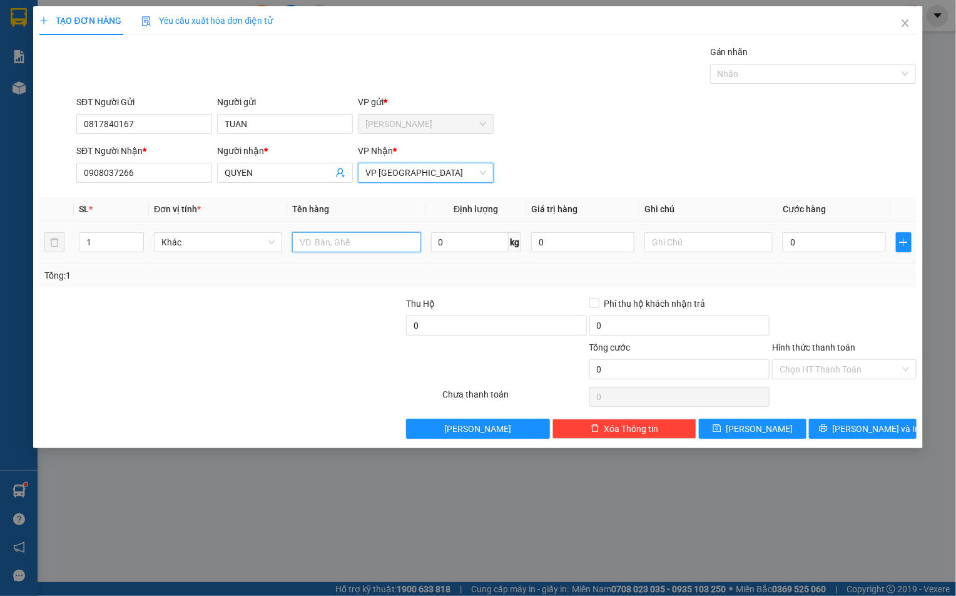
click at [334, 241] on input "text" at bounding box center [356, 242] width 128 height 20
click at [849, 244] on input "0" at bounding box center [834, 242] width 103 height 20
click at [787, 368] on input "Hình thức thanh toán" at bounding box center [840, 369] width 120 height 19
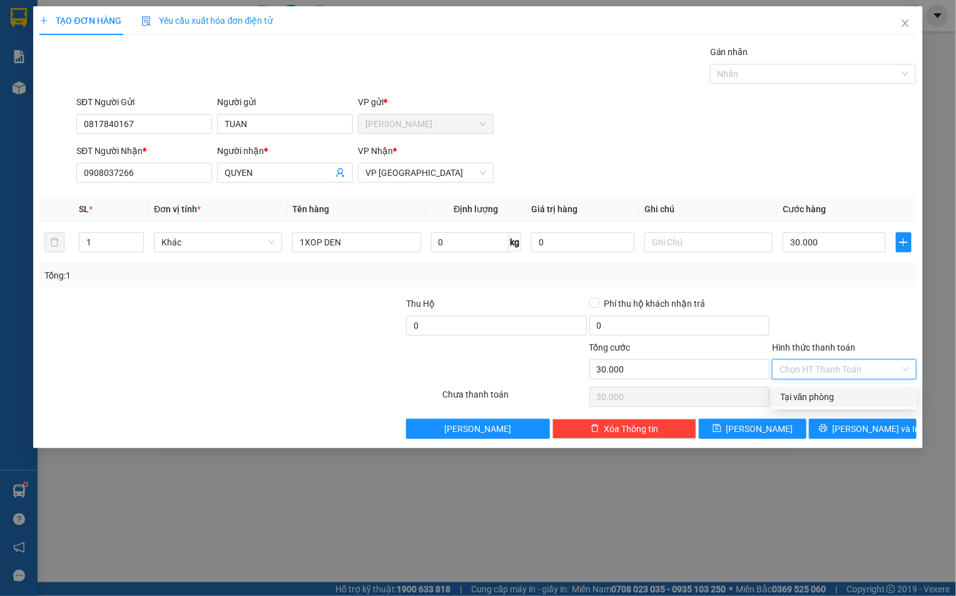
click at [791, 398] on div "Tại văn phòng" at bounding box center [844, 397] width 129 height 14
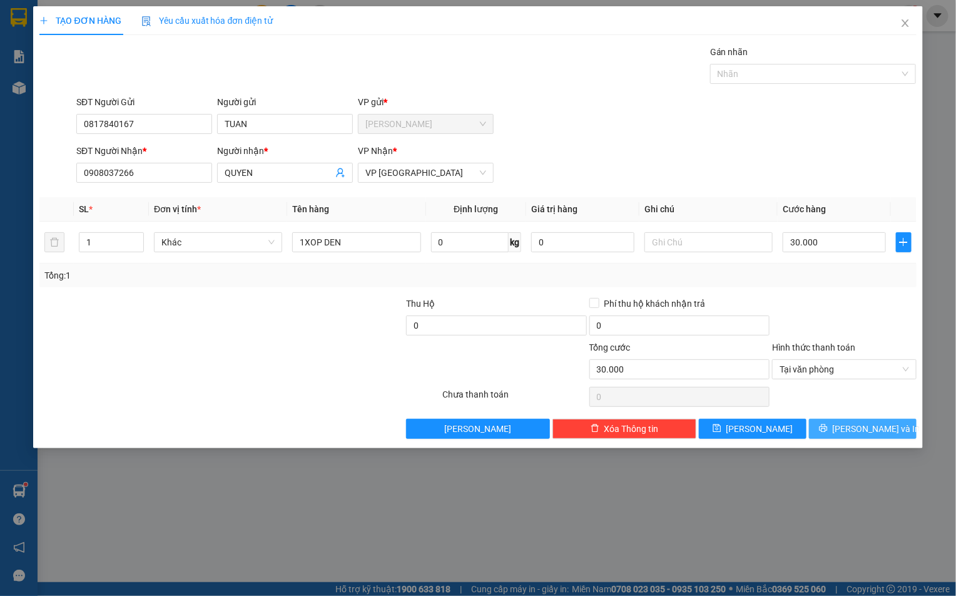
click at [828, 432] on icon "printer" at bounding box center [823, 428] width 9 height 9
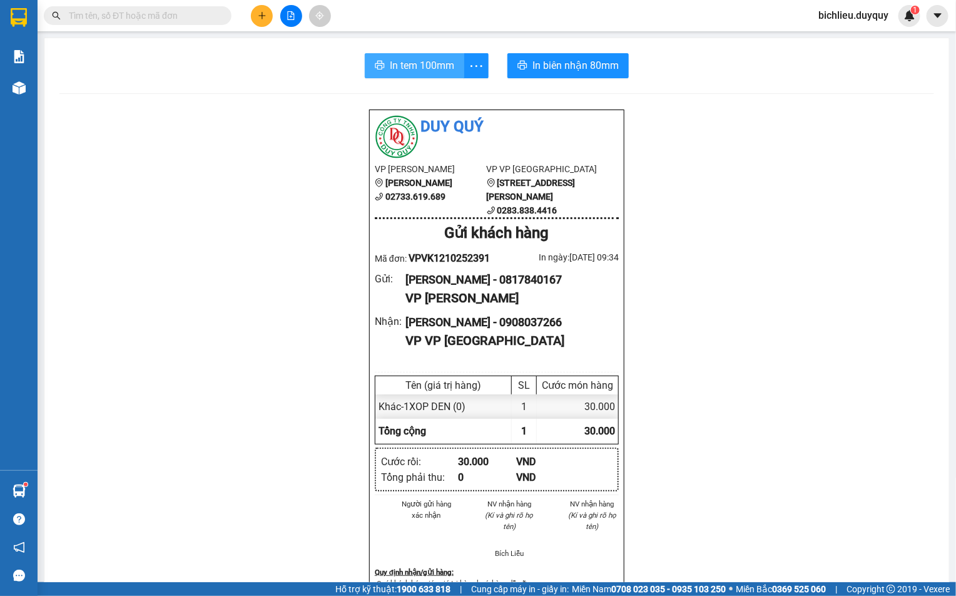
click at [407, 66] on span "In tem 100mm" at bounding box center [422, 66] width 64 height 16
click at [271, 15] on button at bounding box center [262, 16] width 22 height 22
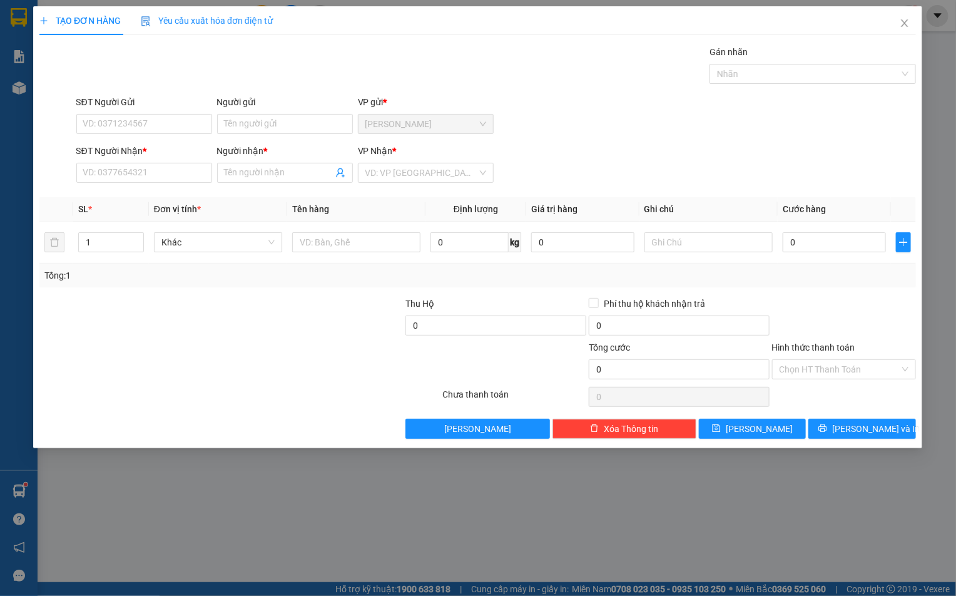
click at [265, 16] on span "Yêu cầu xuất hóa đơn điện tử" at bounding box center [207, 21] width 132 height 10
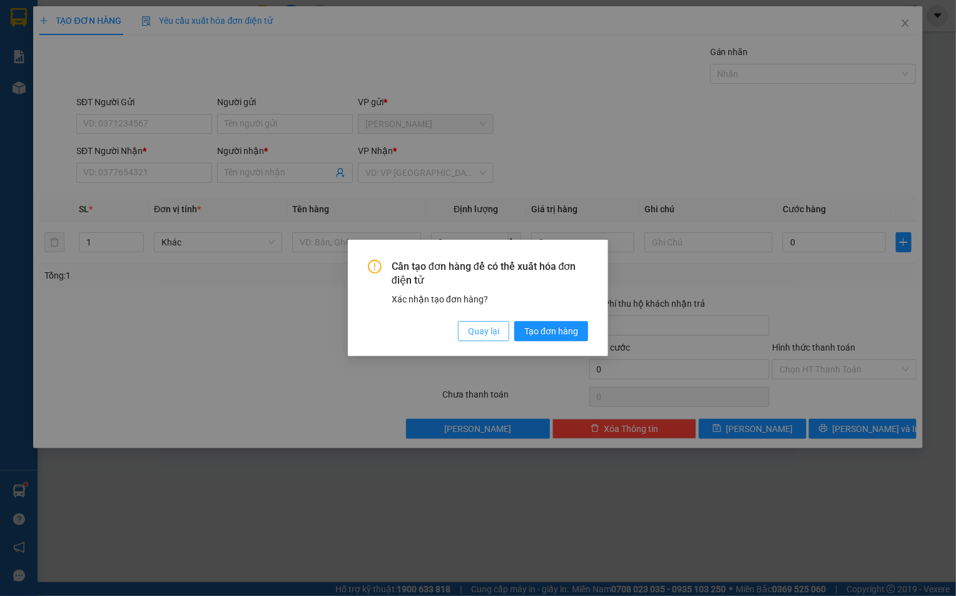
drag, startPoint x: 484, startPoint y: 330, endPoint x: 460, endPoint y: 315, distance: 28.7
click at [483, 327] on span "Quay lại" at bounding box center [483, 331] width 31 height 14
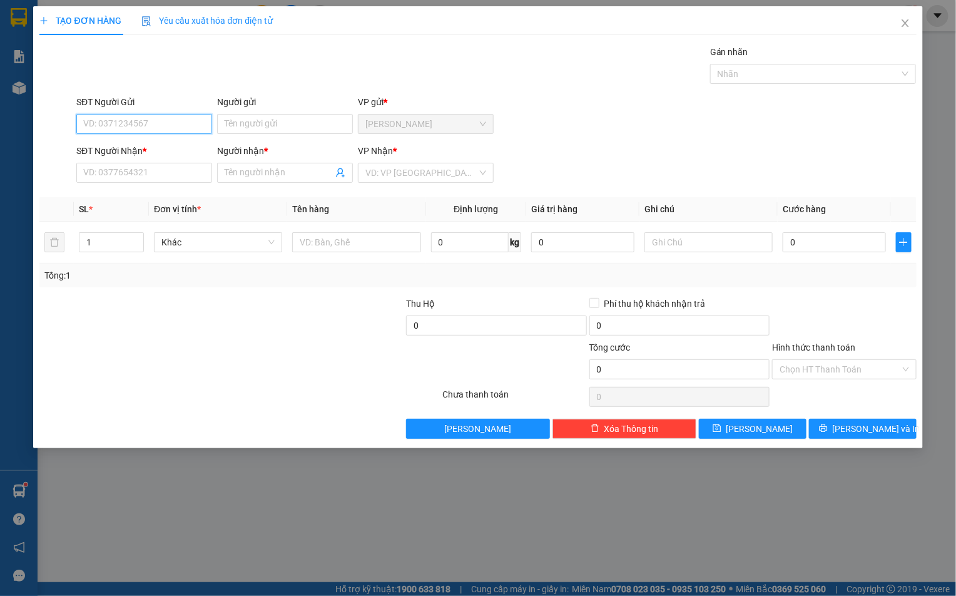
click at [96, 125] on input "SĐT Người Gửi" at bounding box center [144, 124] width 136 height 20
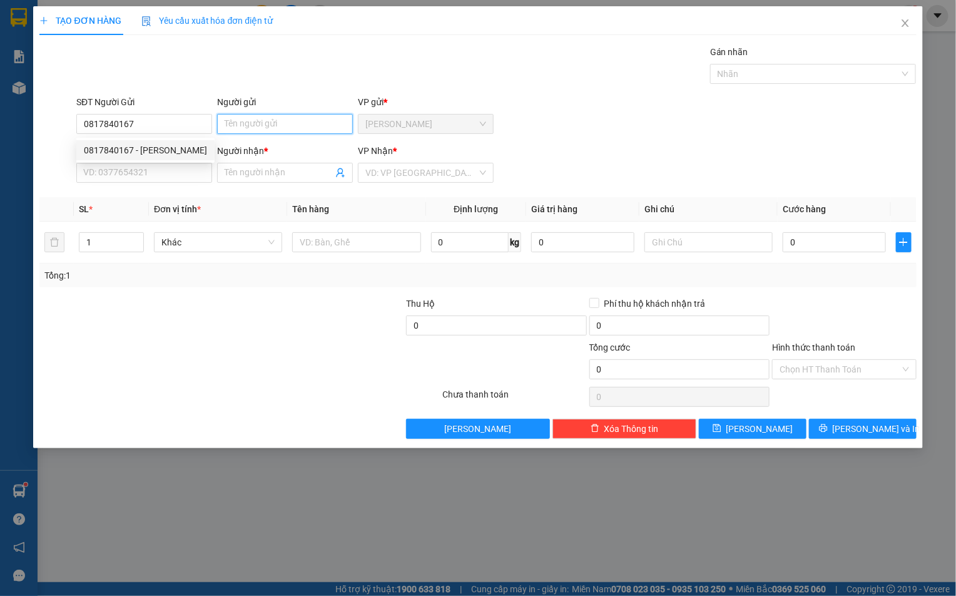
click at [218, 122] on input "Người gửi" at bounding box center [285, 124] width 136 height 20
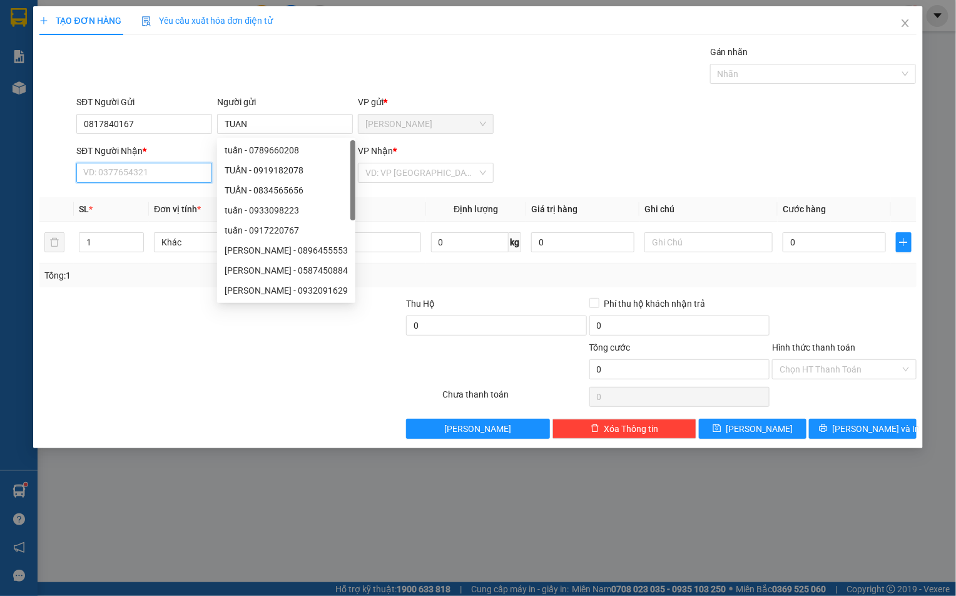
click at [89, 168] on input "SĐT Người Nhận *" at bounding box center [144, 173] width 136 height 20
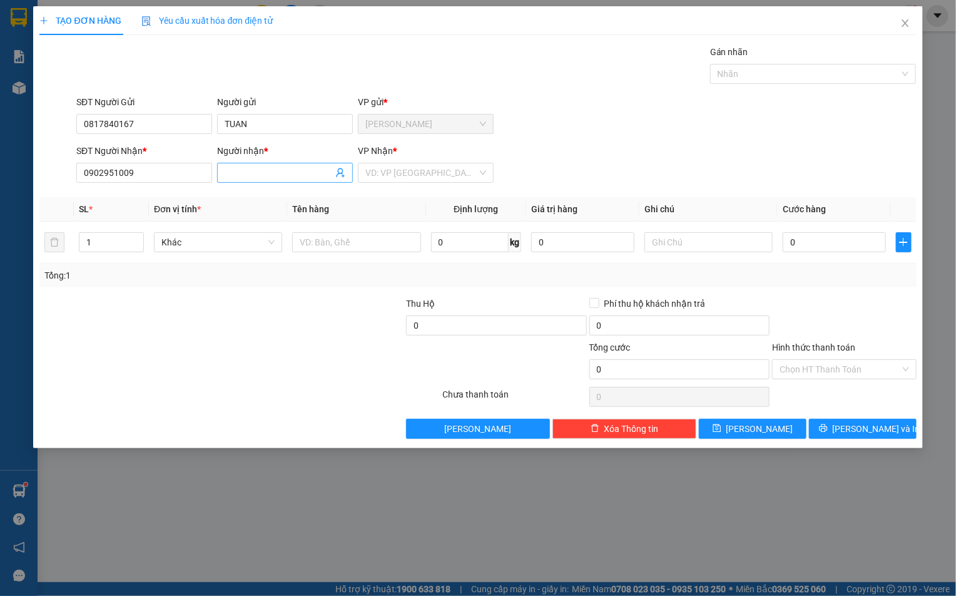
click at [246, 176] on input "Người nhận *" at bounding box center [279, 173] width 108 height 14
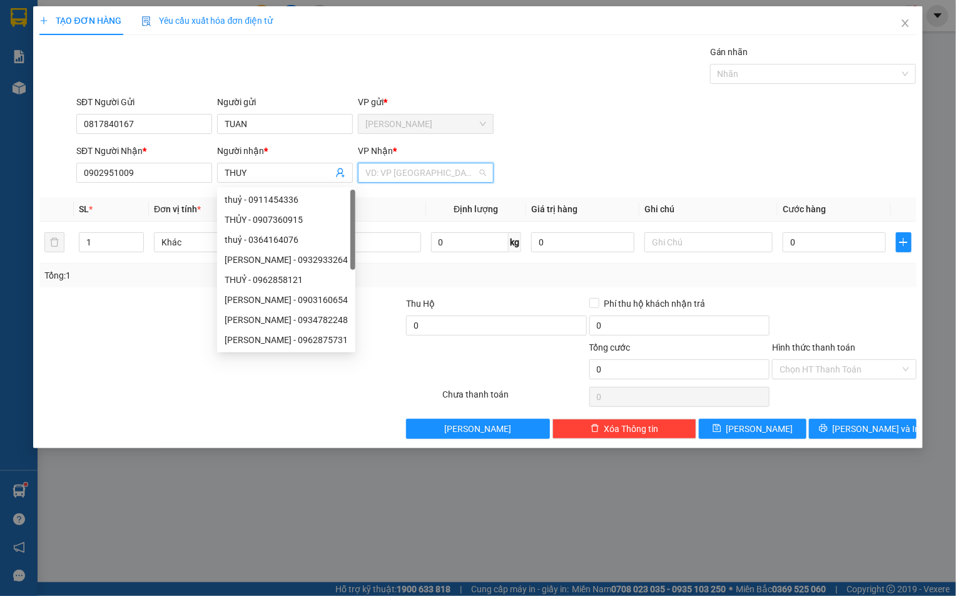
click at [384, 182] on input "search" at bounding box center [421, 172] width 112 height 19
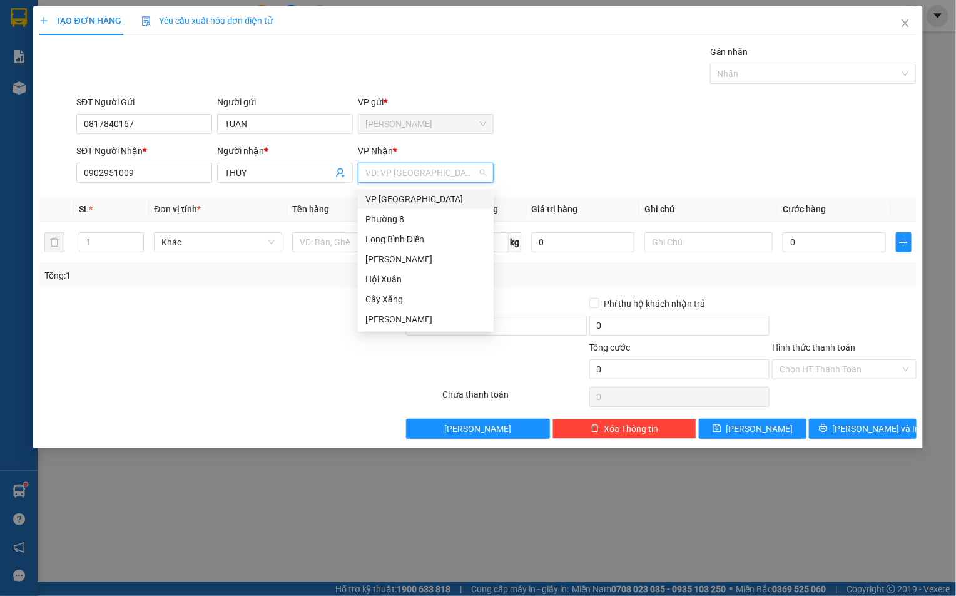
click at [391, 203] on div "VP [GEOGRAPHIC_DATA]" at bounding box center [425, 199] width 121 height 14
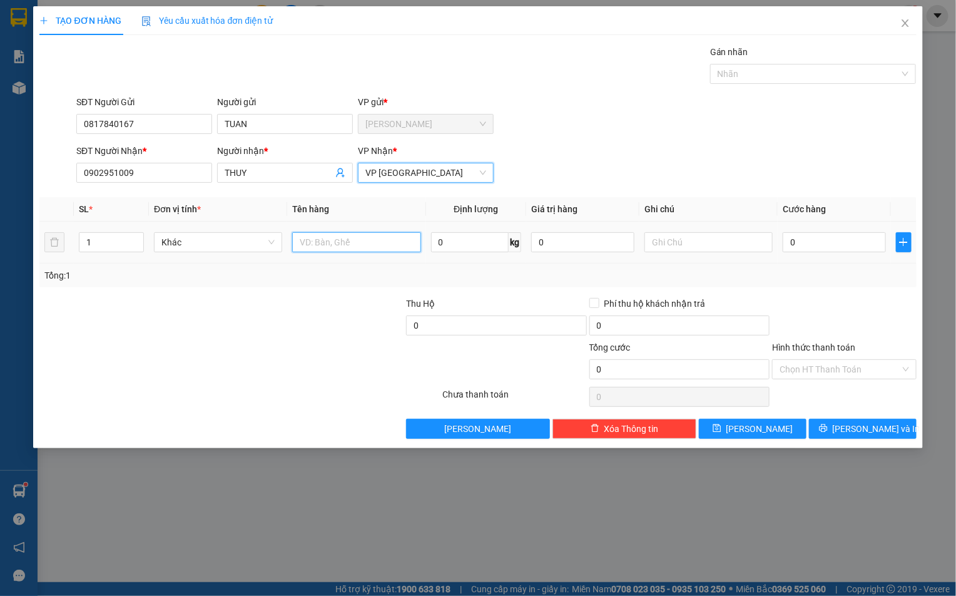
click at [330, 247] on input "text" at bounding box center [356, 242] width 128 height 20
click at [810, 250] on input "0" at bounding box center [834, 242] width 103 height 20
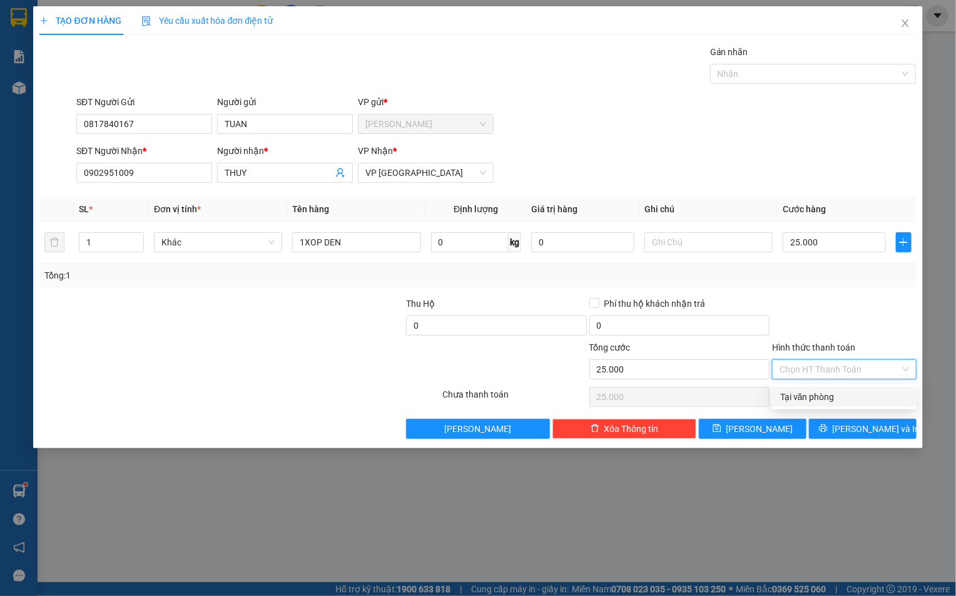
click at [795, 370] on input "Hình thức thanh toán" at bounding box center [840, 369] width 120 height 19
click at [784, 392] on div "Tại văn phòng" at bounding box center [844, 397] width 129 height 14
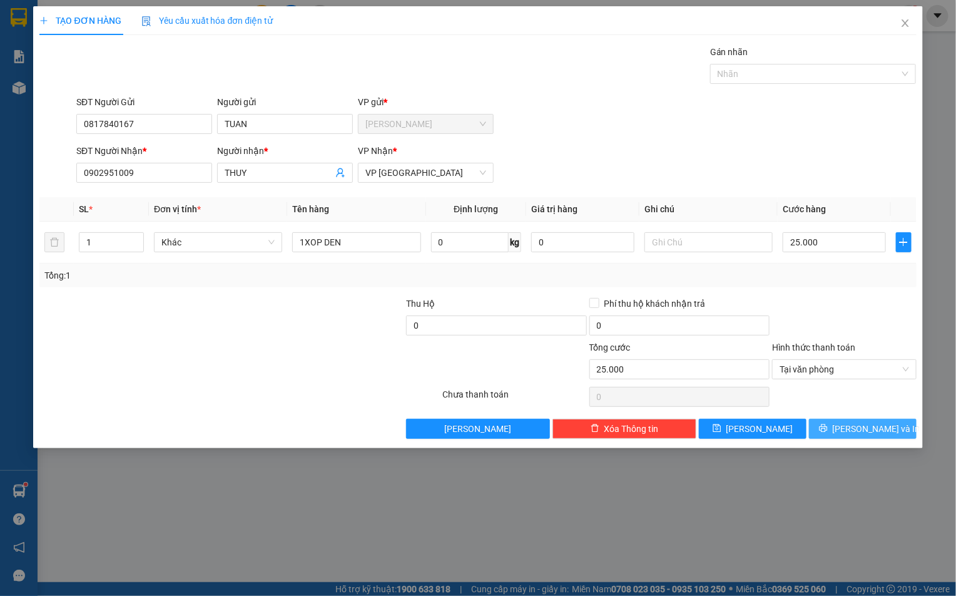
click at [858, 431] on span "[PERSON_NAME] và In" at bounding box center [877, 429] width 88 height 14
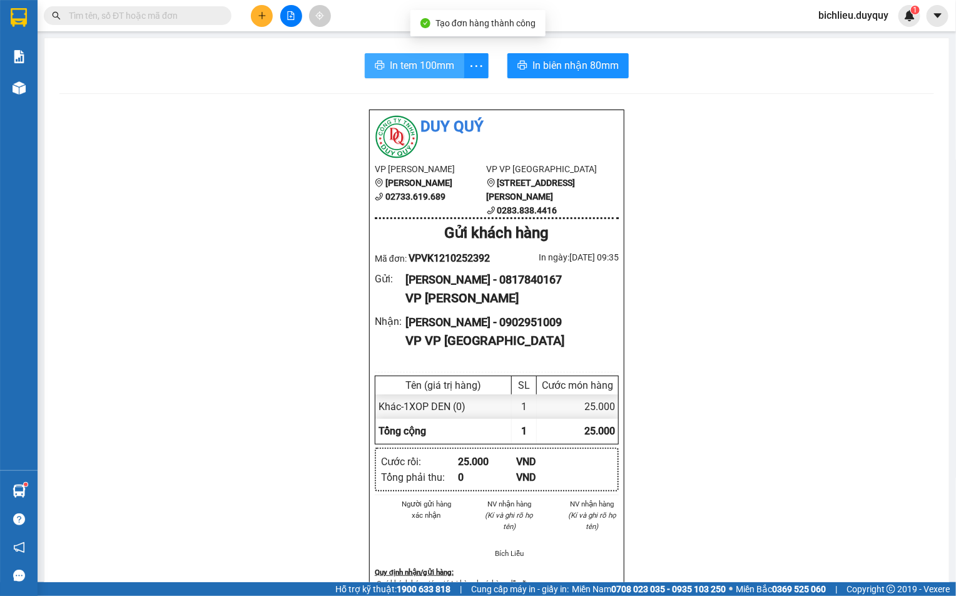
click at [390, 68] on span "In tem 100mm" at bounding box center [422, 66] width 64 height 16
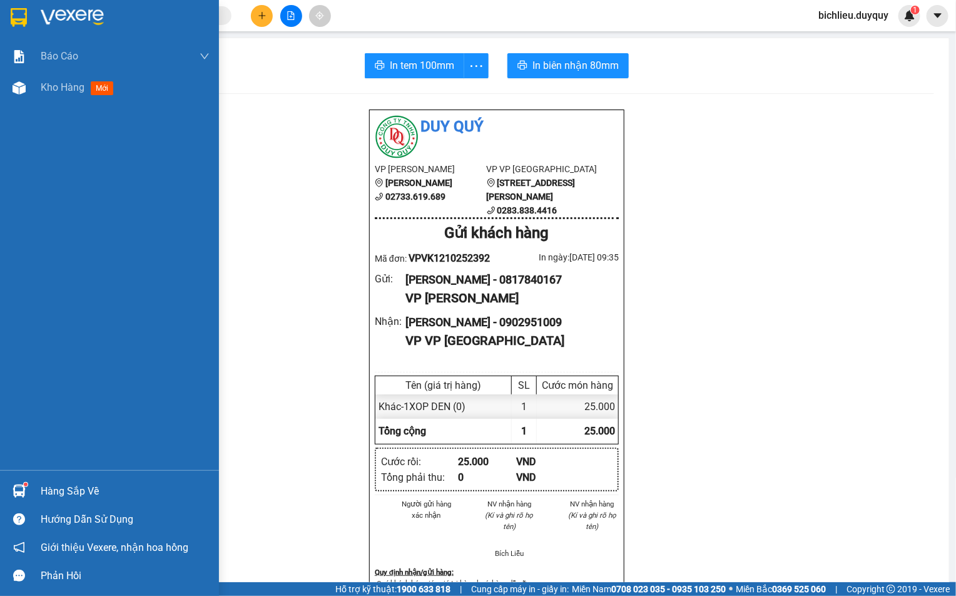
click at [13, 13] on img at bounding box center [19, 17] width 16 height 19
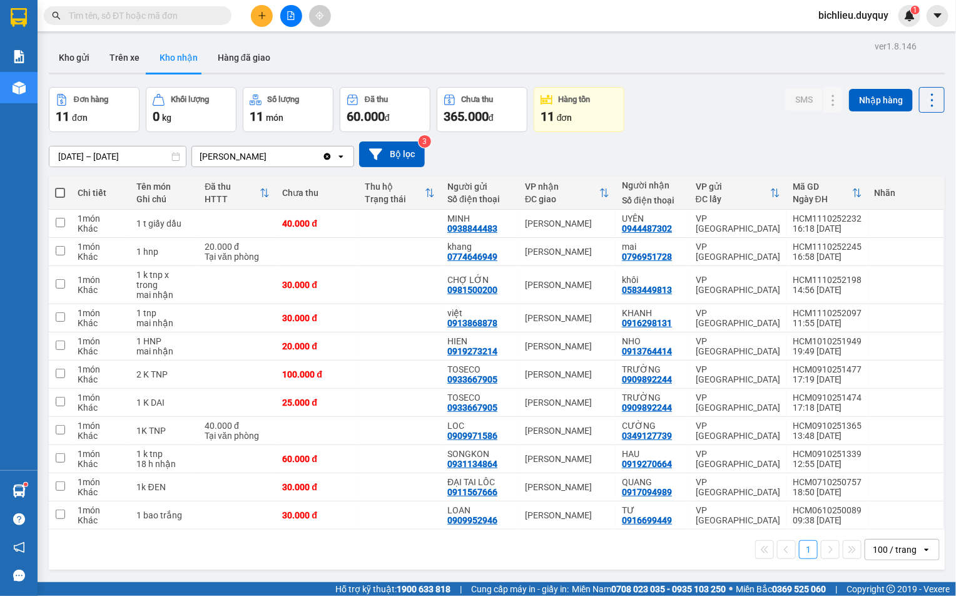
drag, startPoint x: 73, startPoint y: 63, endPoint x: 69, endPoint y: 73, distance: 11.3
click at [73, 62] on button "Kho gửi" at bounding box center [74, 58] width 51 height 30
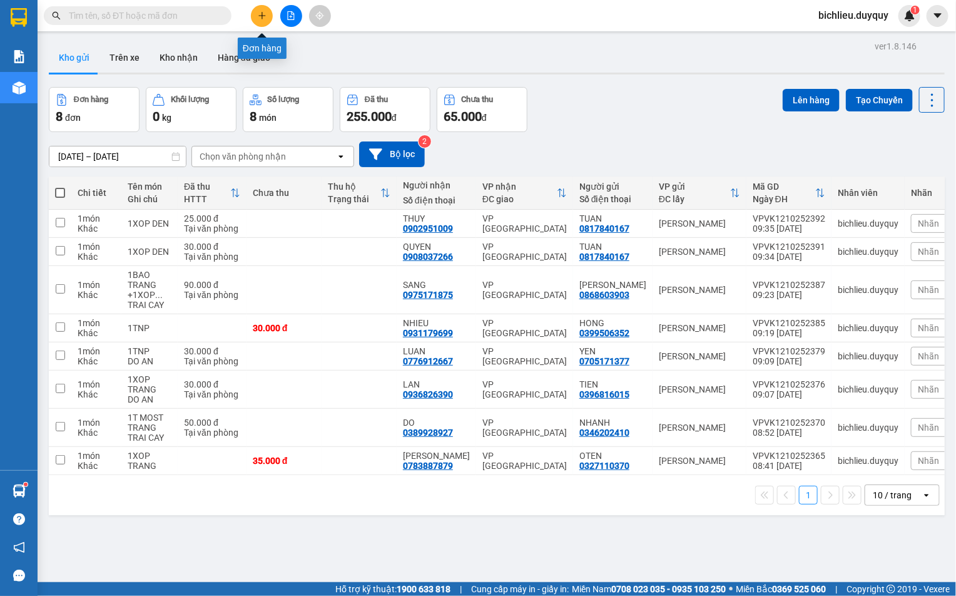
click at [254, 23] on button at bounding box center [262, 16] width 22 height 22
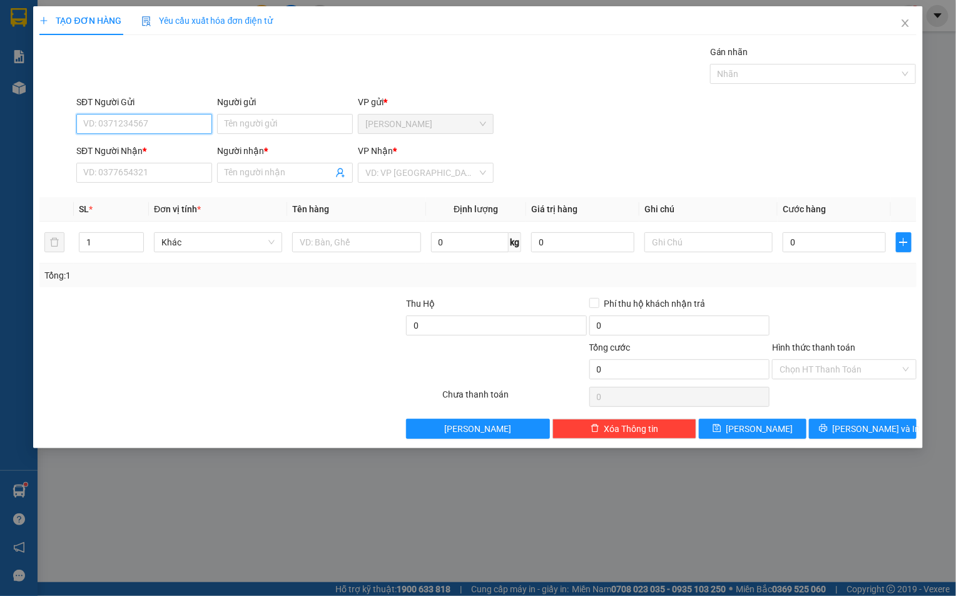
click at [103, 128] on input "SĐT Người Gửi" at bounding box center [144, 124] width 136 height 20
click at [139, 126] on input "06903889875" at bounding box center [144, 124] width 136 height 20
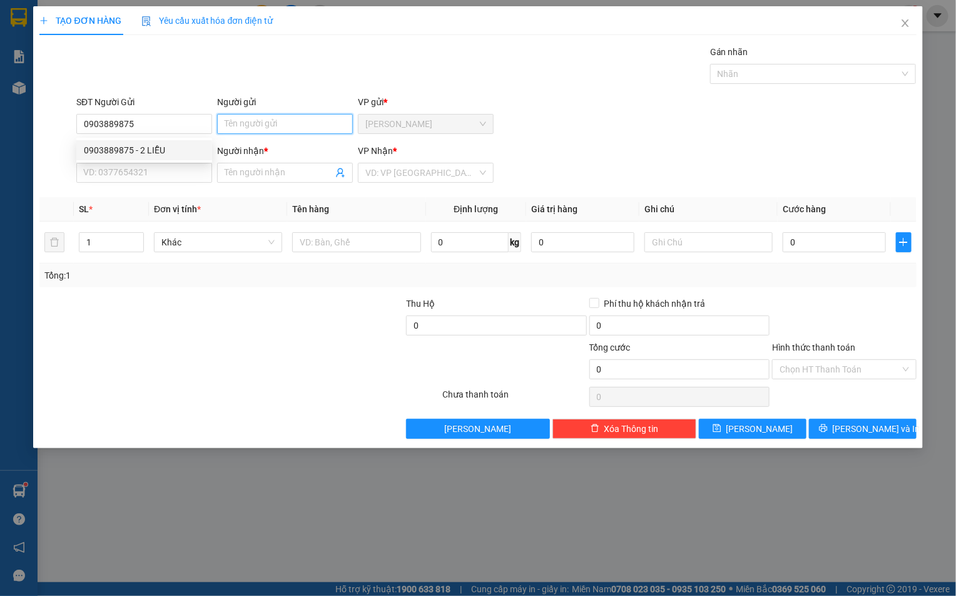
click at [237, 123] on input "Người gửi" at bounding box center [285, 124] width 136 height 20
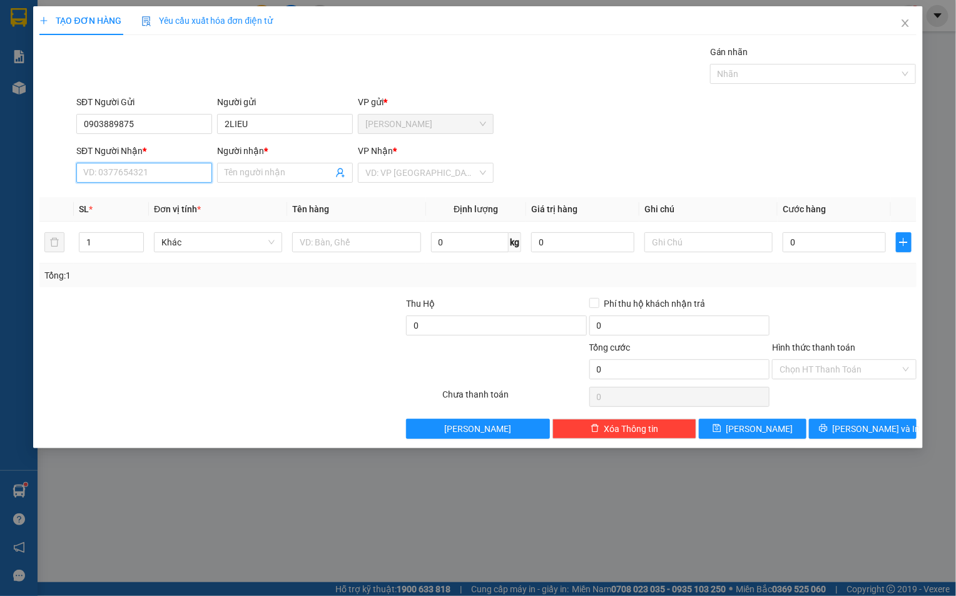
click at [121, 175] on input "SĐT Người Nhận *" at bounding box center [144, 173] width 136 height 20
click at [145, 176] on input "SĐT Người Nhận *" at bounding box center [144, 173] width 136 height 20
click at [222, 183] on span at bounding box center [285, 173] width 136 height 20
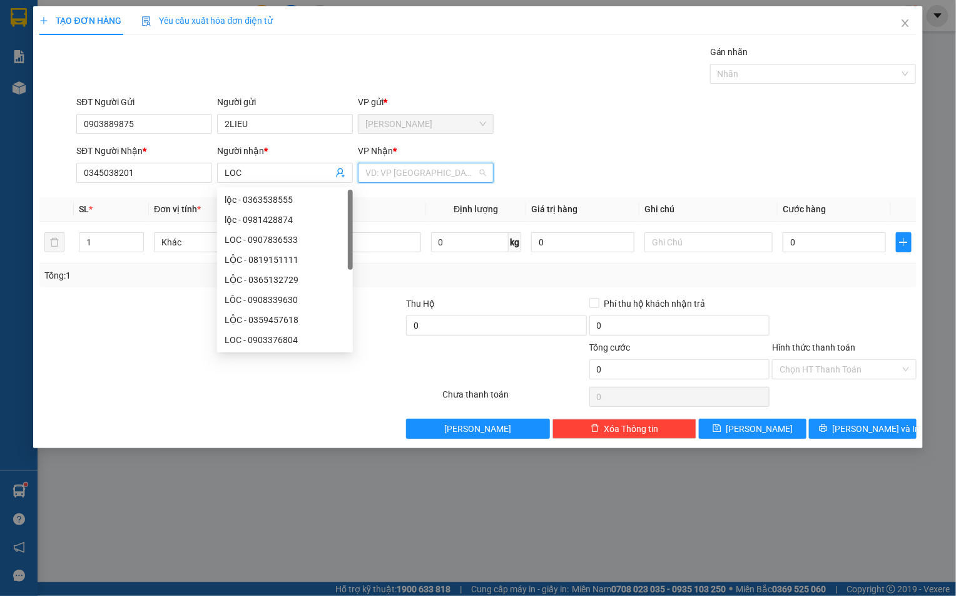
click at [401, 167] on input "search" at bounding box center [421, 172] width 112 height 19
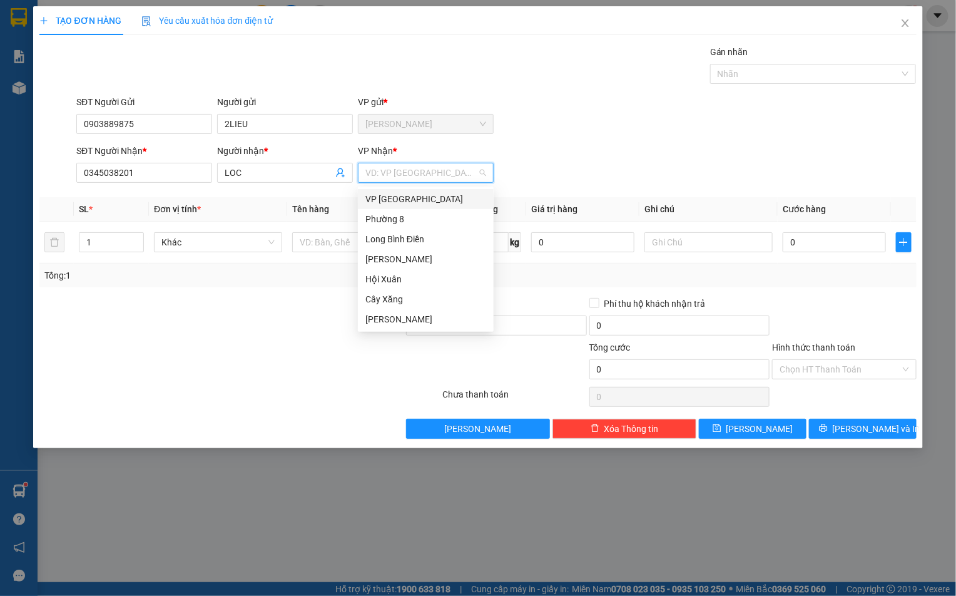
click at [398, 198] on div "VP [GEOGRAPHIC_DATA]" at bounding box center [425, 199] width 121 height 14
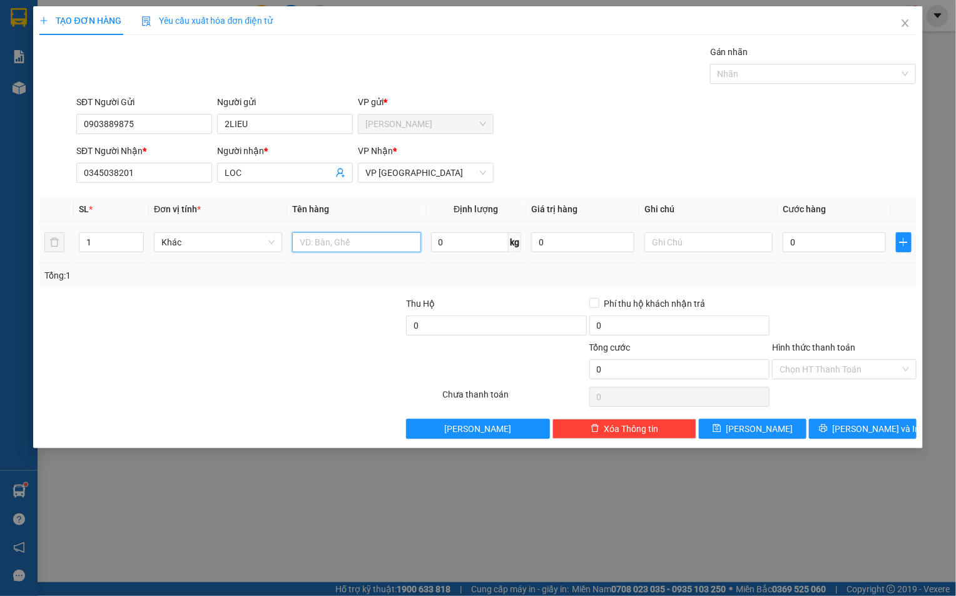
click at [352, 235] on input "text" at bounding box center [356, 242] width 128 height 20
click at [671, 248] on input "text" at bounding box center [709, 242] width 128 height 20
click at [812, 242] on input "0" at bounding box center [834, 242] width 103 height 20
click at [800, 376] on input "Hình thức thanh toán" at bounding box center [840, 369] width 120 height 19
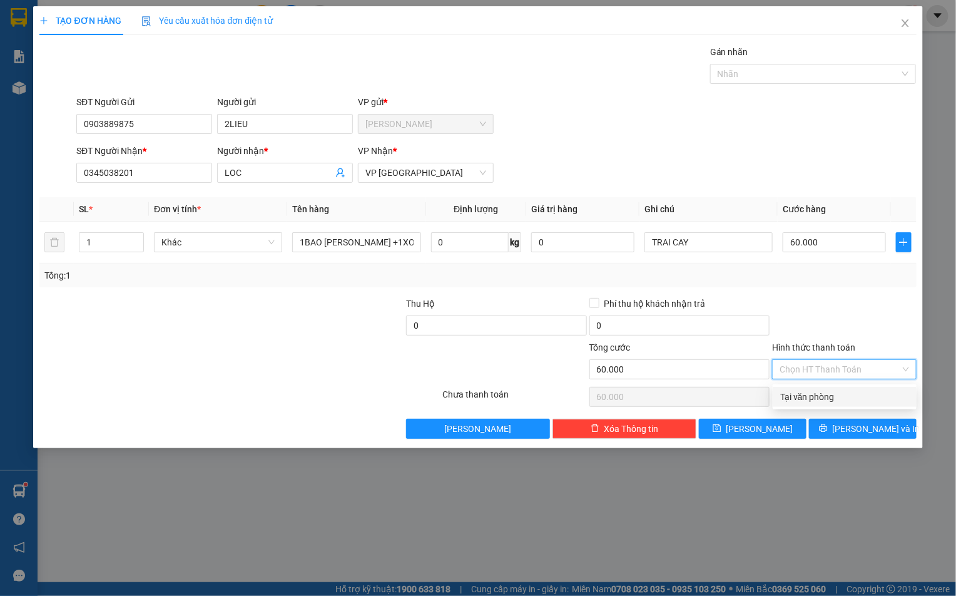
click at [797, 390] on div "Tại văn phòng" at bounding box center [844, 397] width 129 height 14
click at [856, 421] on div "Transit Pickup Surcharge Ids Transit Deliver Surcharge Ids Transit Deliver Surc…" at bounding box center [477, 242] width 877 height 394
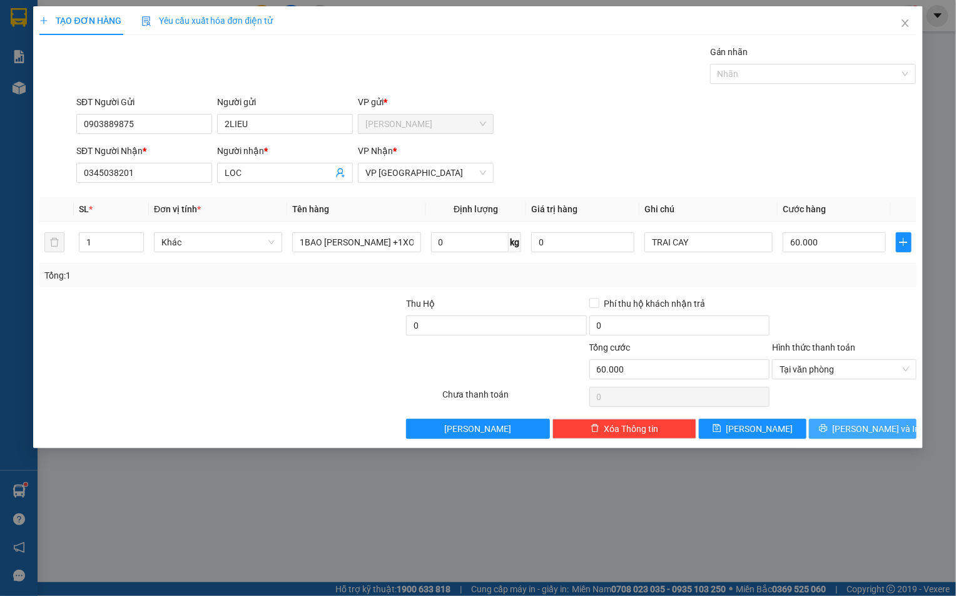
click at [856, 425] on span "[PERSON_NAME] và In" at bounding box center [877, 429] width 88 height 14
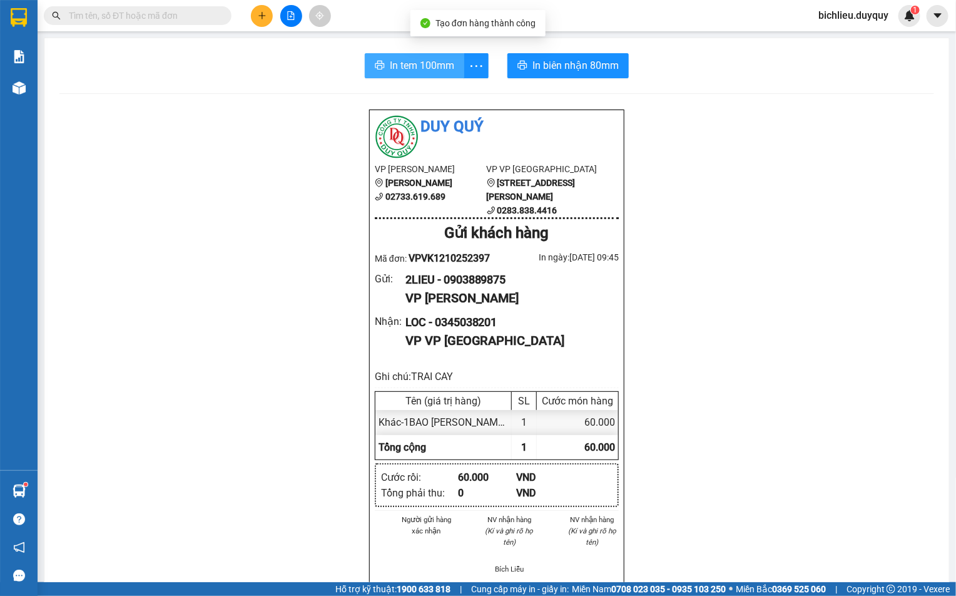
click at [407, 56] on button "In tem 100mm" at bounding box center [415, 65] width 100 height 25
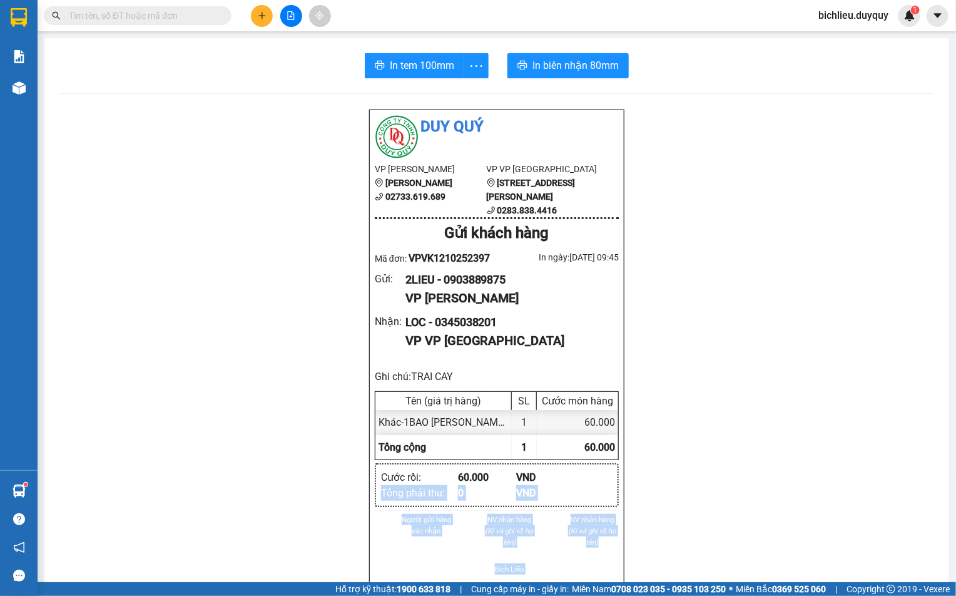
drag, startPoint x: 847, startPoint y: 483, endPoint x: 821, endPoint y: 554, distance: 76.4
click at [270, 18] on button at bounding box center [262, 16] width 22 height 22
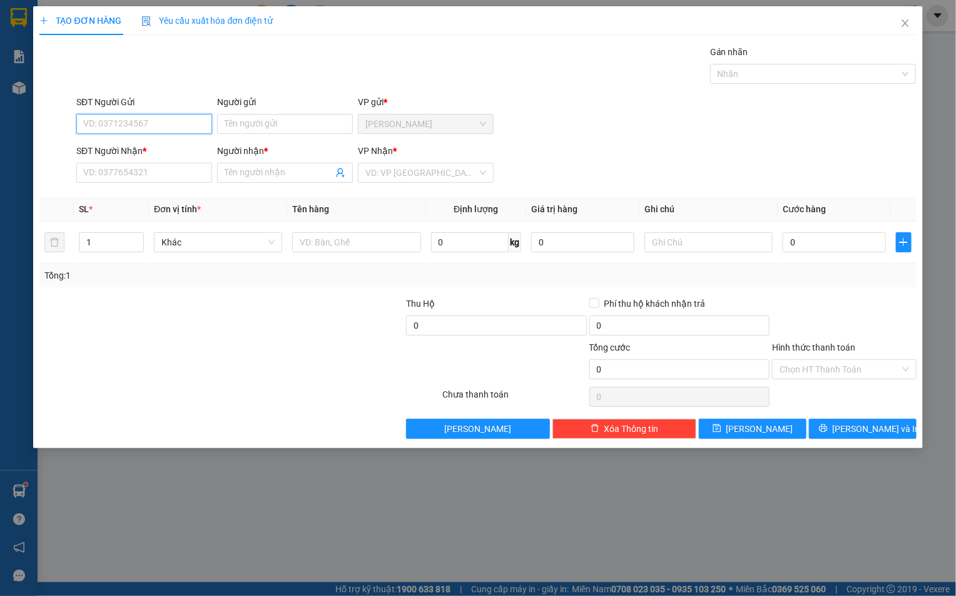
click at [85, 121] on input "SĐT Người Gửi" at bounding box center [144, 124] width 136 height 20
click at [223, 126] on input "Người gửi" at bounding box center [285, 124] width 136 height 20
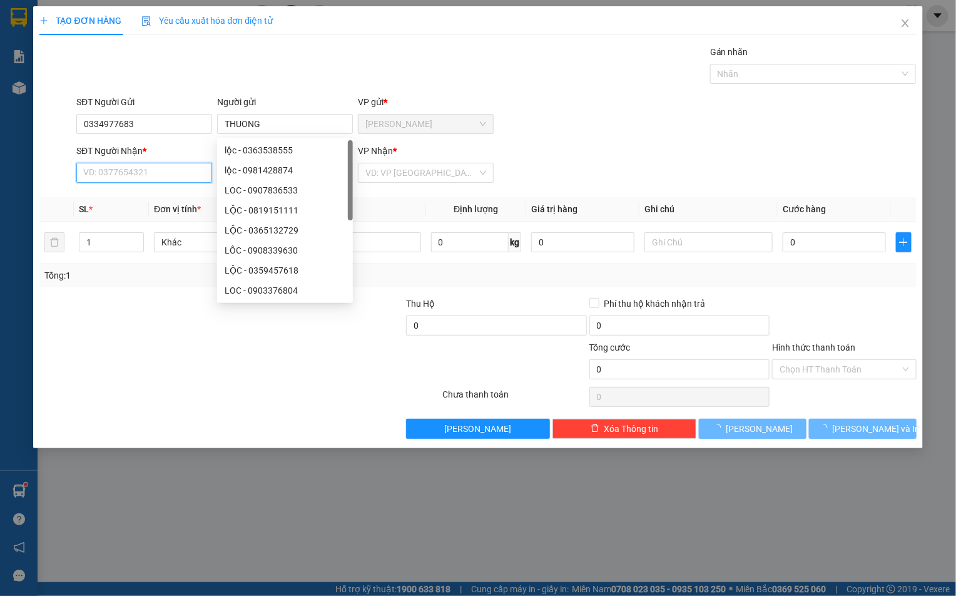
click at [98, 173] on input "SĐT Người Nhận *" at bounding box center [144, 173] width 136 height 20
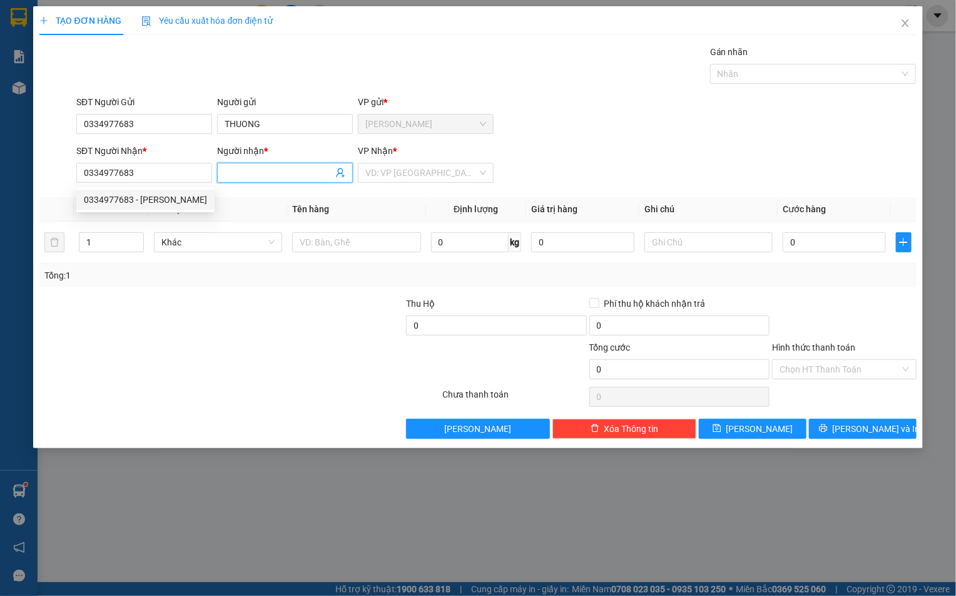
click at [232, 181] on span at bounding box center [285, 173] width 136 height 20
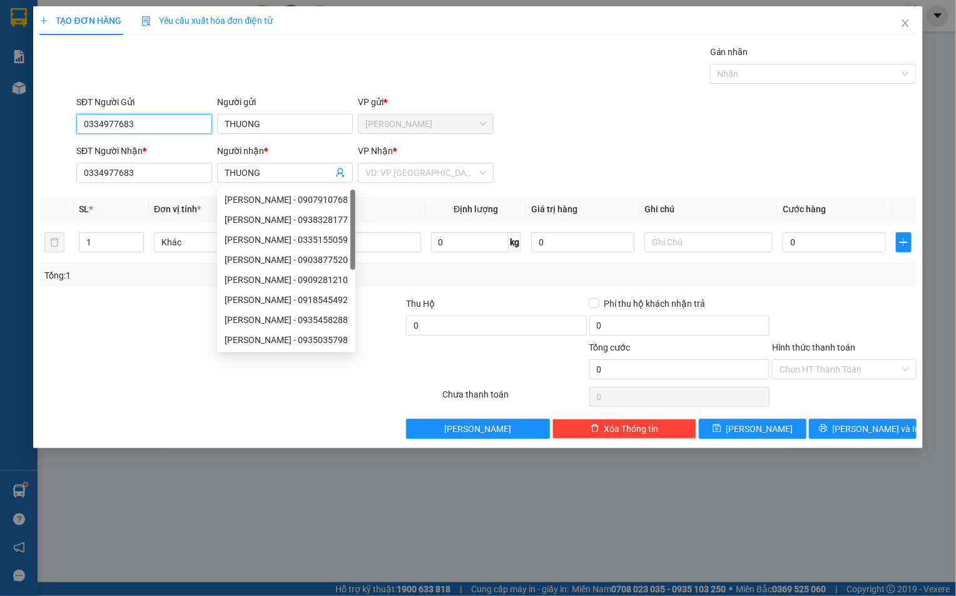
click at [150, 123] on input "0334977683" at bounding box center [144, 124] width 136 height 20
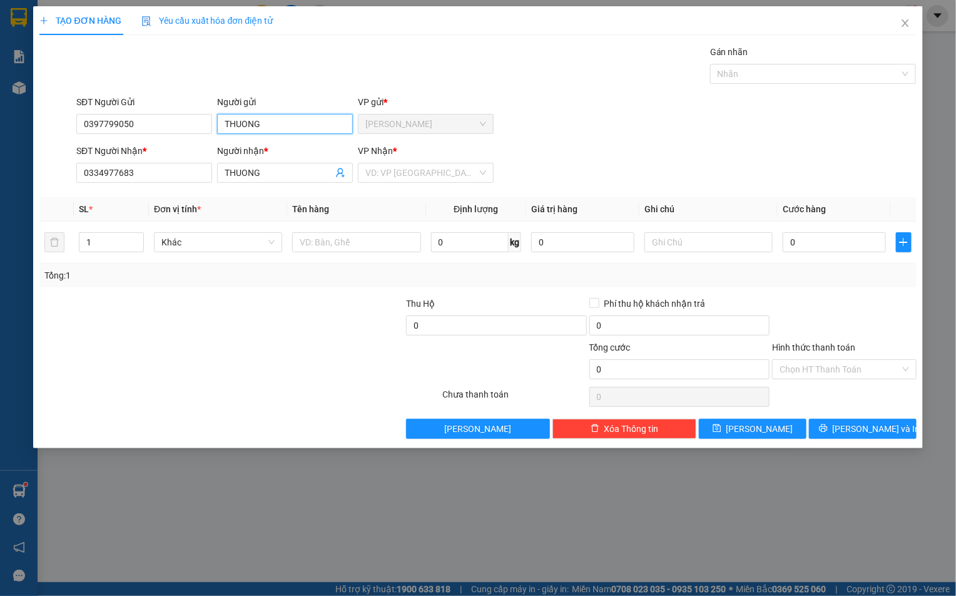
click at [280, 125] on input "THUONG" at bounding box center [285, 124] width 136 height 20
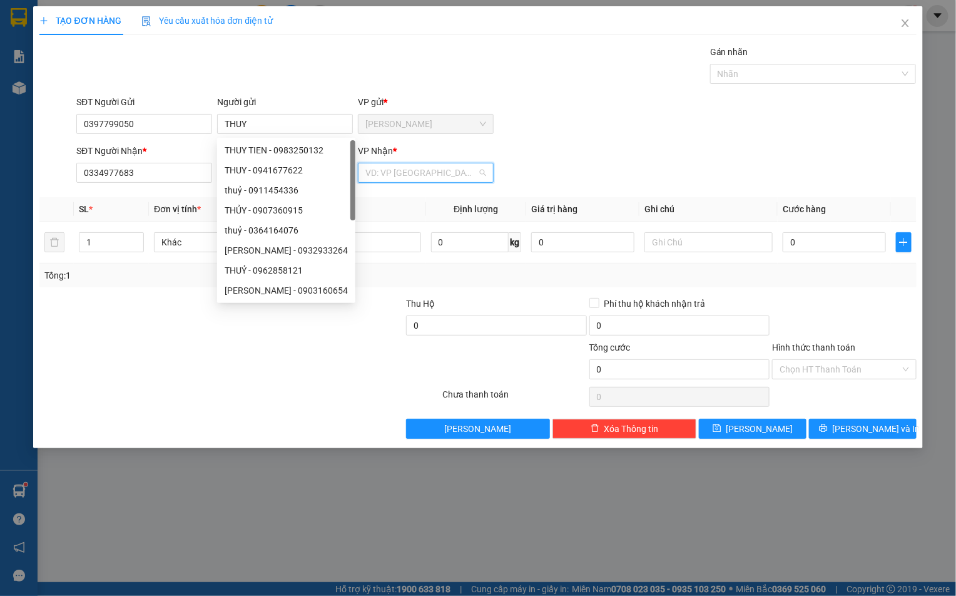
drag, startPoint x: 426, startPoint y: 171, endPoint x: 423, endPoint y: 220, distance: 48.9
click at [428, 178] on input "search" at bounding box center [421, 172] width 112 height 19
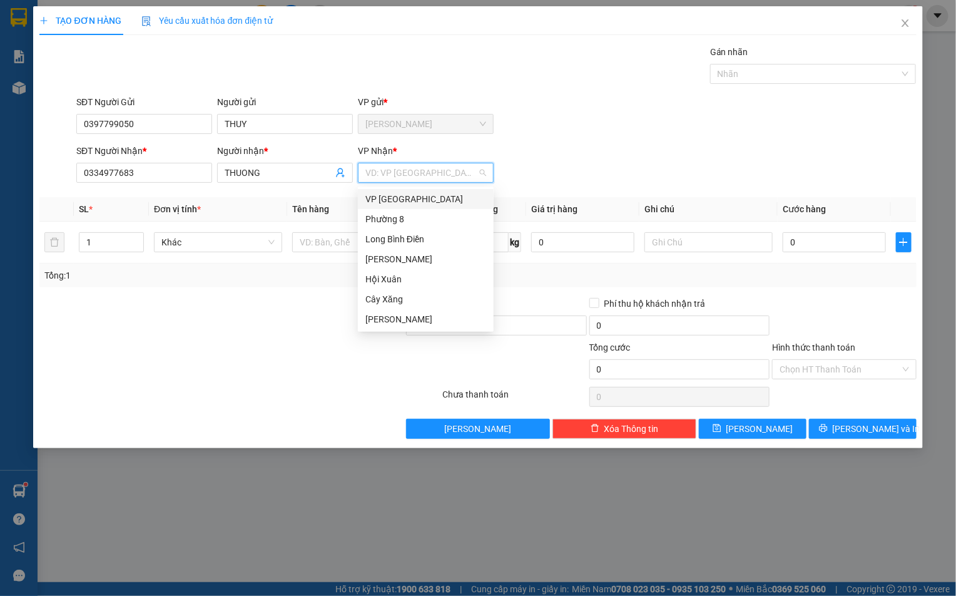
click at [395, 203] on div "VP [GEOGRAPHIC_DATA]" at bounding box center [425, 199] width 121 height 14
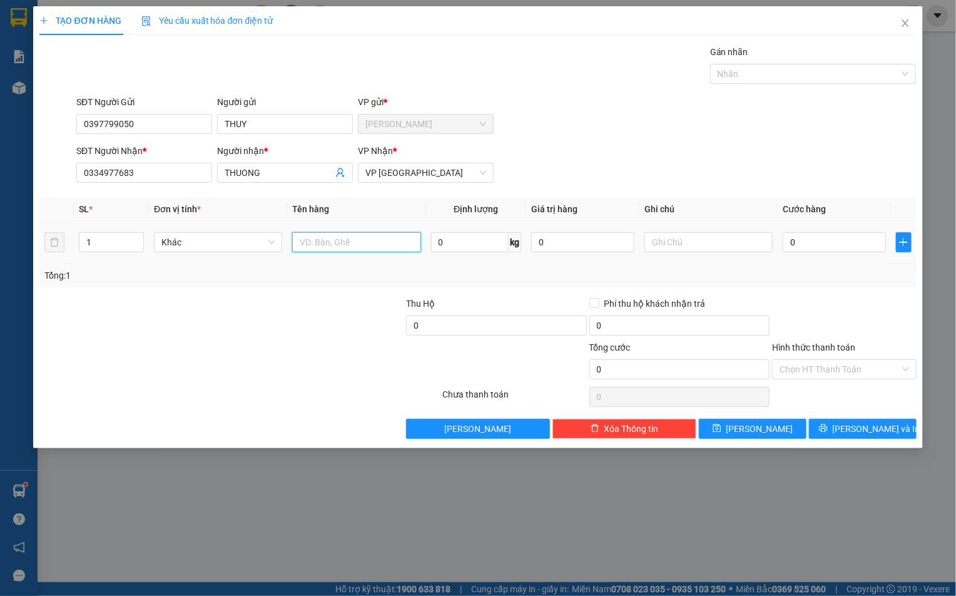
click at [338, 240] on input "text" at bounding box center [356, 242] width 128 height 20
click at [823, 237] on input "0" at bounding box center [834, 242] width 103 height 20
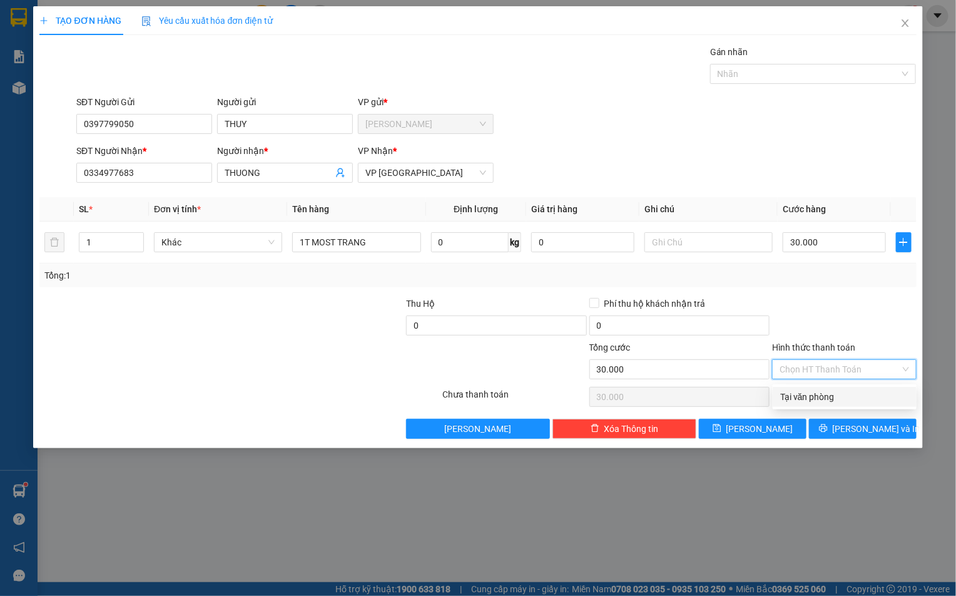
click at [791, 376] on input "Hình thức thanh toán" at bounding box center [840, 369] width 120 height 19
click at [813, 391] on div "Tại văn phòng" at bounding box center [844, 397] width 129 height 14
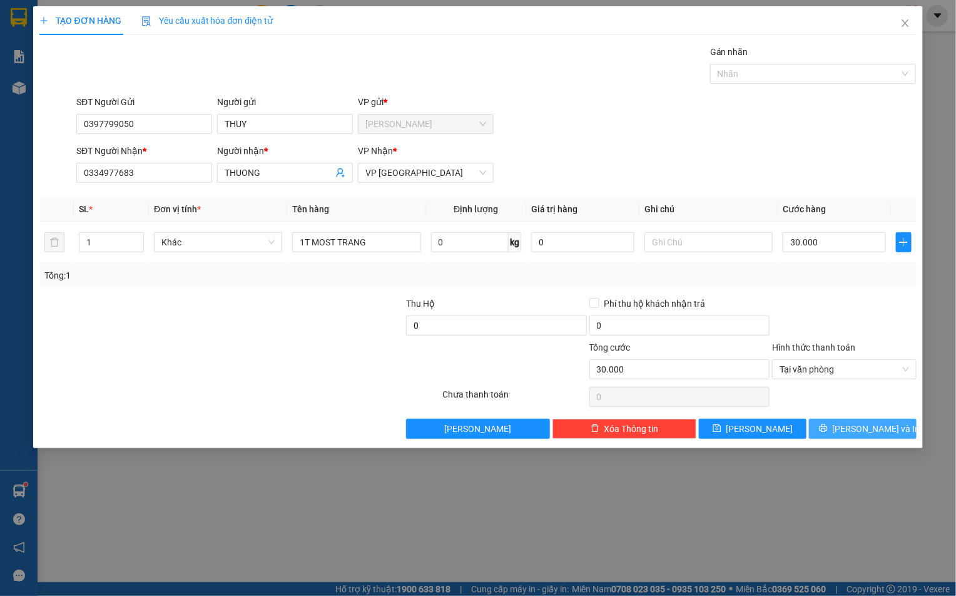
click at [849, 431] on button "[PERSON_NAME] và In" at bounding box center [863, 429] width 108 height 20
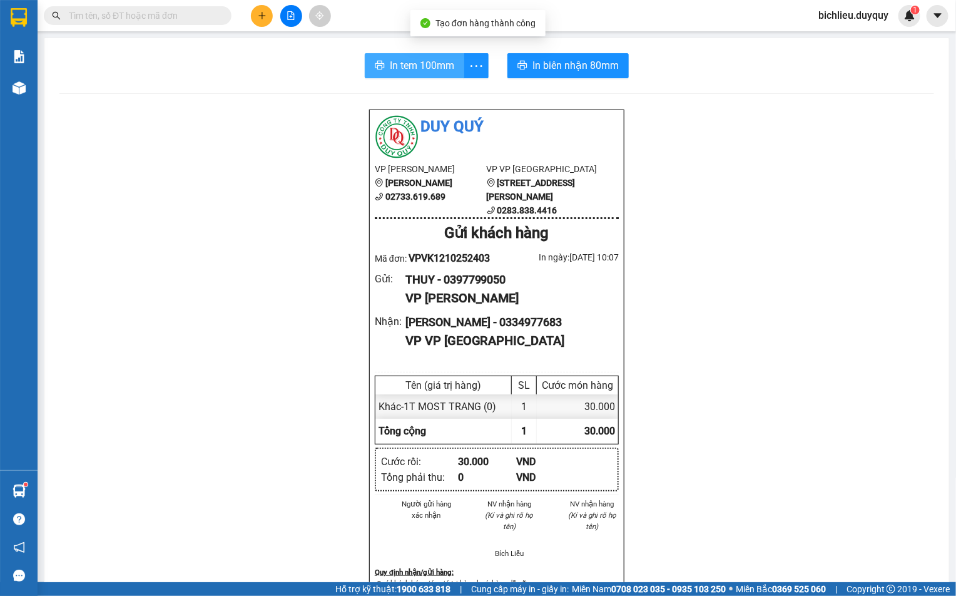
click at [404, 66] on span "In tem 100mm" at bounding box center [422, 66] width 64 height 16
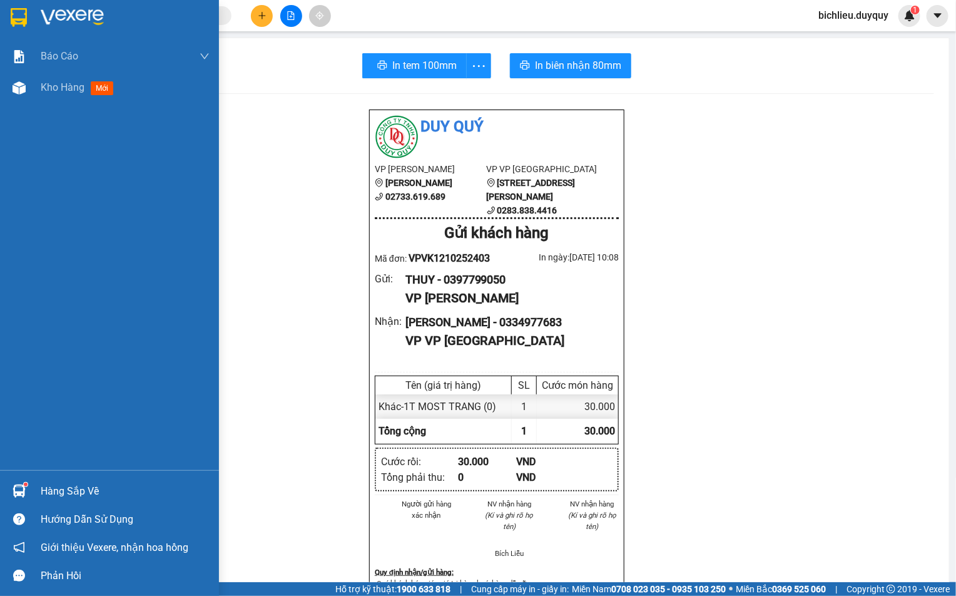
click at [16, 13] on img at bounding box center [19, 17] width 16 height 19
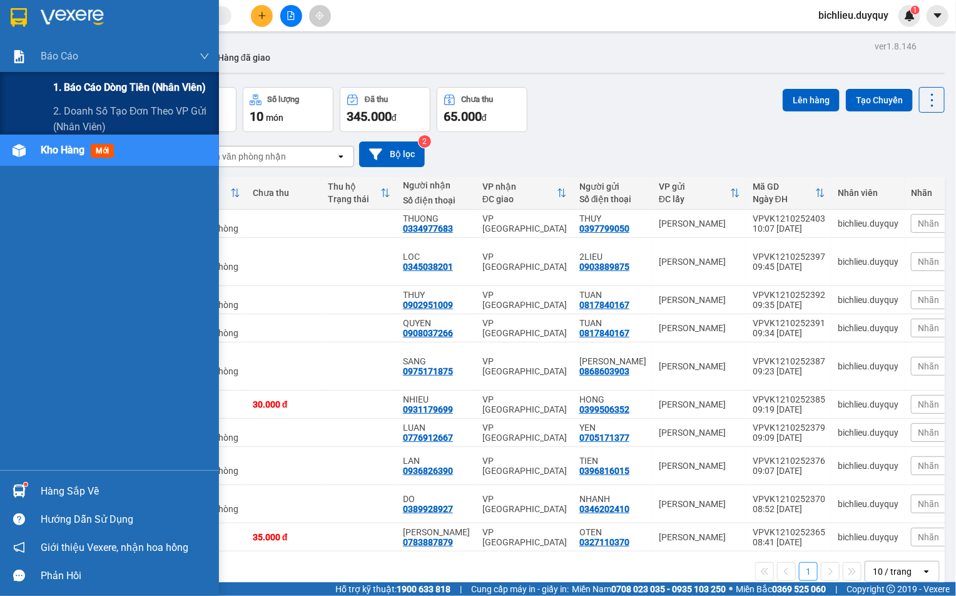
click at [69, 79] on span "1. Báo cáo dòng tiền (nhân viên)" at bounding box center [129, 87] width 153 height 16
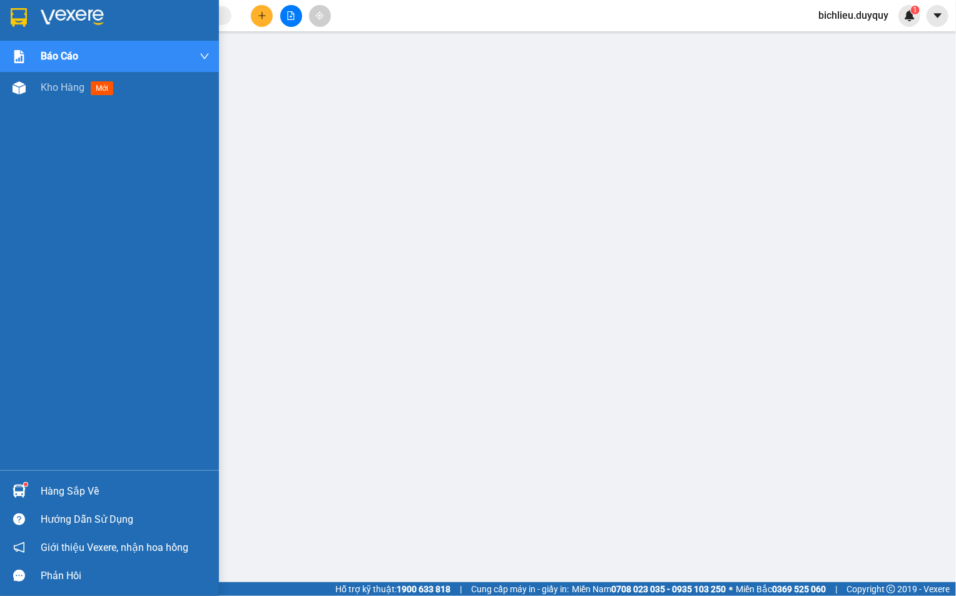
click at [17, 13] on img at bounding box center [19, 17] width 16 height 19
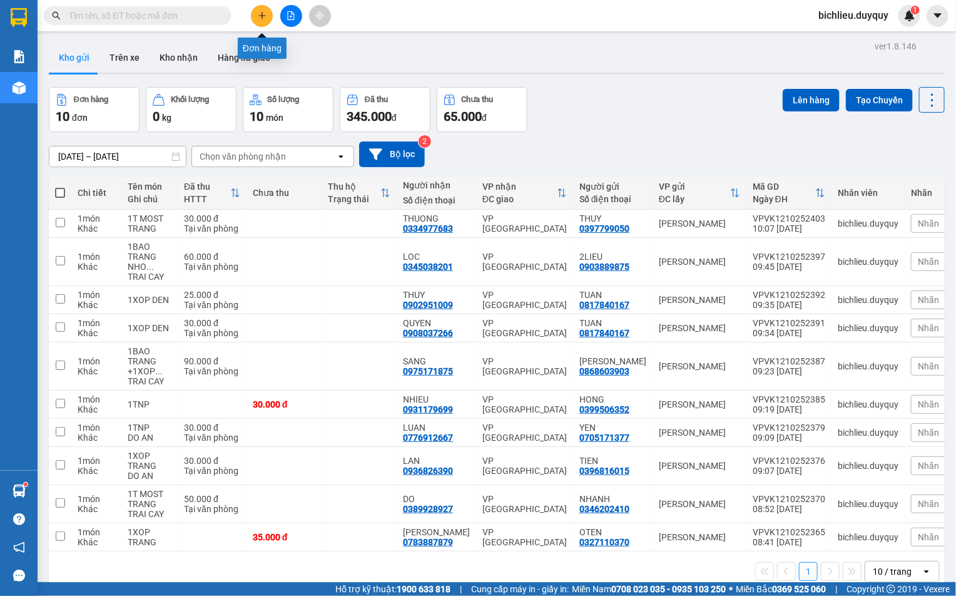
click at [256, 21] on button at bounding box center [262, 16] width 22 height 22
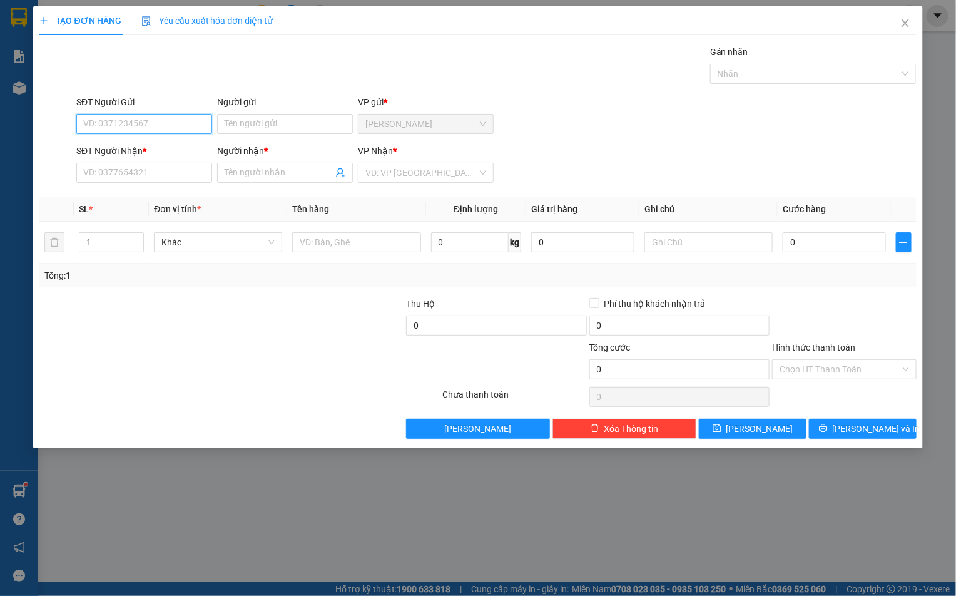
click at [81, 132] on input "SĐT Người Gửi" at bounding box center [144, 124] width 136 height 20
click at [95, 126] on input "SĐT Người Gửi" at bounding box center [144, 124] width 136 height 20
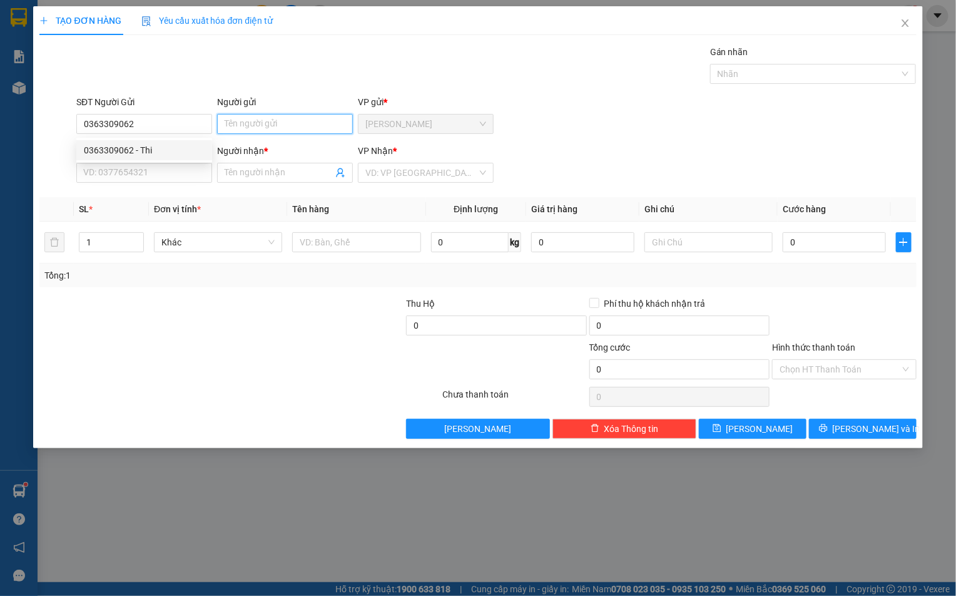
click at [231, 126] on input "Người gửi" at bounding box center [285, 124] width 136 height 20
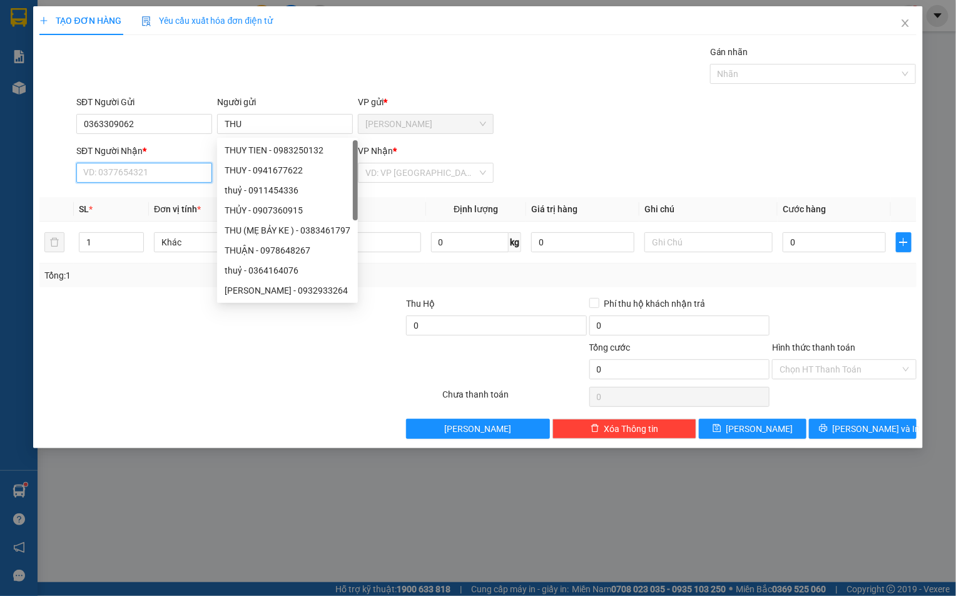
click at [95, 173] on input "SĐT Người Nhận *" at bounding box center [144, 173] width 136 height 20
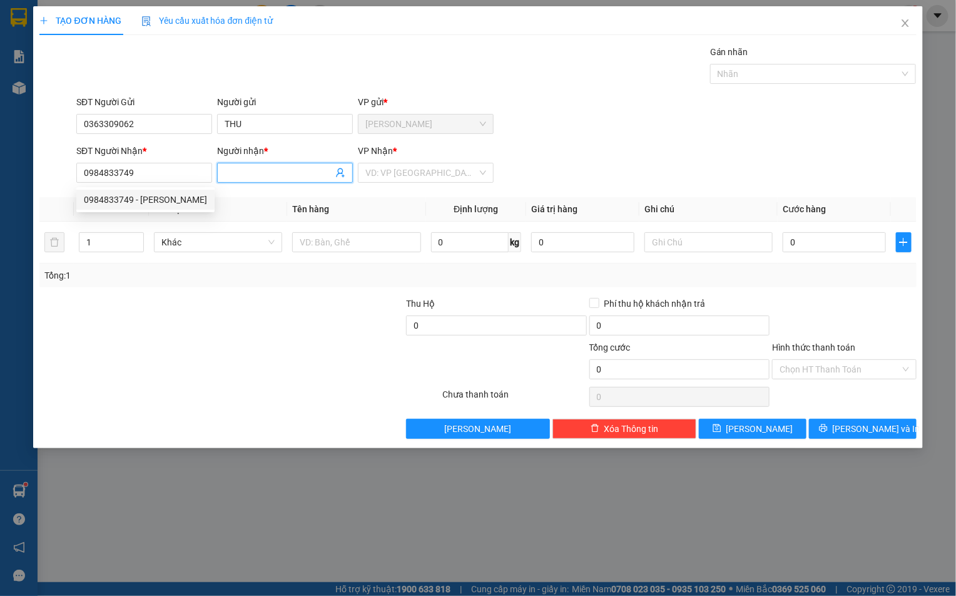
click at [220, 175] on span at bounding box center [285, 173] width 136 height 20
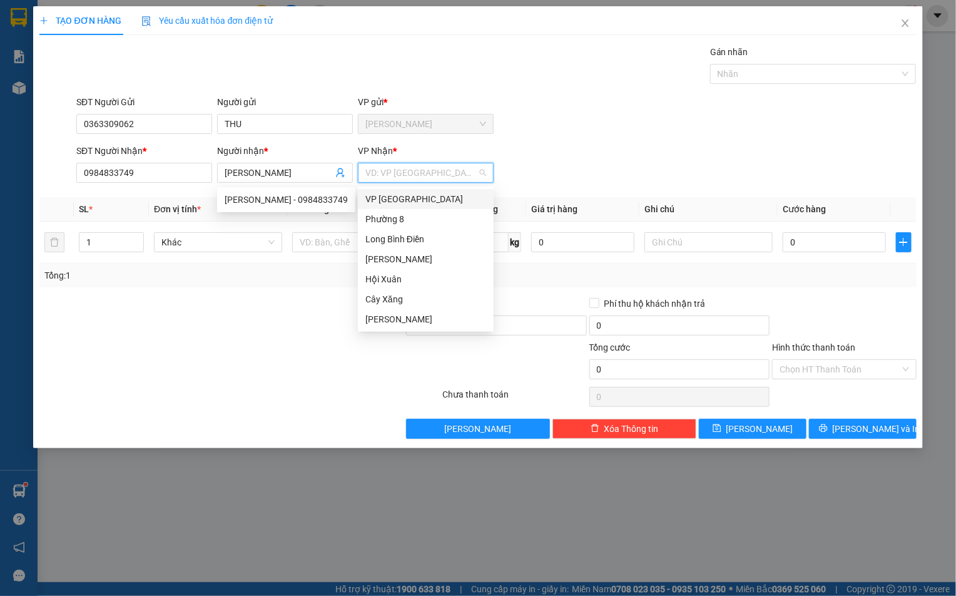
click at [404, 166] on input "search" at bounding box center [421, 172] width 112 height 19
click at [394, 200] on div "VP [GEOGRAPHIC_DATA]" at bounding box center [425, 199] width 121 height 14
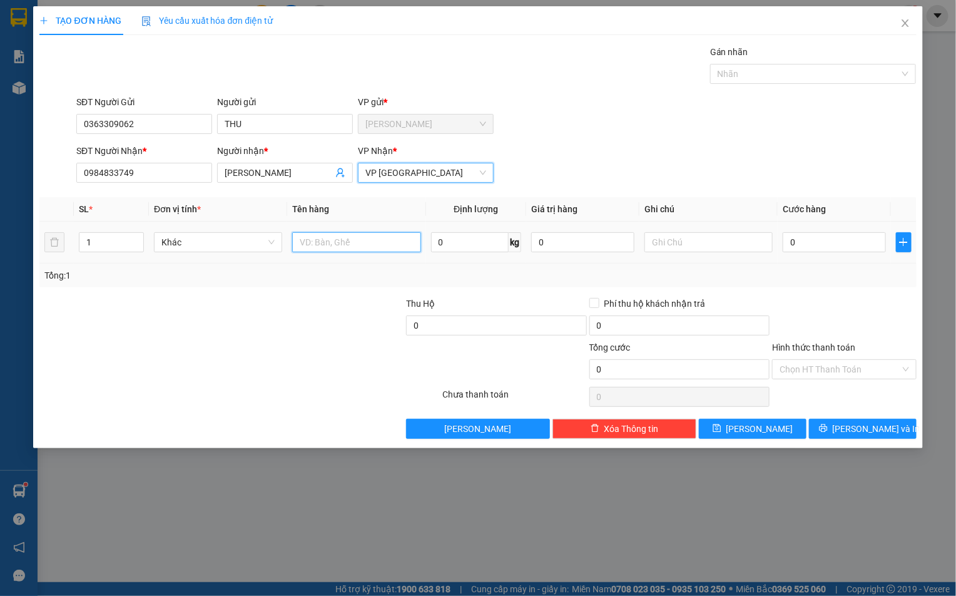
click at [323, 237] on input "text" at bounding box center [356, 242] width 128 height 20
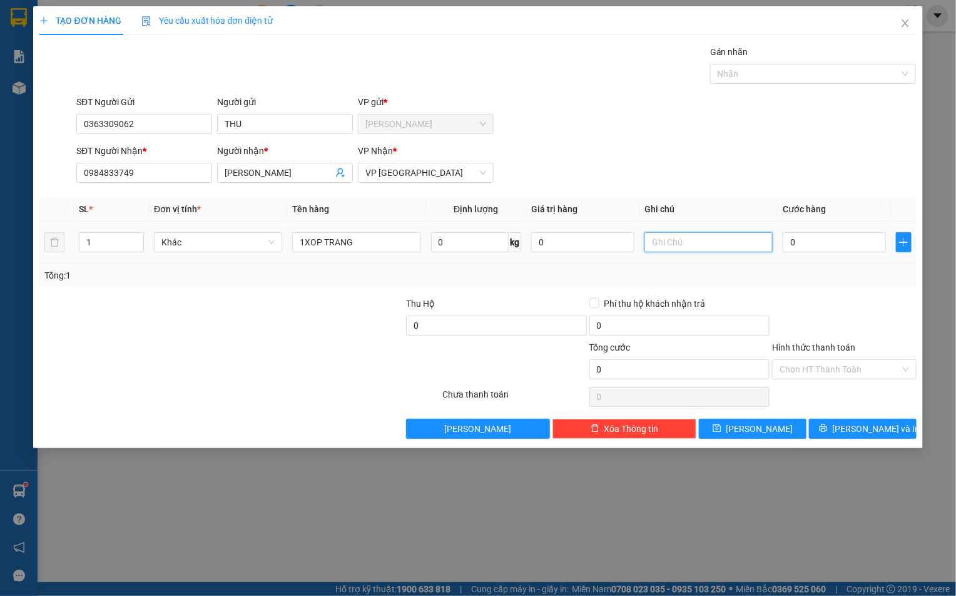
click at [656, 248] on input "text" at bounding box center [709, 242] width 128 height 20
click at [715, 255] on div at bounding box center [709, 242] width 128 height 25
click at [673, 255] on div at bounding box center [709, 242] width 128 height 25
click at [680, 241] on input "text" at bounding box center [709, 242] width 128 height 20
click at [830, 244] on input "0" at bounding box center [834, 242] width 103 height 20
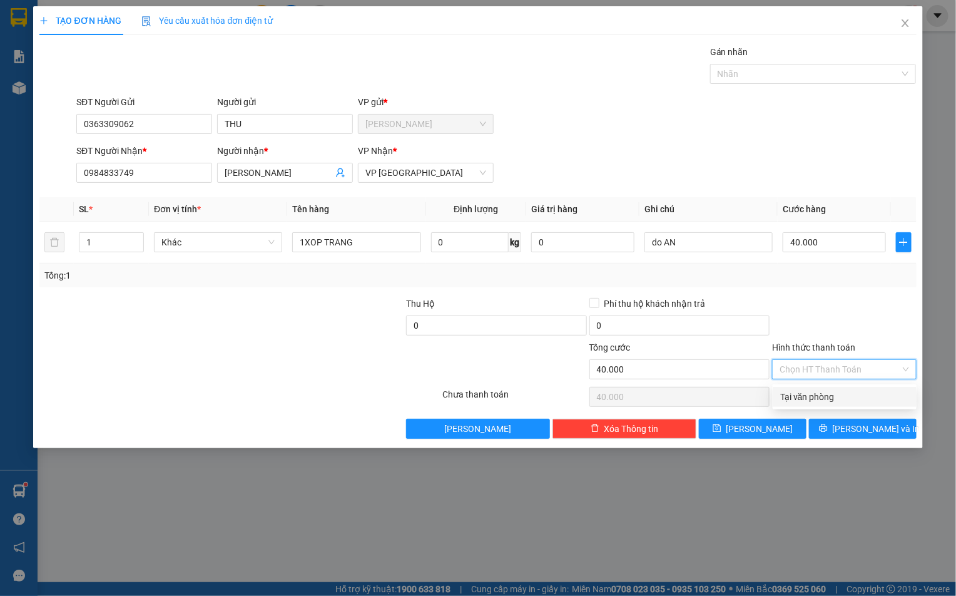
click at [785, 368] on input "Hình thức thanh toán" at bounding box center [840, 369] width 120 height 19
click at [794, 401] on div "Tại văn phòng" at bounding box center [844, 397] width 129 height 14
click at [832, 434] on button "[PERSON_NAME] và In" at bounding box center [863, 429] width 108 height 20
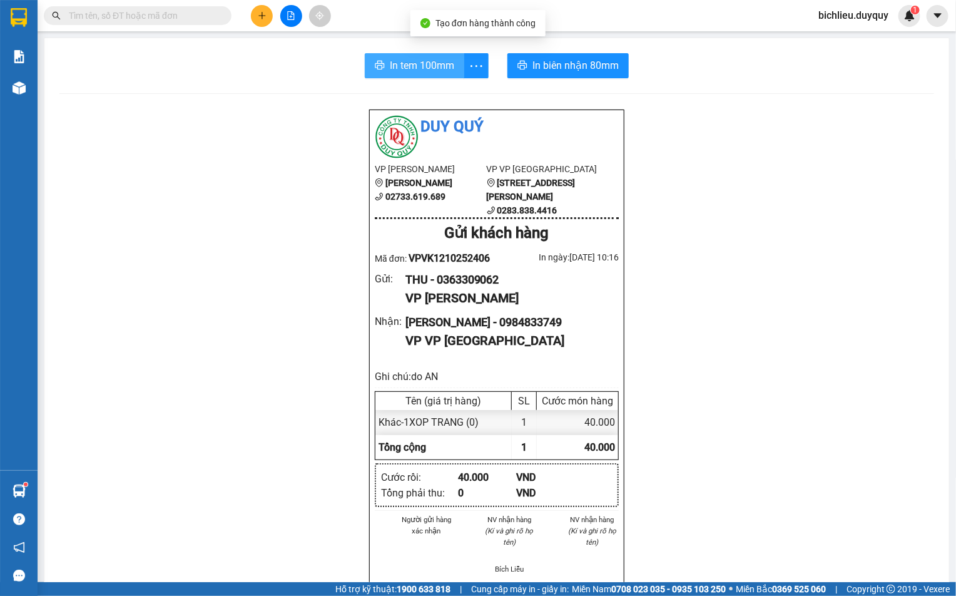
click at [400, 69] on span "In tem 100mm" at bounding box center [422, 66] width 64 height 16
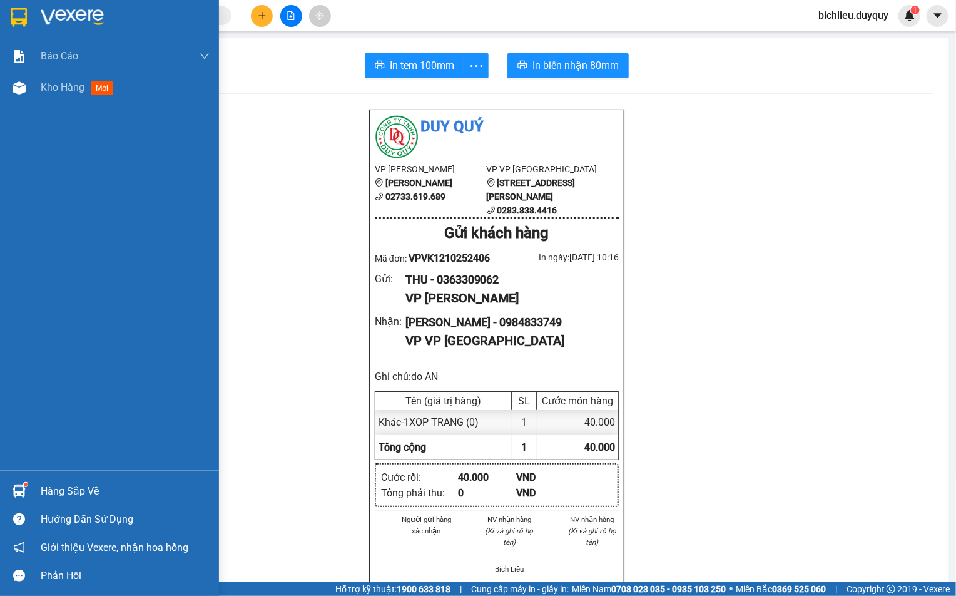
click at [11, 16] on img at bounding box center [19, 17] width 16 height 19
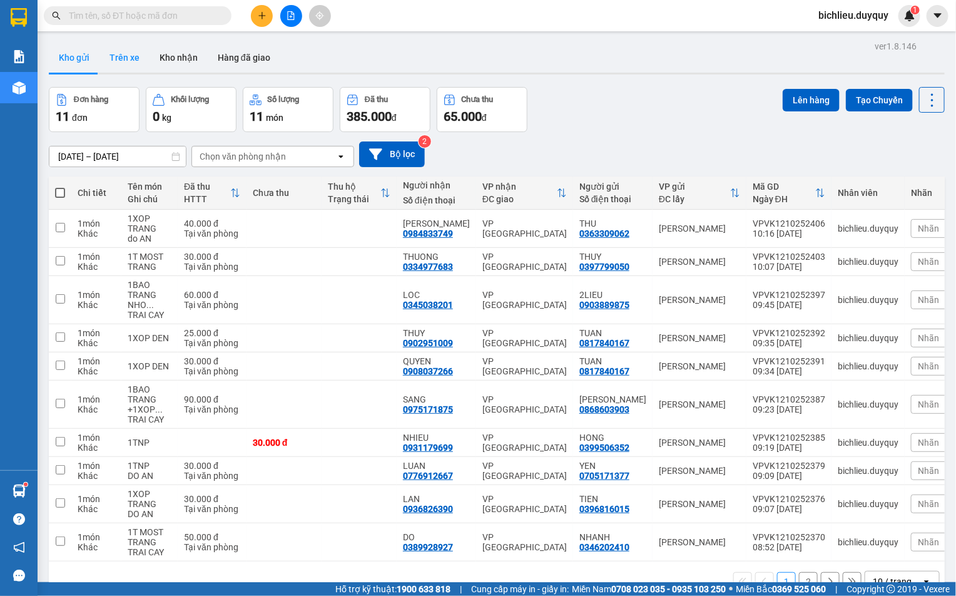
click at [115, 60] on button "Trên xe" at bounding box center [125, 58] width 50 height 30
